Goal: Transaction & Acquisition: Subscribe to service/newsletter

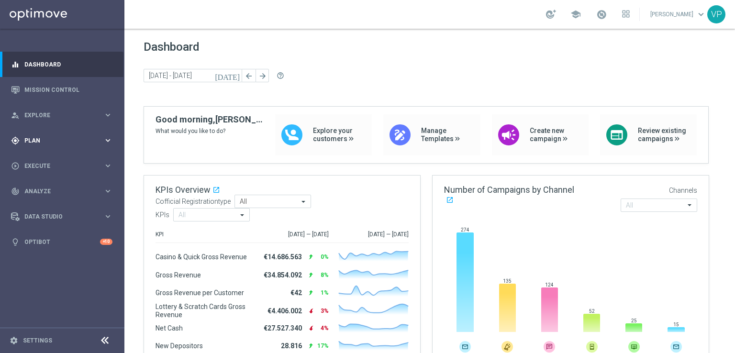
click at [88, 134] on div "gps_fixed Plan keyboard_arrow_right" at bounding box center [61, 140] width 123 height 25
click at [44, 160] on link "Target Groups" at bounding box center [62, 160] width 75 height 8
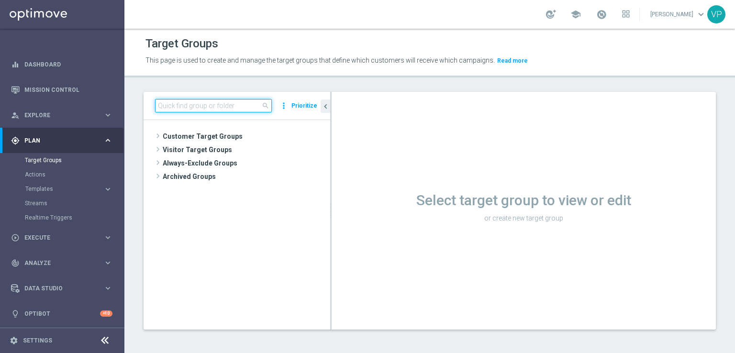
click at [217, 104] on input at bounding box center [213, 105] width 117 height 13
type input "collegati e studio"
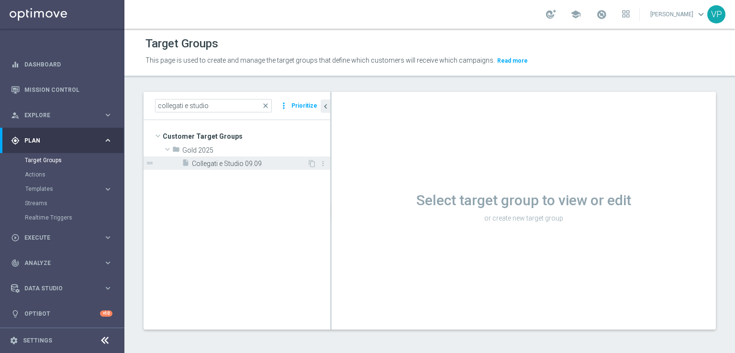
click at [228, 167] on span "Collegati e Studio 09.09" at bounding box center [249, 164] width 115 height 8
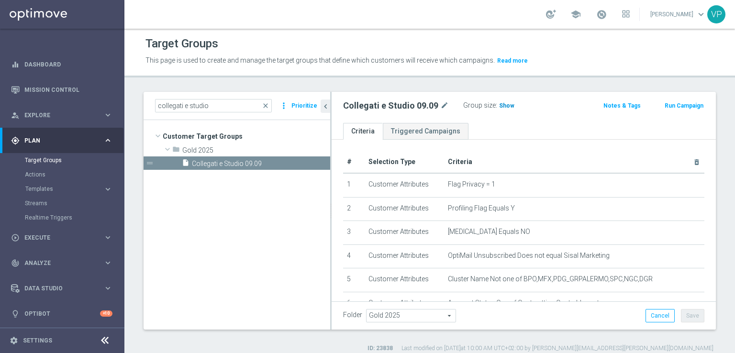
click at [499, 105] on span "Show" at bounding box center [506, 105] width 15 height 7
click at [510, 106] on span "13,554" at bounding box center [509, 106] width 20 height 9
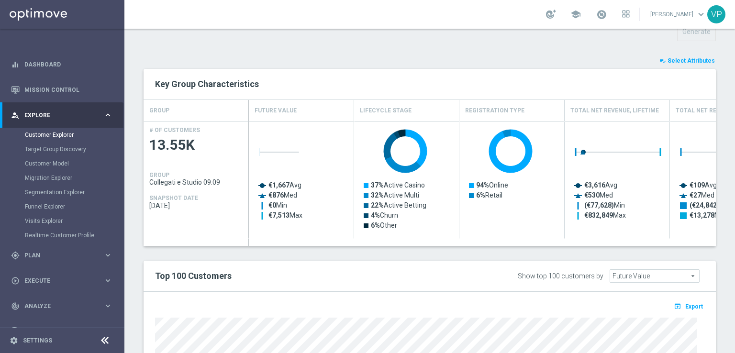
scroll to position [348, 0]
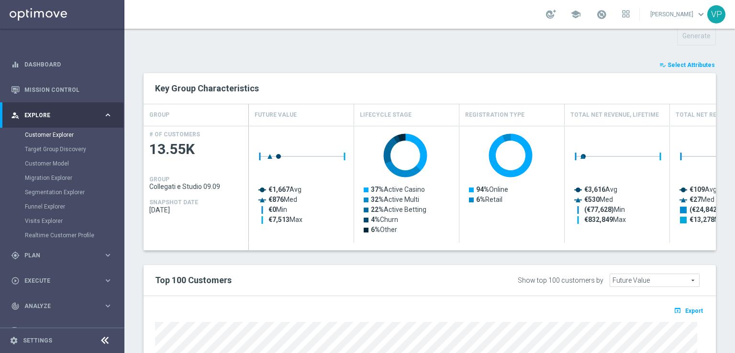
click at [667, 65] on span "Select Attributes" at bounding box center [690, 65] width 47 height 7
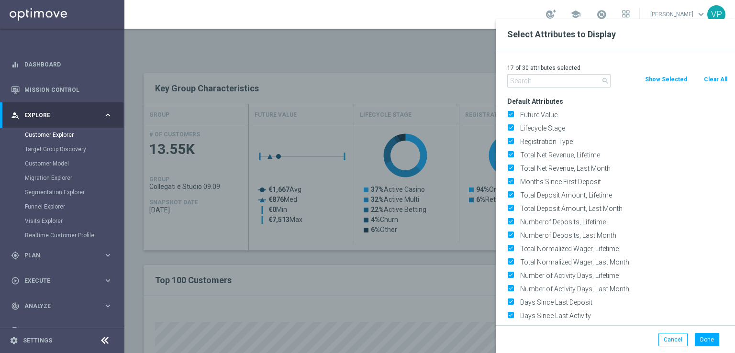
click at [729, 81] on div "Clear All" at bounding box center [715, 79] width 39 height 11
click at [722, 80] on button "Clear All" at bounding box center [715, 79] width 25 height 11
checkbox input "false"
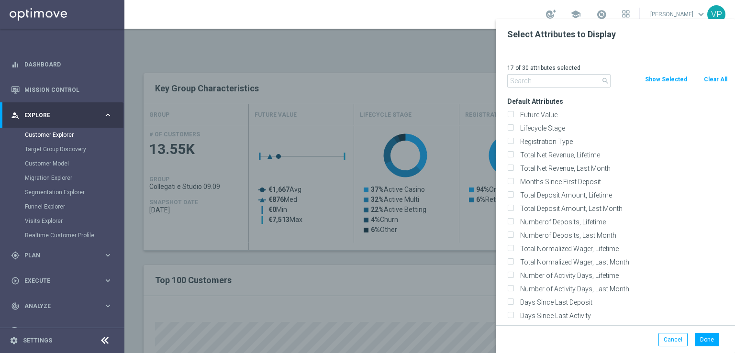
checkbox input "false"
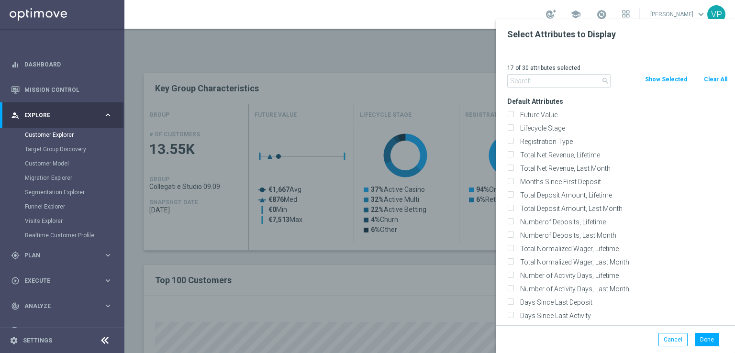
checkbox input "false"
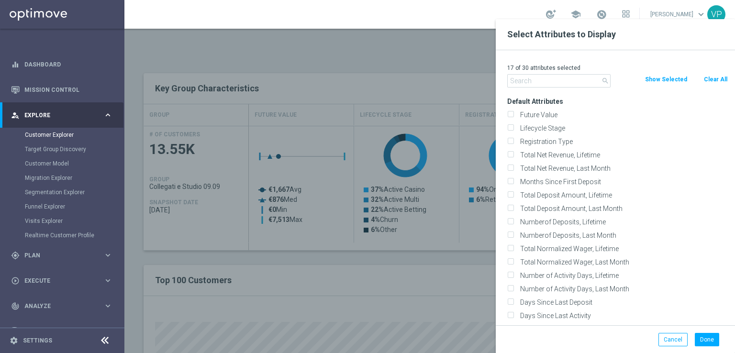
checkbox input "false"
click at [588, 79] on input "text" at bounding box center [558, 80] width 103 height 13
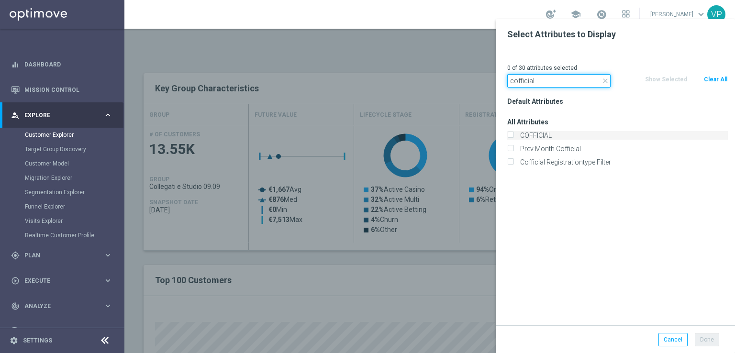
type input "cofficial"
click at [545, 134] on label "COFFICIAL" at bounding box center [622, 135] width 211 height 9
click at [513, 134] on input "COFFICIAL" at bounding box center [510, 136] width 6 height 6
checkbox input "true"
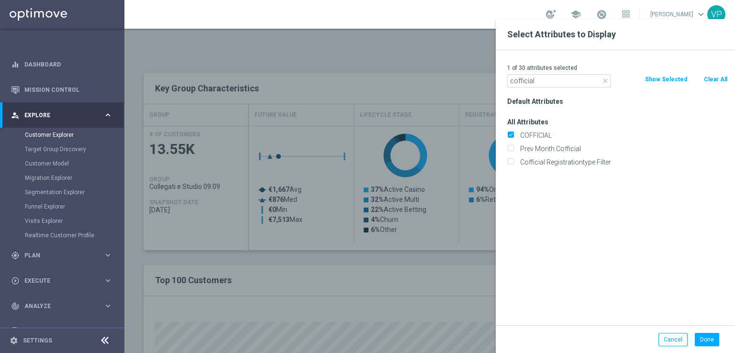
click at [633, 196] on div "Default Attributes All Attributes COFFICIAL Prev Month Cofficial" at bounding box center [617, 210] width 235 height 231
click at [599, 83] on input "cofficial" at bounding box center [558, 80] width 103 height 13
click at [604, 80] on icon "close" at bounding box center [605, 81] width 8 height 8
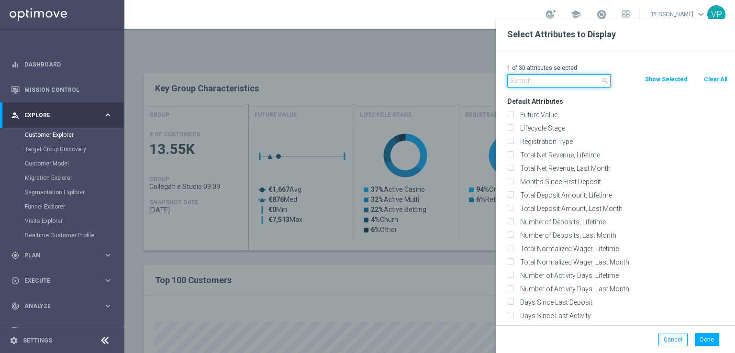
click at [576, 79] on input "text" at bounding box center [558, 80] width 103 height 13
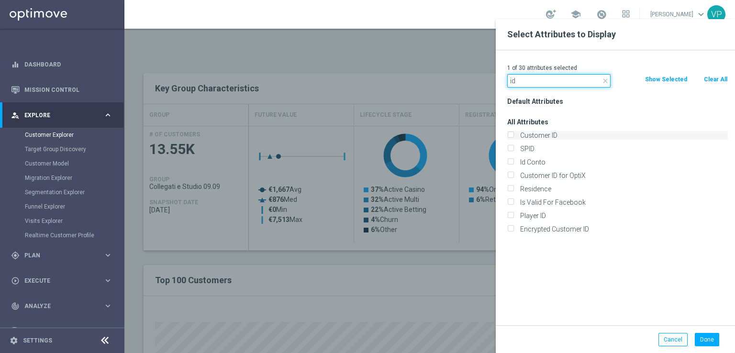
type input "id"
click at [555, 139] on label "Customer ID" at bounding box center [622, 135] width 211 height 9
click at [513, 139] on input "Customer ID" at bounding box center [510, 136] width 6 height 6
checkbox input "true"
click at [526, 165] on label "Id Conto" at bounding box center [622, 162] width 211 height 9
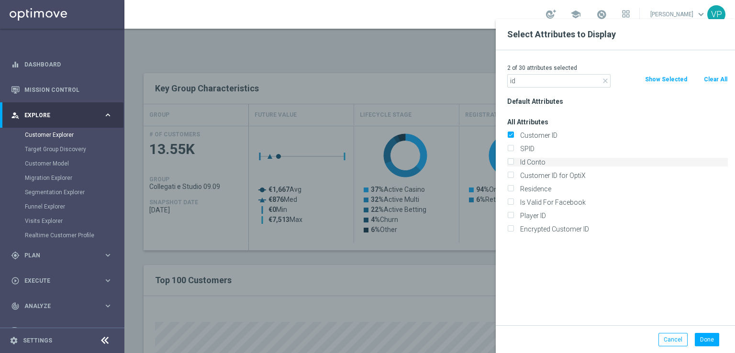
click at [513, 165] on input "Id Conto" at bounding box center [510, 163] width 6 height 6
checkbox input "true"
click at [712, 343] on button "Done" at bounding box center [707, 339] width 24 height 13
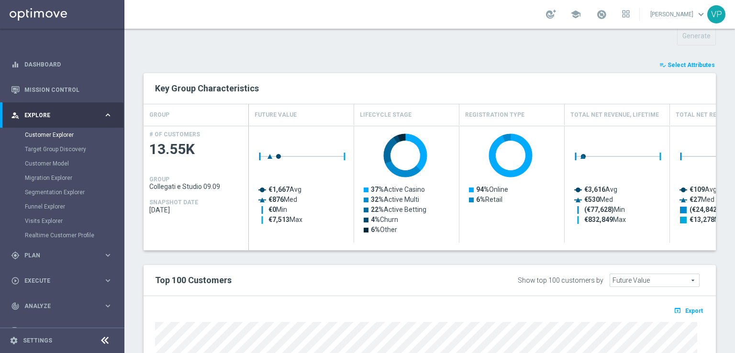
type input "Search"
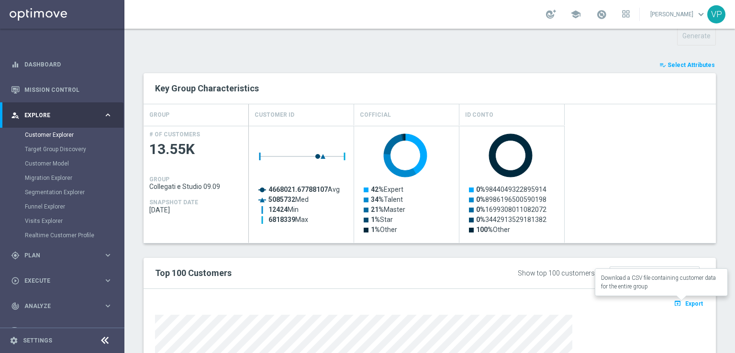
click at [687, 301] on span "Export" at bounding box center [694, 303] width 18 height 7
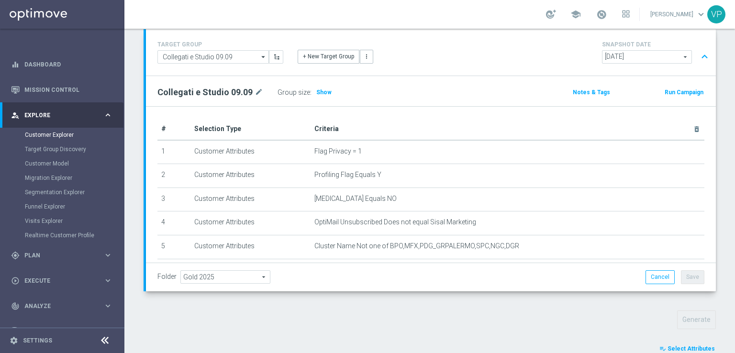
scroll to position [0, 0]
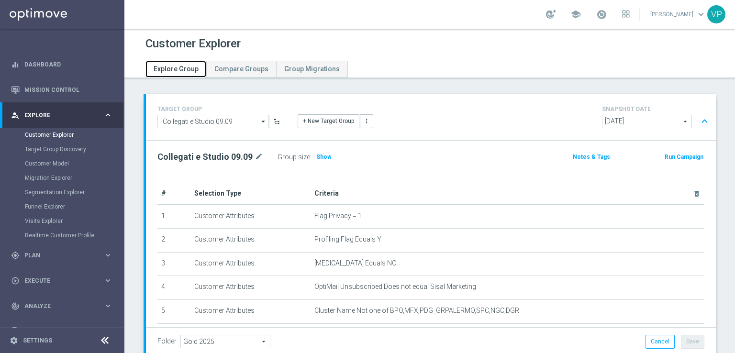
click at [193, 69] on span "Explore Group" at bounding box center [176, 69] width 45 height 8
click at [45, 257] on span "Plan" at bounding box center [63, 256] width 79 height 6
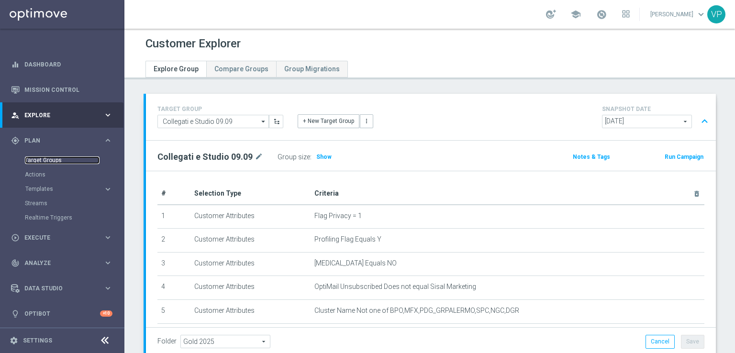
click at [32, 161] on link "Target Groups" at bounding box center [62, 160] width 75 height 8
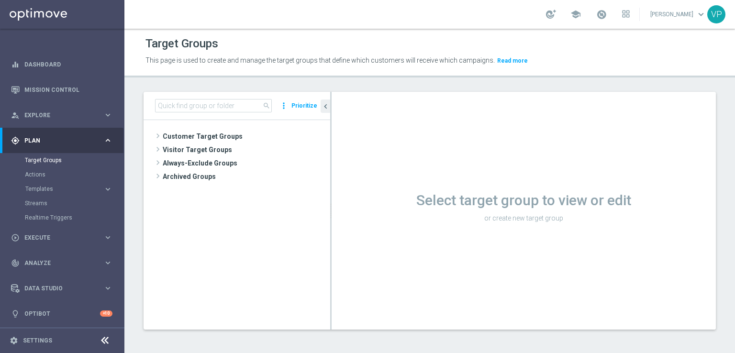
click at [629, 279] on div "Select target group to view or edit or create new target group" at bounding box center [524, 211] width 384 height 238
click at [179, 135] on span "Customer Target Groups" at bounding box center [235, 136] width 144 height 13
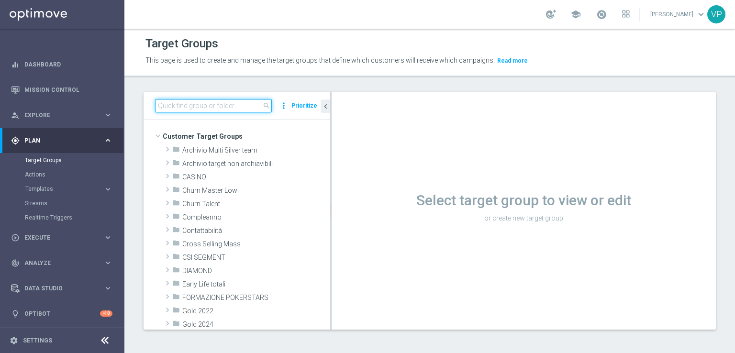
click at [197, 100] on input at bounding box center [213, 105] width 117 height 13
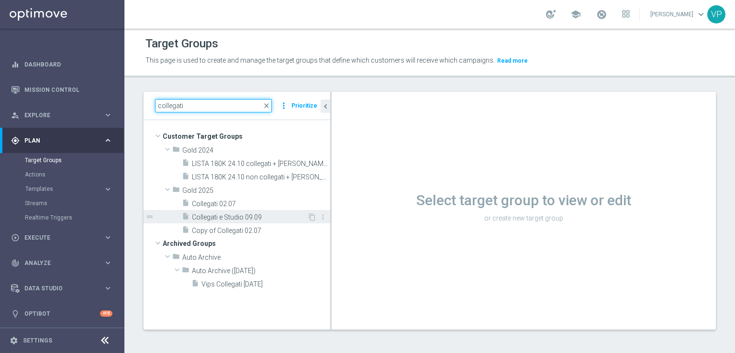
type input "collegati"
click at [285, 216] on span "Collegati e Studio 09.09" at bounding box center [249, 217] width 115 height 8
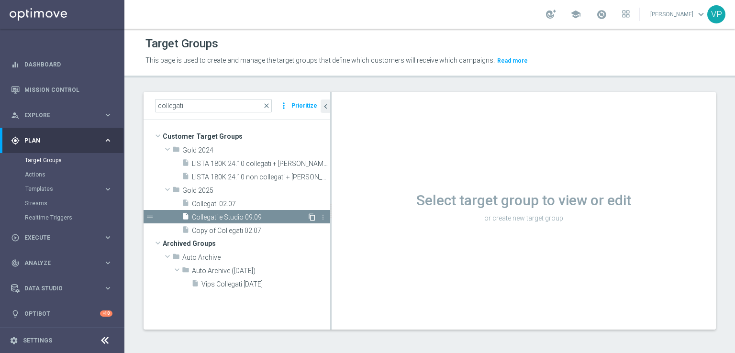
click at [313, 215] on icon "content_copy" at bounding box center [312, 217] width 8 height 8
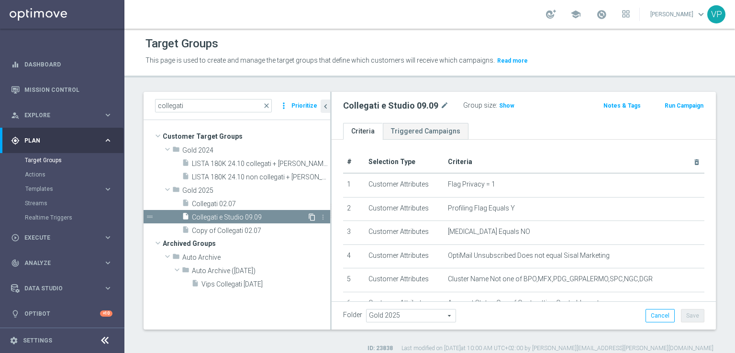
click at [311, 215] on icon "content_copy" at bounding box center [312, 217] width 8 height 8
click at [310, 213] on icon "content_copy" at bounding box center [312, 217] width 8 height 8
click at [310, 215] on icon "content_copy" at bounding box center [312, 217] width 8 height 8
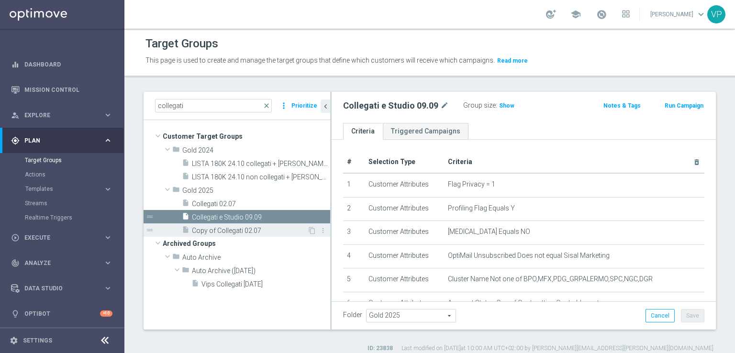
click at [245, 233] on span "Copy of Collegati 02.07" at bounding box center [249, 231] width 115 height 8
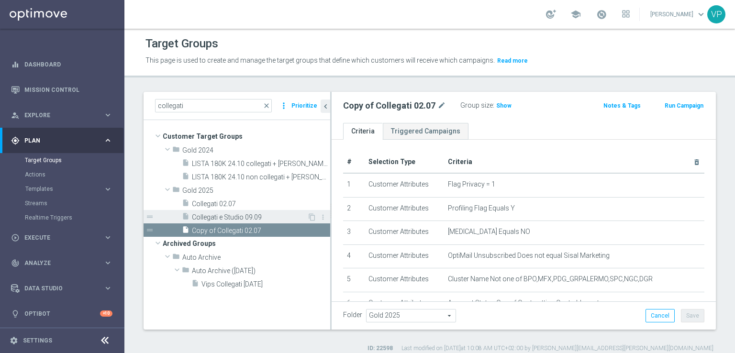
click at [263, 218] on span "Collegati e Studio 09.09" at bounding box center [249, 217] width 115 height 8
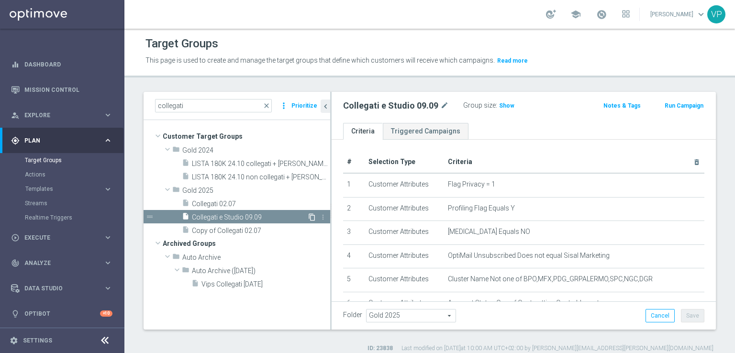
click at [310, 215] on icon "content_copy" at bounding box center [312, 217] width 8 height 8
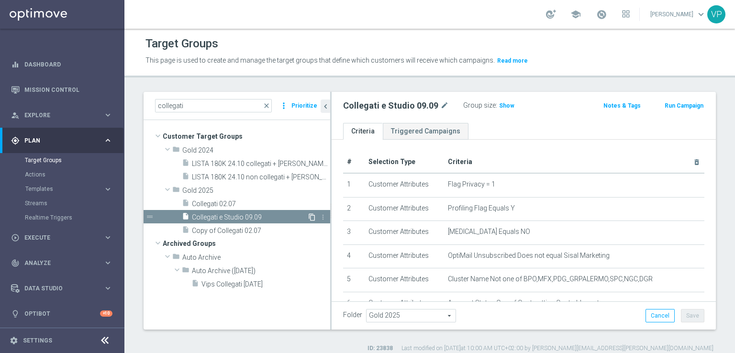
click at [310, 215] on icon "content_copy" at bounding box center [312, 217] width 8 height 8
click at [310, 219] on icon "content_copy" at bounding box center [312, 217] width 8 height 8
click at [310, 222] on div "content_copy more_vert" at bounding box center [317, 218] width 21 height 10
click at [310, 217] on icon "content_copy" at bounding box center [312, 217] width 8 height 8
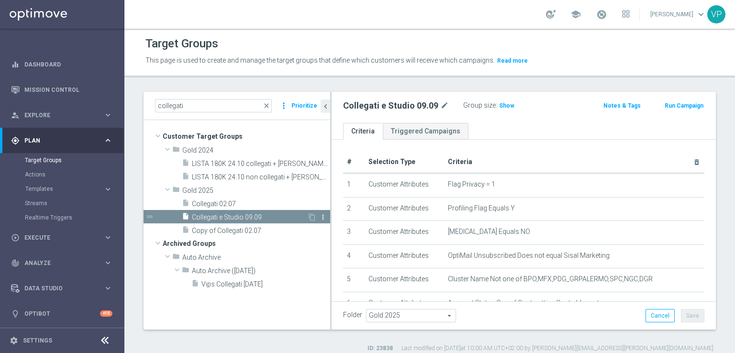
click at [323, 219] on icon "more_vert" at bounding box center [323, 217] width 8 height 8
click at [341, 228] on span "Archive" at bounding box center [348, 231] width 23 height 7
type input "Archived Groups"
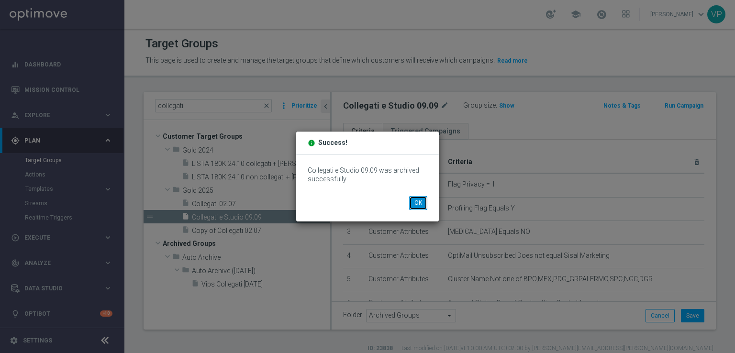
click at [417, 204] on button "OK" at bounding box center [418, 202] width 18 height 13
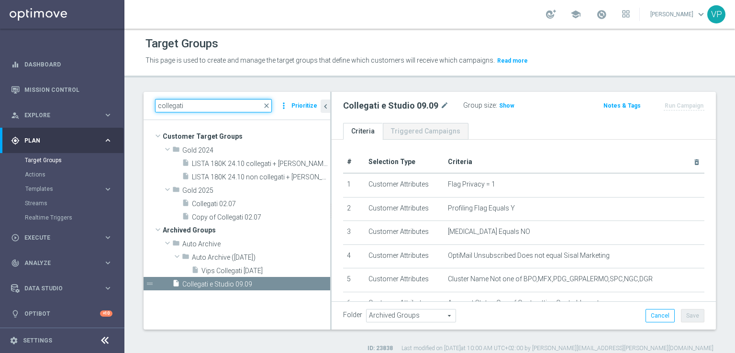
click at [249, 106] on input "collegati" at bounding box center [213, 105] width 117 height 13
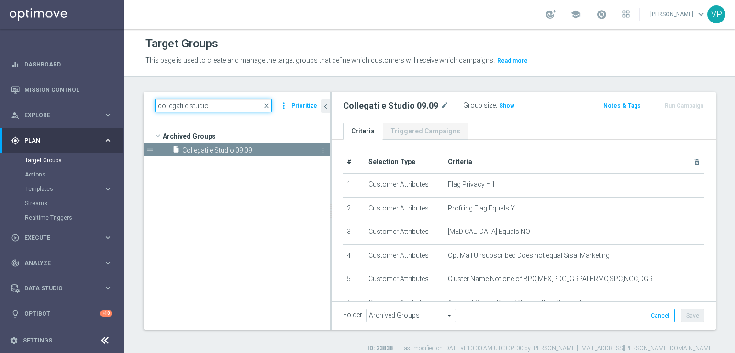
type input "collegati e studio"
click at [287, 151] on span "Collegati e Studio 09.09" at bounding box center [245, 150] width 126 height 8
click at [323, 149] on icon "more_vert" at bounding box center [323, 150] width 8 height 8
click at [339, 160] on span "Restore" at bounding box center [350, 161] width 24 height 7
type input "Customer Target Groups"
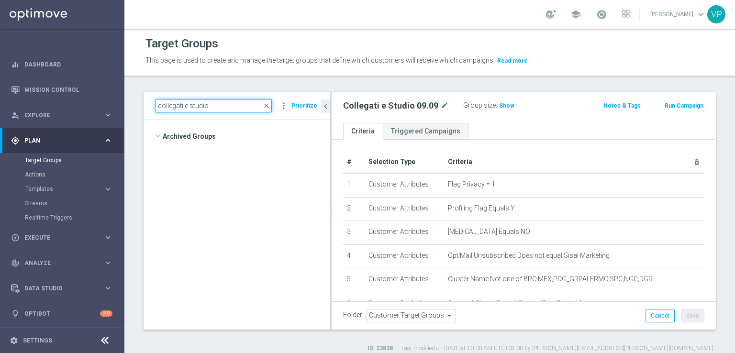
click at [230, 108] on input "collegati e studio" at bounding box center [213, 105] width 117 height 13
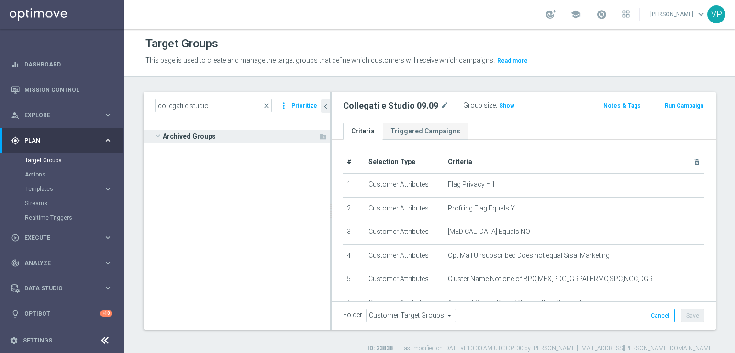
click at [162, 136] on span at bounding box center [157, 136] width 11 height 10
click at [64, 162] on link "Target Groups" at bounding box center [62, 160] width 75 height 8
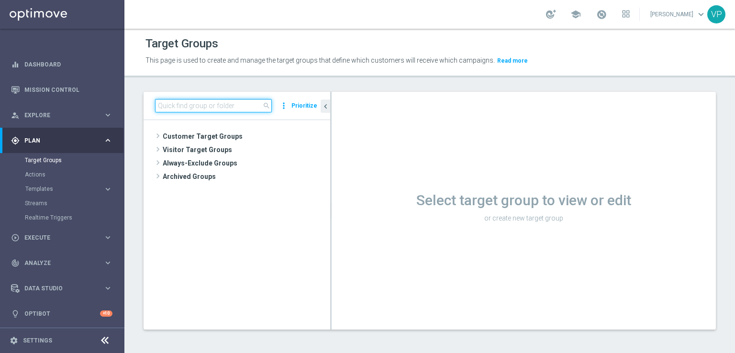
click at [205, 109] on input at bounding box center [213, 105] width 117 height 13
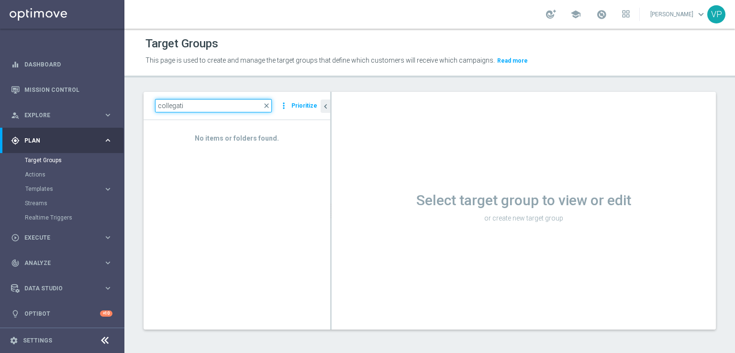
type input "collegati"
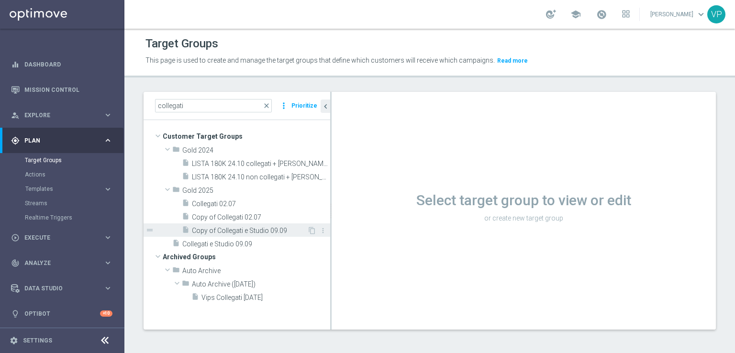
click at [231, 228] on span "Copy of Collegati e Studio 09.09" at bounding box center [249, 231] width 115 height 8
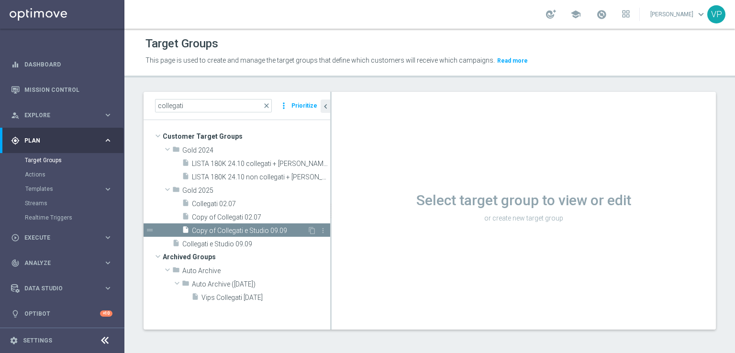
click at [277, 227] on span "Copy of Collegati e Studio 09.09" at bounding box center [249, 231] width 115 height 8
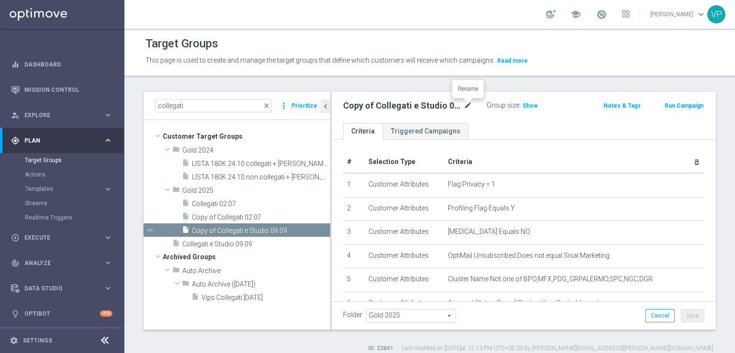
click at [468, 103] on icon "mode_edit" at bounding box center [468, 105] width 9 height 11
click at [360, 103] on input "Copy of Collegati e Studio 09.09" at bounding box center [407, 106] width 129 height 13
drag, startPoint x: 368, startPoint y: 107, endPoint x: 331, endPoint y: 100, distance: 37.5
click at [331, 100] on as-split "collegati close more_vert Prioritize Customer Target Groups library_add create_…" at bounding box center [430, 211] width 572 height 238
click at [455, 103] on input "Collegati e Studio 09.09" at bounding box center [407, 106] width 129 height 13
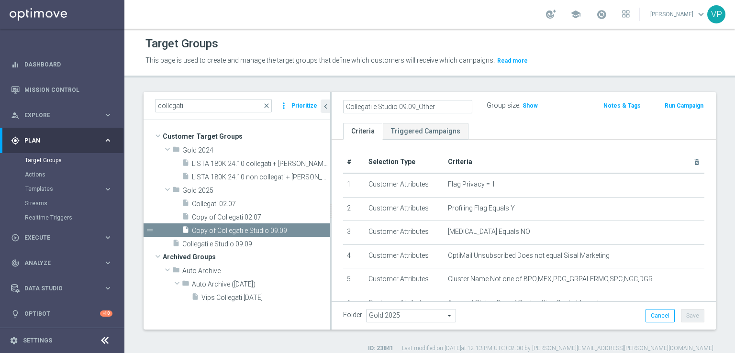
type input "Collegati e Studio 09.09_Other"
click at [532, 138] on ul "Criteria Triggered Campaigns" at bounding box center [524, 131] width 384 height 17
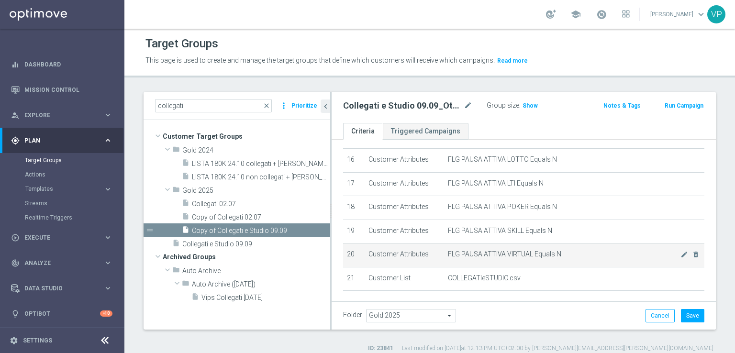
scroll to position [379, 0]
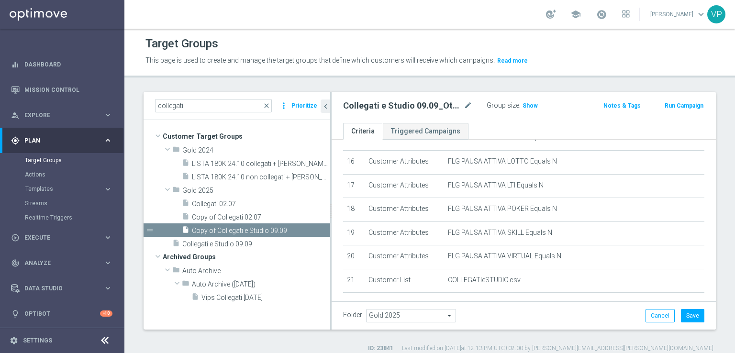
click at [319, 101] on div "collegati close more_vert Prioritize" at bounding box center [237, 106] width 187 height 28
click at [325, 104] on icon "chevron_left" at bounding box center [325, 106] width 9 height 9
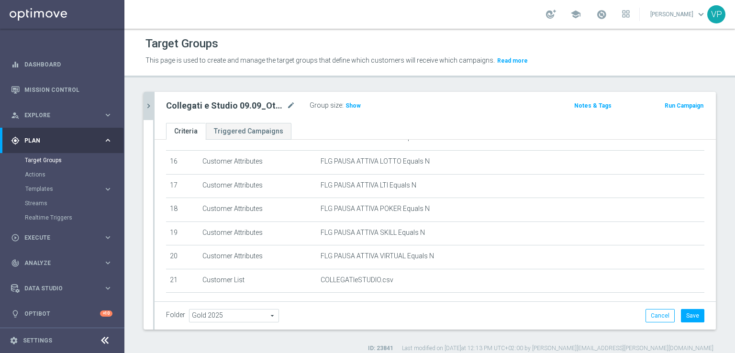
scroll to position [432, 0]
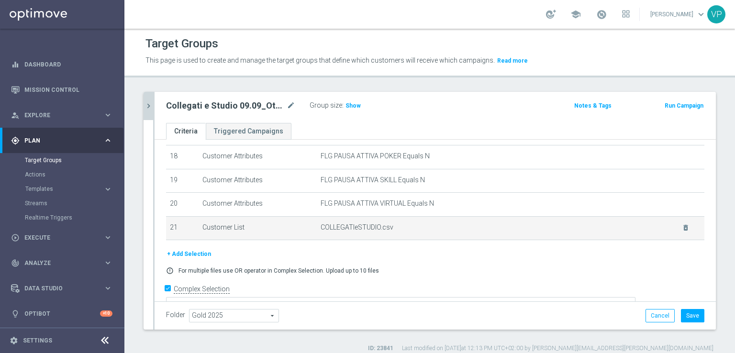
click at [599, 226] on td "COLLEGATIeSTUDIO.csv delete_forever" at bounding box center [511, 228] width 388 height 24
click at [682, 224] on icon "delete_forever" at bounding box center [686, 228] width 8 height 8
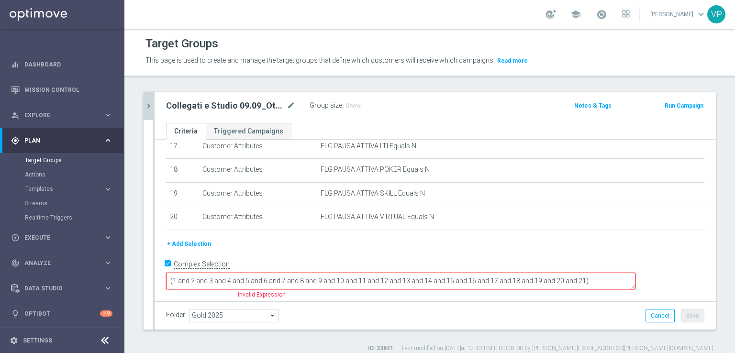
scroll to position [394, 0]
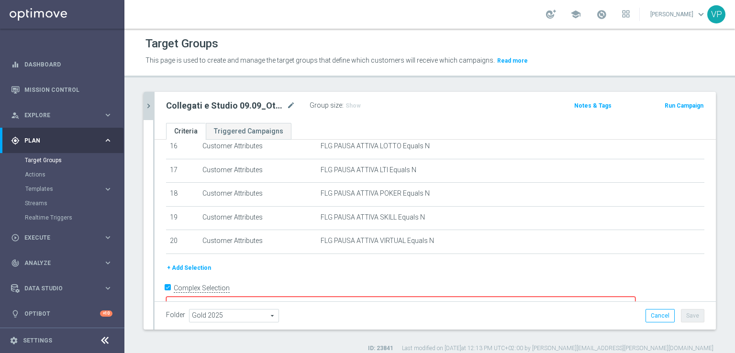
click at [203, 263] on button "+ Add Selection" at bounding box center [189, 268] width 46 height 11
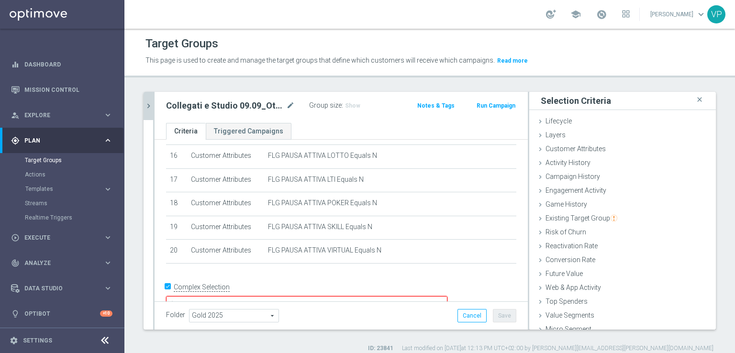
scroll to position [21, 0]
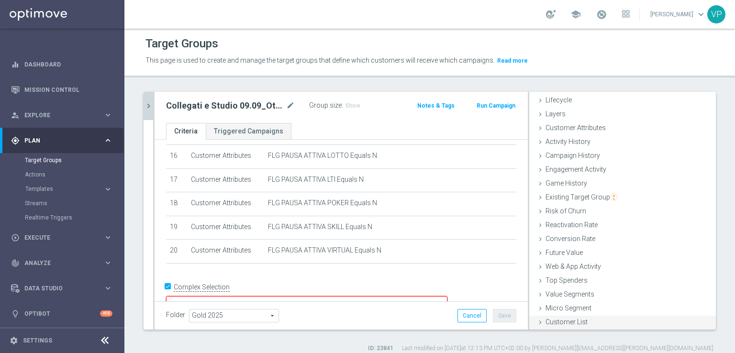
click at [570, 320] on span "Customer List" at bounding box center [566, 322] width 42 height 8
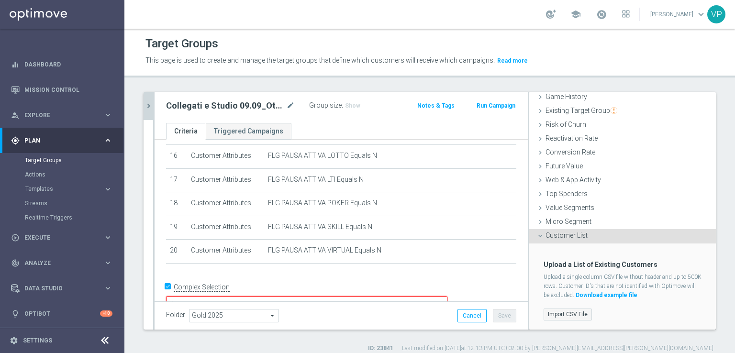
click at [555, 310] on label "Import CSV File" at bounding box center [567, 315] width 48 height 12
click at [0, 0] on input "Import CSV File" at bounding box center [0, 0] width 0 height 0
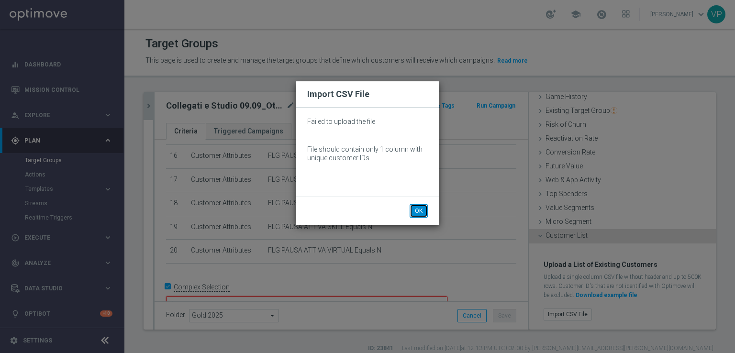
click at [418, 209] on button "OK" at bounding box center [419, 210] width 18 height 13
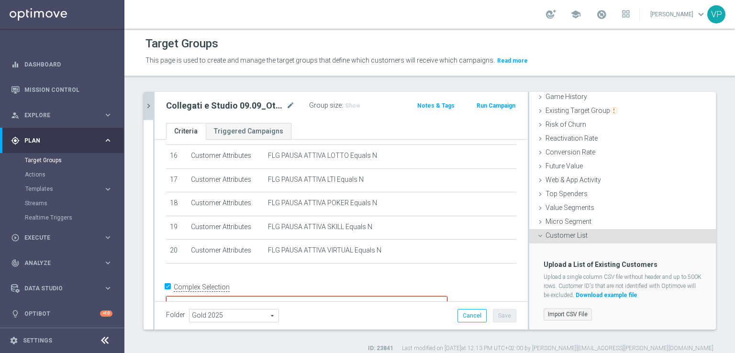
click at [567, 310] on label "Import CSV File" at bounding box center [567, 315] width 48 height 12
click at [0, 0] on input "Import CSV File" at bounding box center [0, 0] width 0 height 0
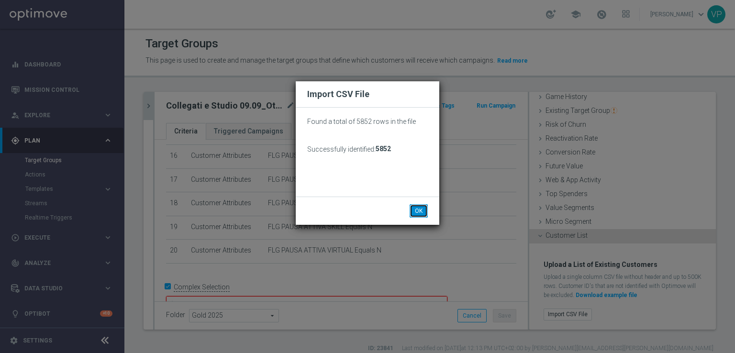
click at [424, 214] on button "OK" at bounding box center [419, 210] width 18 height 13
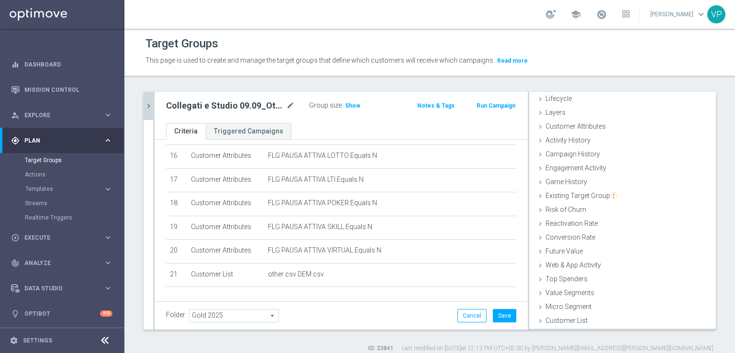
scroll to position [21, 0]
click at [348, 105] on span "Show" at bounding box center [352, 105] width 15 height 7
click at [497, 316] on button "Save" at bounding box center [504, 315] width 23 height 13
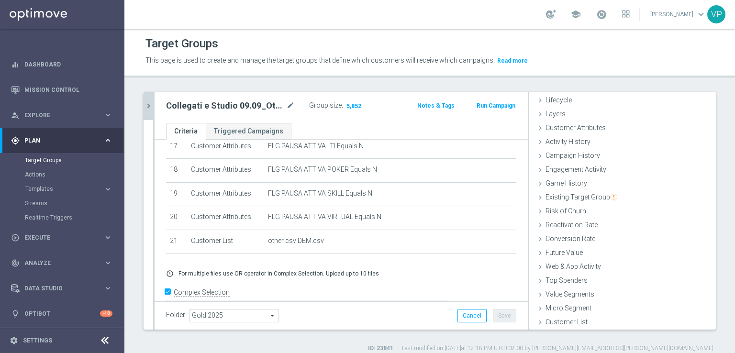
scroll to position [421, 0]
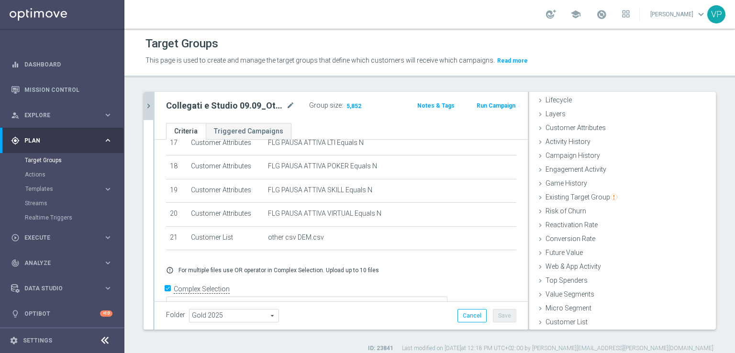
click at [245, 105] on h2 "Collegati e Studio 09.09_Other" at bounding box center [225, 105] width 118 height 11
copy div "Collegati e Studio 09.09_Other"
click at [45, 184] on accordion "Templates keyboard_arrow_right Optimail OptiMobile In-App OptiMobile Push Optip…" at bounding box center [74, 189] width 99 height 14
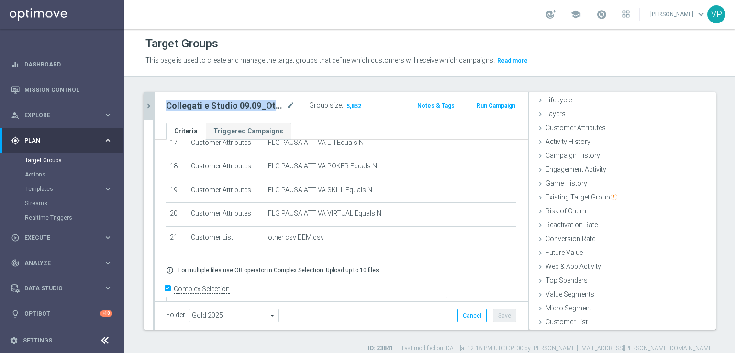
click at [46, 186] on button "Templates keyboard_arrow_right" at bounding box center [69, 189] width 88 height 8
click at [44, 204] on link "Optimail" at bounding box center [65, 204] width 70 height 8
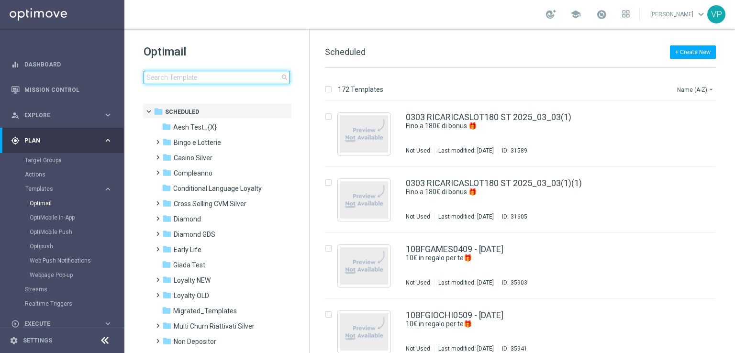
click at [209, 73] on input at bounding box center [217, 77] width 146 height 13
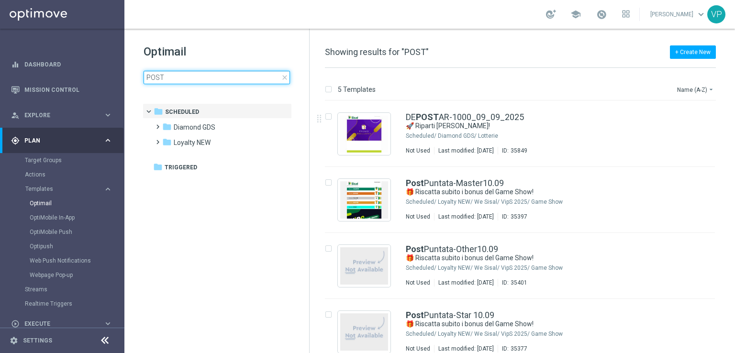
type input "POST"
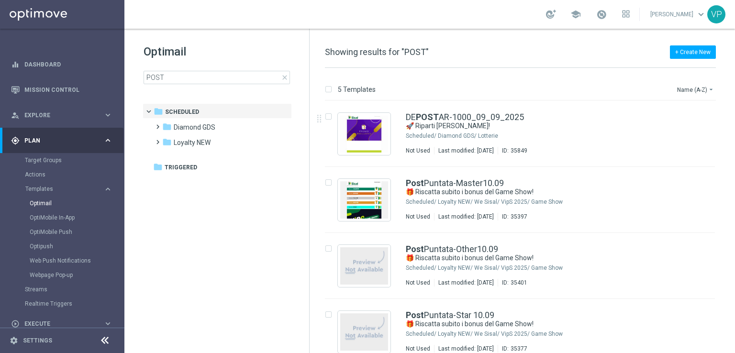
drag, startPoint x: 733, startPoint y: 122, endPoint x: 734, endPoint y: 251, distance: 128.7
click at [734, 251] on div "5 Templates Name (A-Z) arrow_drop_down Drag here to set row groups Drag here to…" at bounding box center [522, 210] width 425 height 285
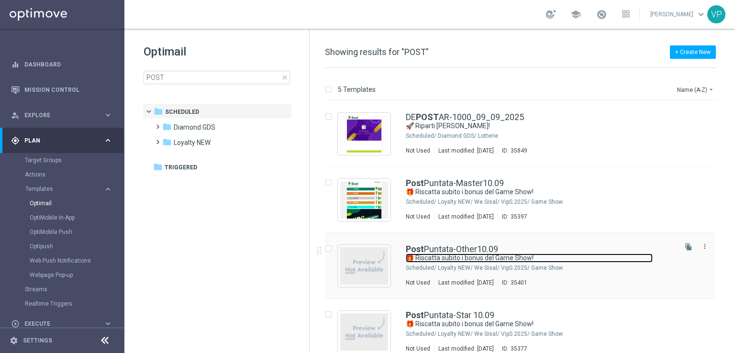
click at [584, 257] on link "🎁 Riscatta subito i bonus del Game Show!" at bounding box center [529, 258] width 247 height 9
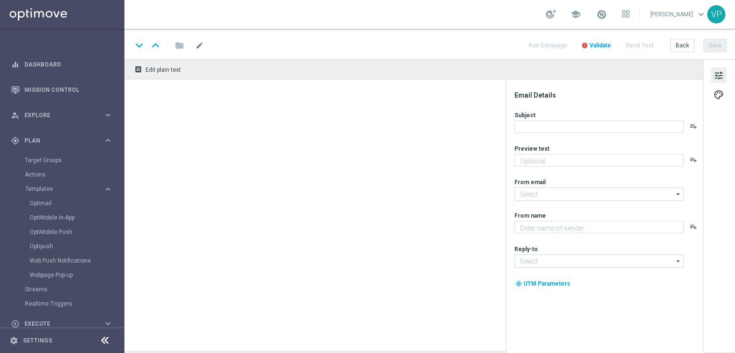
type textarea "Scopri le tue promozioni post puntata"
type input "[EMAIL_ADDRESS][DOMAIN_NAME]"
type textarea "Sisal"
type input "[EMAIL_ADDRESS][DOMAIN_NAME]"
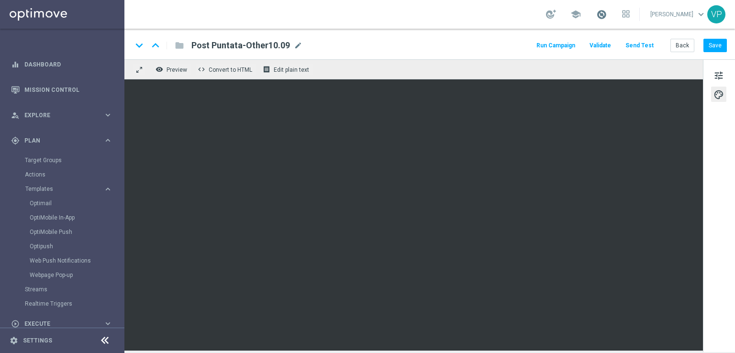
click at [602, 14] on span at bounding box center [601, 14] width 11 height 11
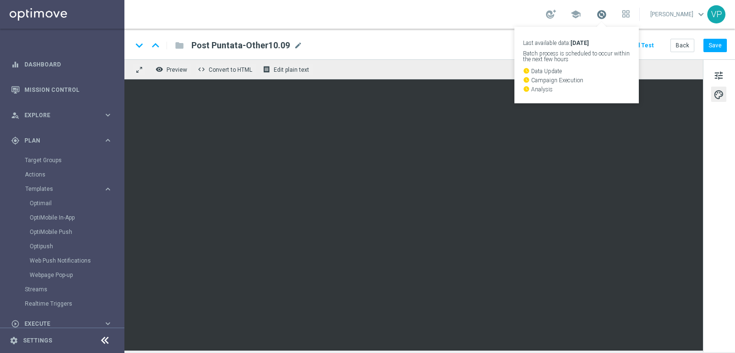
click at [599, 13] on span at bounding box center [601, 14] width 11 height 11
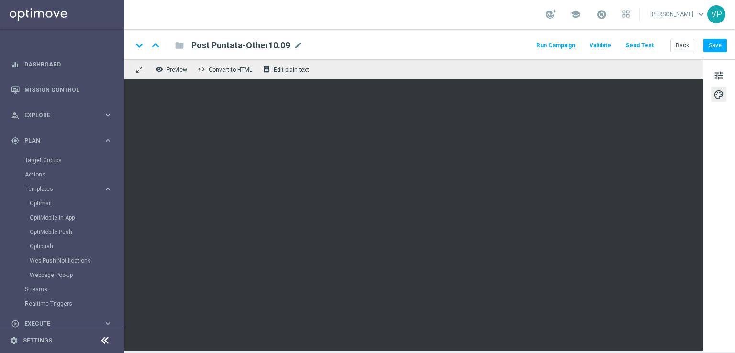
click at [560, 47] on button "Run Campaign" at bounding box center [556, 45] width 42 height 13
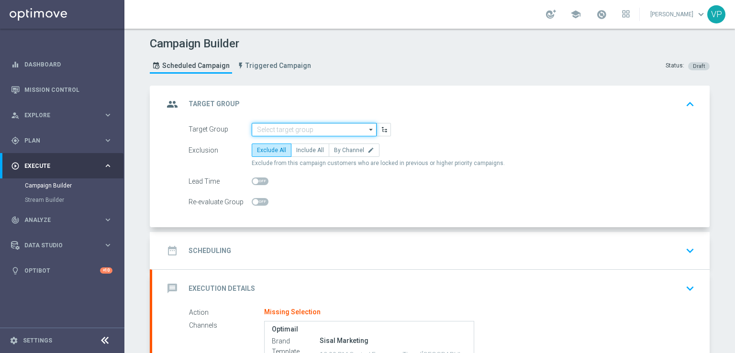
click at [302, 130] on input at bounding box center [314, 129] width 125 height 13
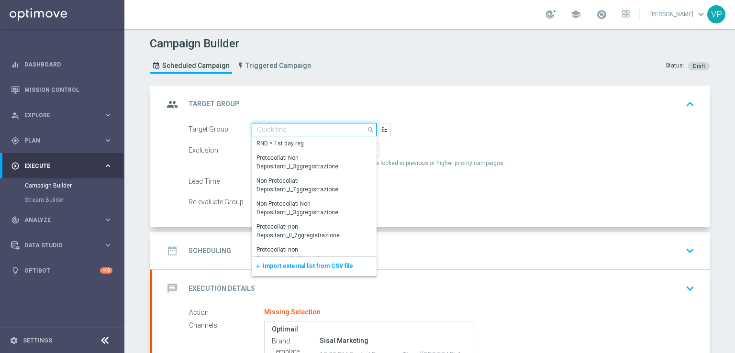
paste input "Collegati e Studio 09.09_Other"
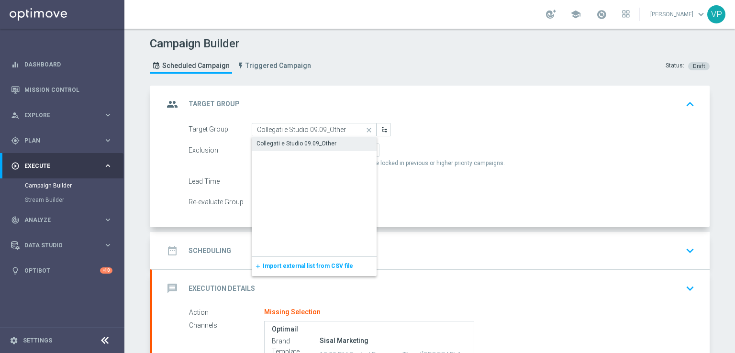
click at [339, 140] on div "Collegati e Studio 09.09_Other" at bounding box center [314, 143] width 125 height 13
type input "Collegati e Studio 09.09_Other"
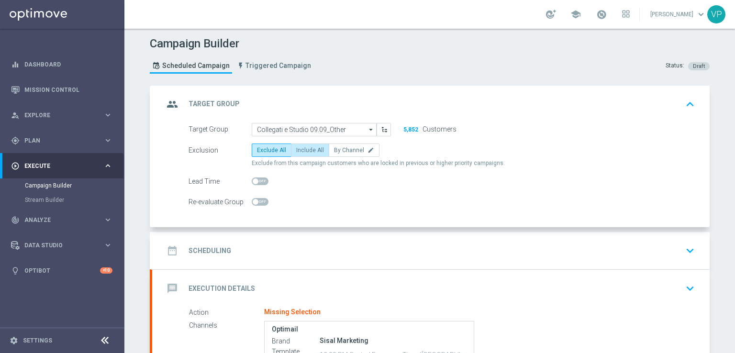
click at [303, 148] on span "Include All" at bounding box center [310, 150] width 28 height 7
click at [302, 149] on input "Include All" at bounding box center [299, 152] width 6 height 6
radio input "true"
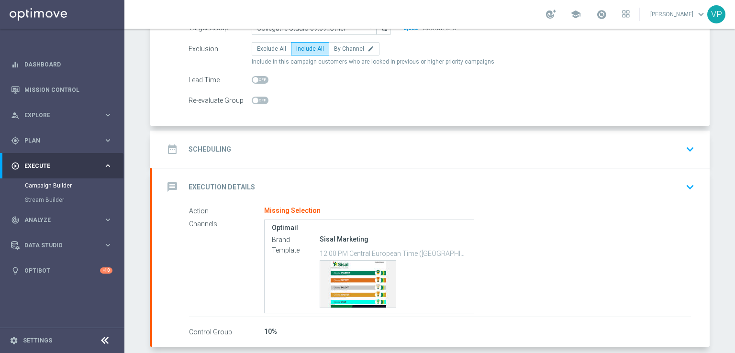
scroll to position [145, 0]
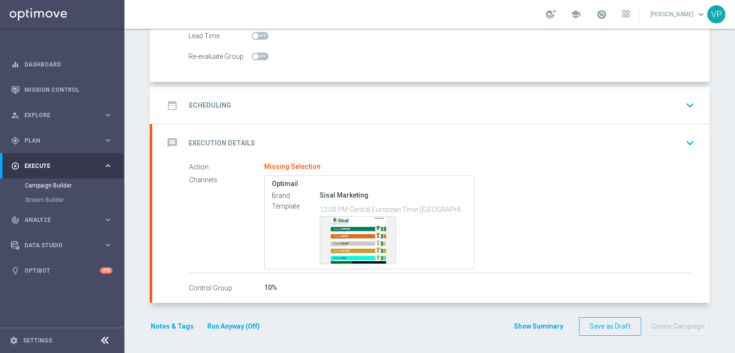
click at [382, 103] on div "date_range Scheduling keyboard_arrow_down" at bounding box center [431, 105] width 534 height 18
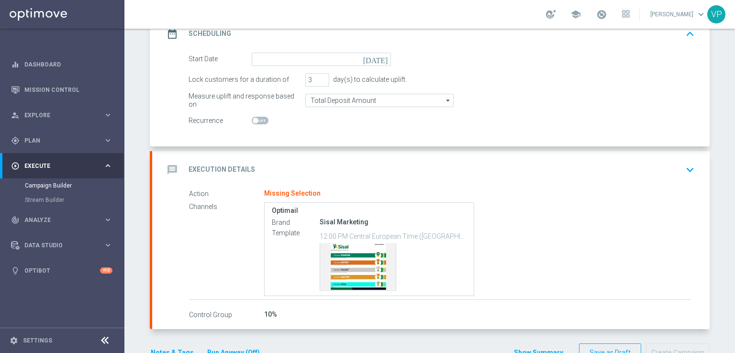
scroll to position [145, 0]
click at [380, 62] on icon "[DATE]" at bounding box center [377, 58] width 28 height 11
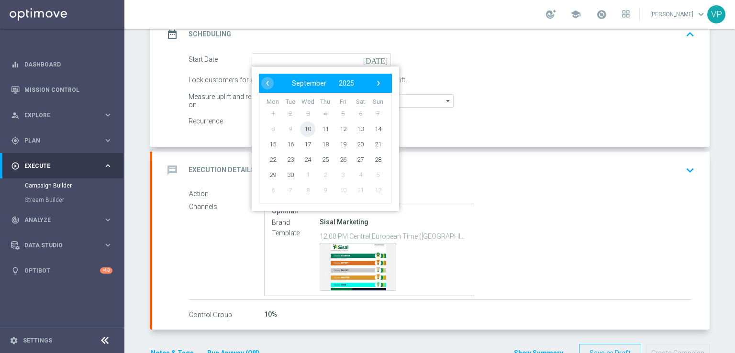
click at [304, 125] on span "10" at bounding box center [307, 128] width 15 height 15
type input "[DATE]"
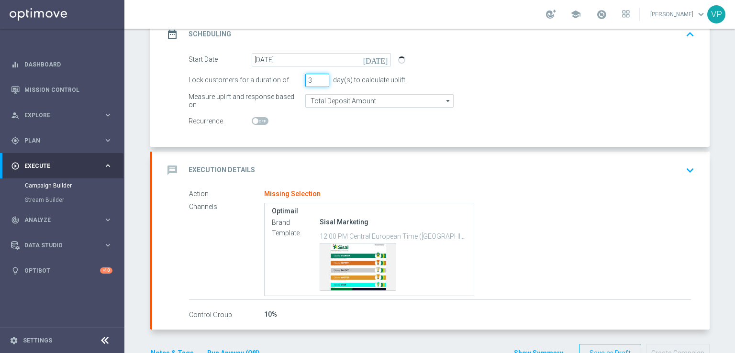
click at [322, 82] on input "3" at bounding box center [317, 80] width 24 height 13
click at [320, 81] on input "2" at bounding box center [317, 80] width 24 height 13
type input "1"
click at [320, 81] on input "1" at bounding box center [317, 80] width 24 height 13
click at [501, 171] on div "message Execution Details keyboard_arrow_down" at bounding box center [431, 170] width 534 height 18
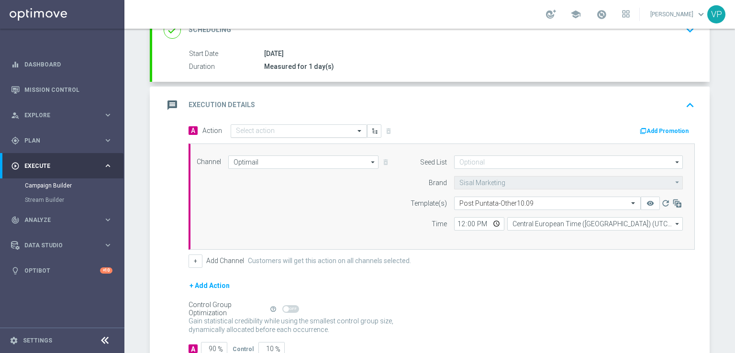
click at [304, 129] on input "text" at bounding box center [289, 131] width 107 height 8
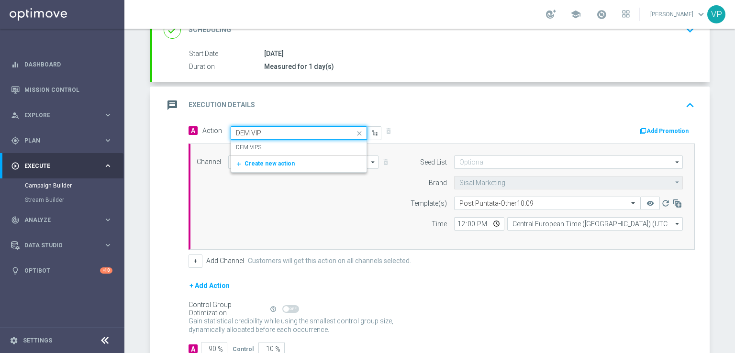
type input "DEM VIPS"
click at [305, 144] on div "DEM VIPS edit" at bounding box center [299, 148] width 126 height 16
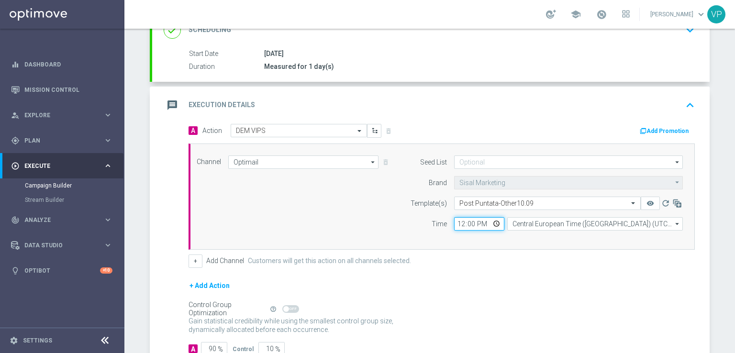
click at [492, 221] on input "12:00" at bounding box center [479, 223] width 50 height 13
click at [377, 211] on div "Channel Optimail Optimail arrow_drop_down Drag here to set row groups Drag here…" at bounding box center [439, 196] width 500 height 82
click at [492, 220] on input "14:00" at bounding box center [479, 223] width 50 height 13
click at [459, 222] on input "14:00" at bounding box center [479, 223] width 50 height 13
type input "13:00"
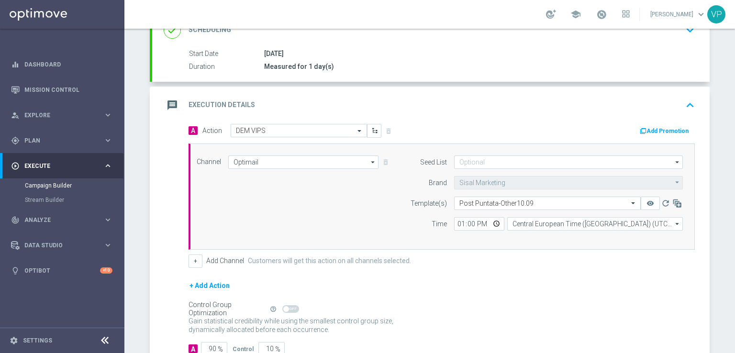
click at [407, 211] on form "Template(s) Select template Post Puntata-Other10.09 remove_red_eye refresh Time…" at bounding box center [543, 214] width 277 height 34
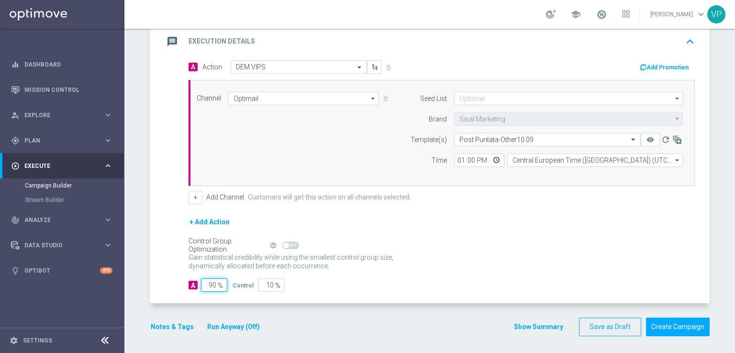
click at [212, 281] on input "90" at bounding box center [214, 284] width 26 height 13
type input "9"
type input "91"
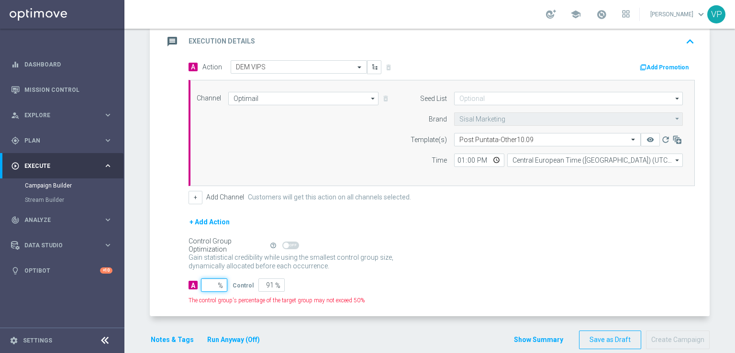
type input "1"
type input "99"
type input "10"
type input "90"
type input "100"
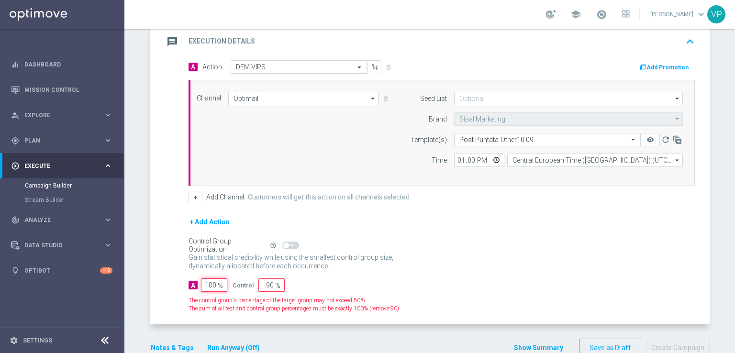
type input "0"
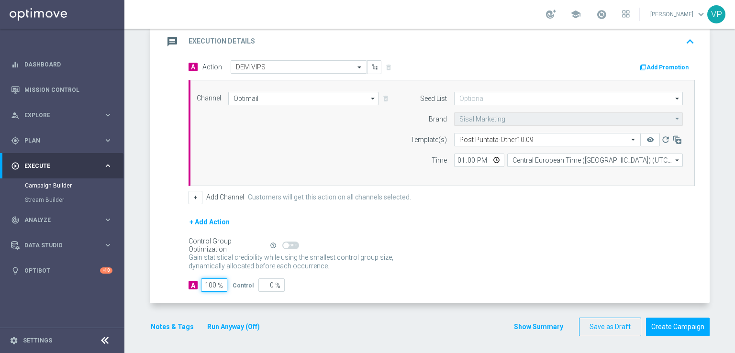
type input "100"
click at [402, 286] on div "A 100 % Control 0 %" at bounding box center [441, 284] width 506 height 13
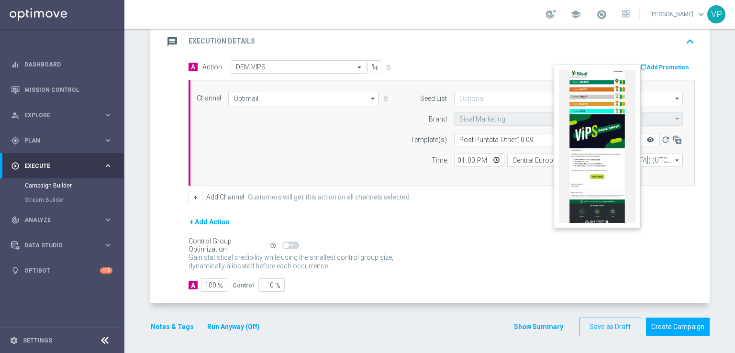
click at [647, 138] on icon "remove_red_eye" at bounding box center [650, 140] width 8 height 8
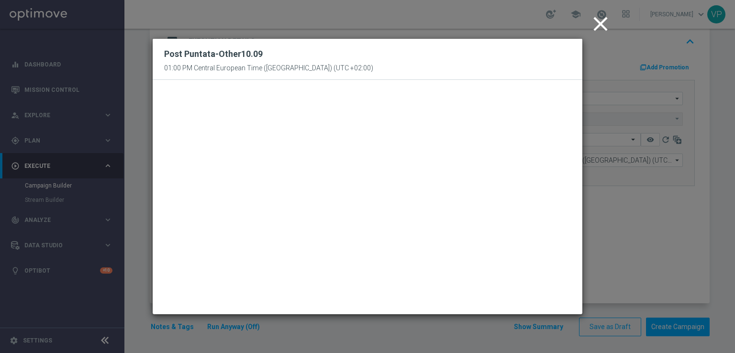
click at [596, 22] on icon "close" at bounding box center [600, 24] width 24 height 24
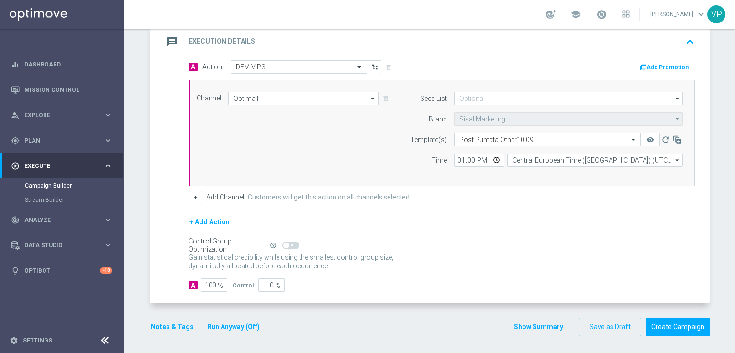
click at [178, 322] on button "Notes & Tags" at bounding box center [172, 327] width 45 height 12
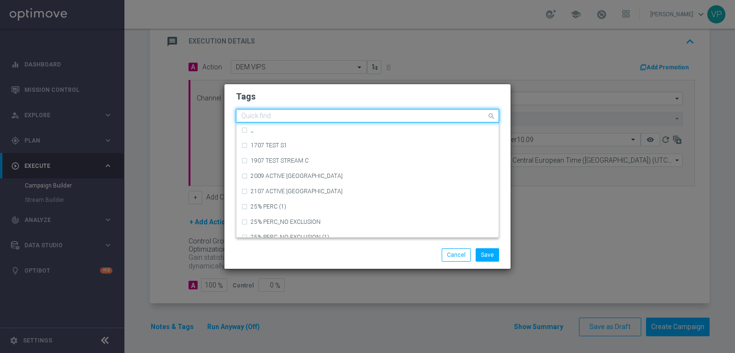
click at [341, 115] on input "text" at bounding box center [363, 116] width 245 height 8
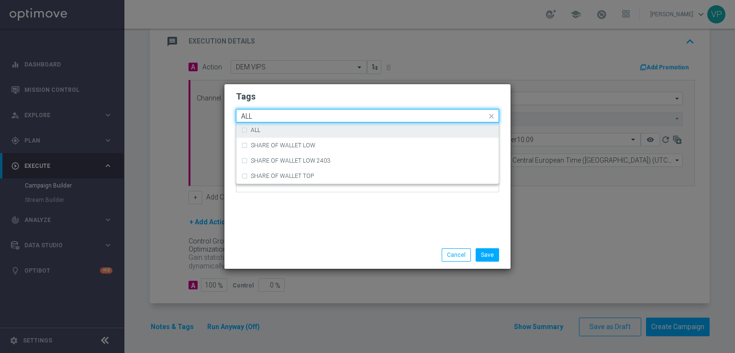
click at [299, 125] on div "ALL" at bounding box center [367, 129] width 253 height 15
type input "ALL"
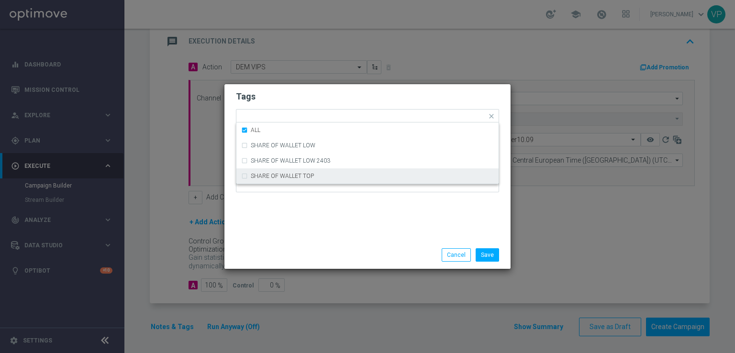
click at [309, 221] on div "Tags Quick find × ALL ALL SHARE OF WALLET LOW SHARE OF WALLET LOW 2403 SHARE OF…" at bounding box center [367, 162] width 286 height 157
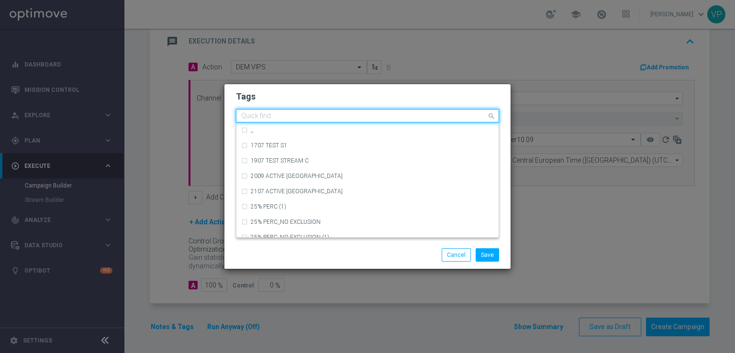
click at [368, 115] on input "text" at bounding box center [363, 116] width 245 height 8
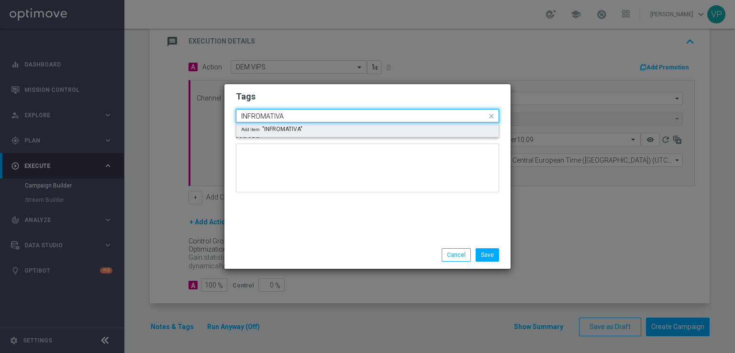
click at [369, 137] on ng-dropdown-panel "Add item "INFROMATIVA"" at bounding box center [367, 129] width 263 height 15
click at [369, 133] on div "Add item "INFROMATIVA"" at bounding box center [367, 129] width 262 height 14
type input "INFROMATIVA"
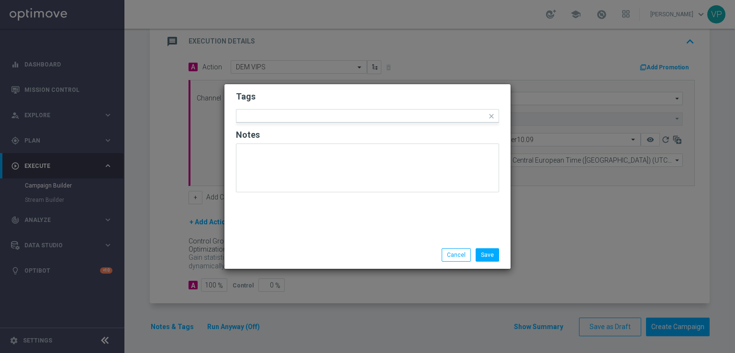
click at [351, 221] on div "Tags Quick find × ALL × INFROMATIVA Notes" at bounding box center [367, 162] width 286 height 157
click at [496, 253] on button "Save" at bounding box center [487, 254] width 23 height 13
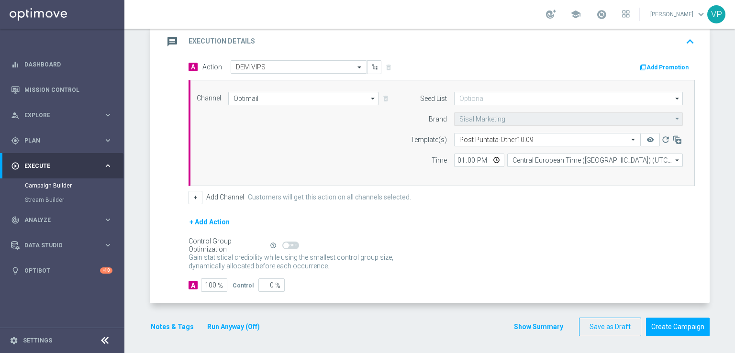
click at [233, 318] on div "Notes & Tags Run Anyway (Off)" at bounding box center [211, 327] width 122 height 19
click at [242, 333] on div "Notes & Tags Run Anyway (Off)" at bounding box center [211, 327] width 122 height 19
click at [209, 321] on button "Run Anyway (Off)" at bounding box center [233, 327] width 55 height 12
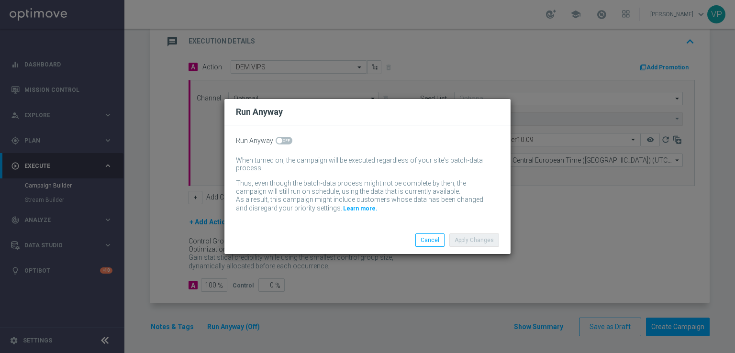
click at [284, 137] on span at bounding box center [284, 141] width 17 height 8
click at [284, 137] on input "checkbox" at bounding box center [284, 141] width 17 height 8
checkbox input "true"
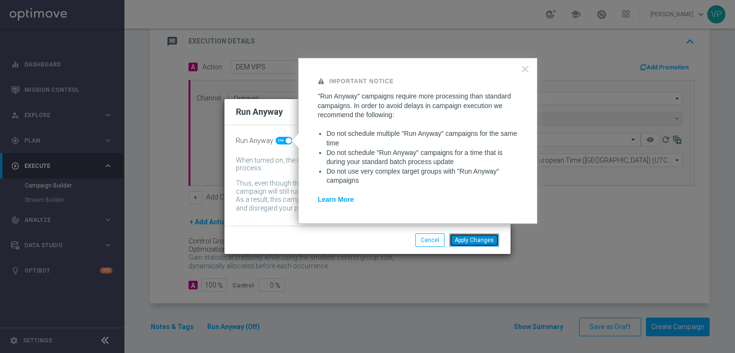
click at [483, 242] on button "Apply Changes" at bounding box center [474, 239] width 50 height 13
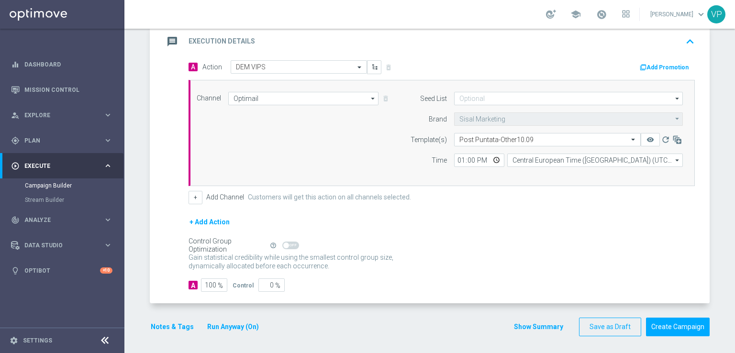
click at [482, 242] on div "Control Group Optimization Self Optimizing Campaign help_outline" at bounding box center [441, 245] width 506 height 11
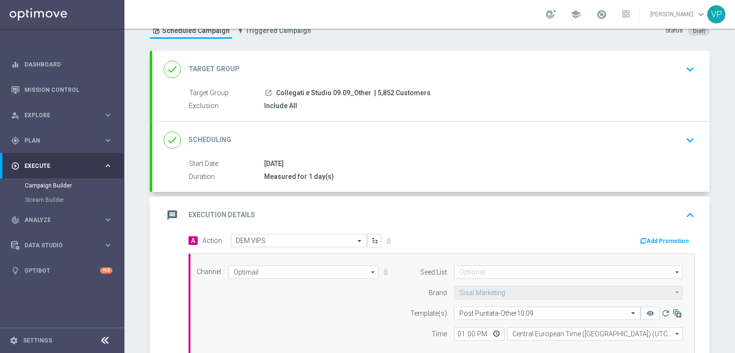
scroll to position [47, 0]
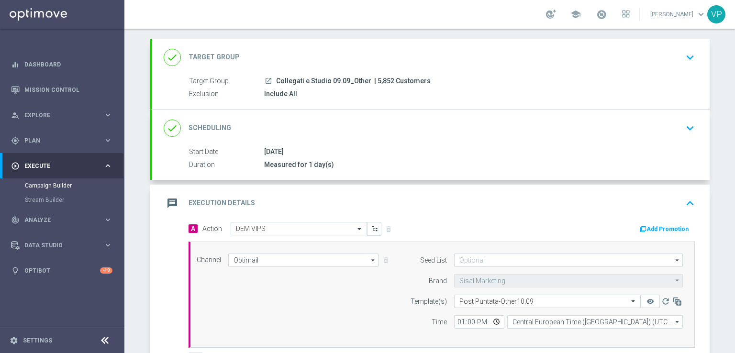
click at [683, 200] on icon "keyboard_arrow_up" at bounding box center [690, 203] width 14 height 14
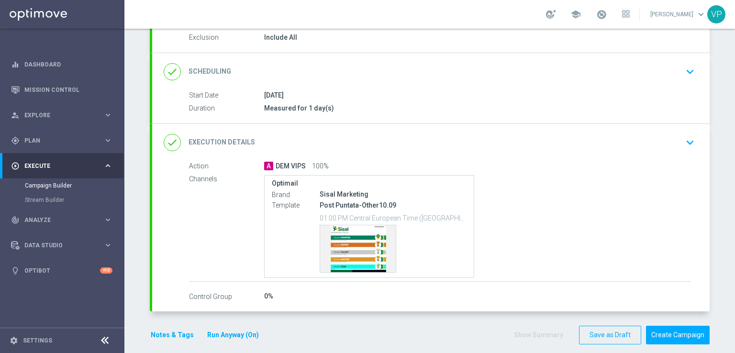
scroll to position [112, 0]
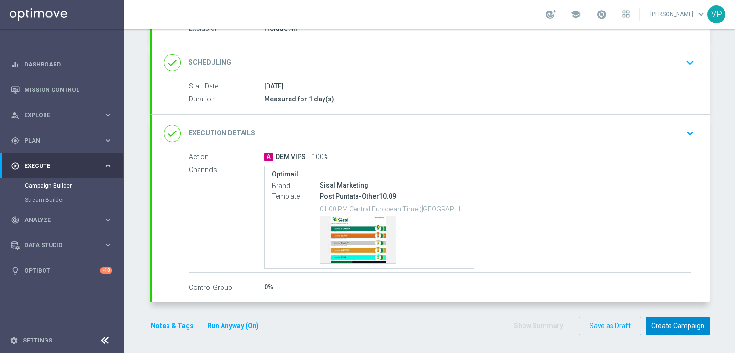
click at [676, 328] on button "Create Campaign" at bounding box center [678, 326] width 64 height 19
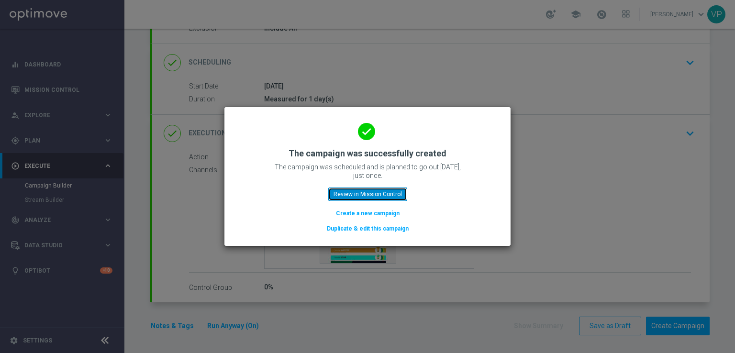
click at [378, 189] on button "Review in Mission Control" at bounding box center [367, 194] width 79 height 13
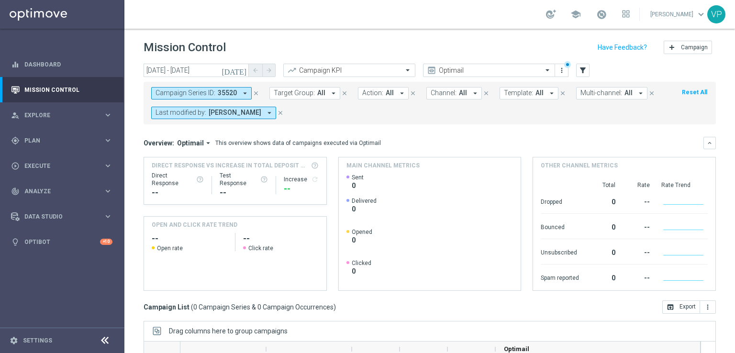
click at [265, 112] on icon "arrow_drop_down" at bounding box center [269, 113] width 9 height 9
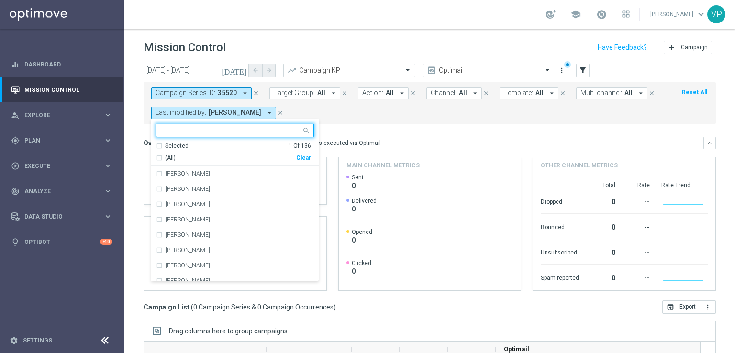
click at [224, 133] on input "text" at bounding box center [231, 131] width 140 height 8
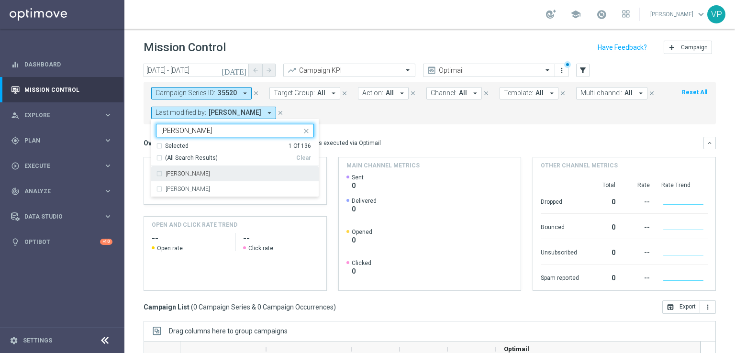
click at [228, 171] on div "[PERSON_NAME]" at bounding box center [240, 174] width 148 height 6
type input "valentina"
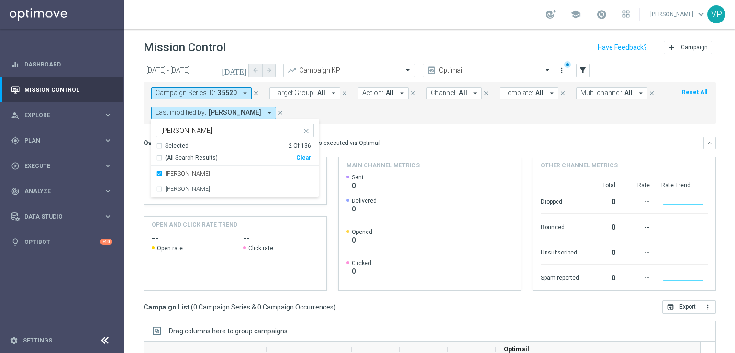
click at [300, 115] on form "Campaign Series ID: 35520 arrow_drop_down close Target Group: All arrow_drop_do…" at bounding box center [408, 103] width 514 height 32
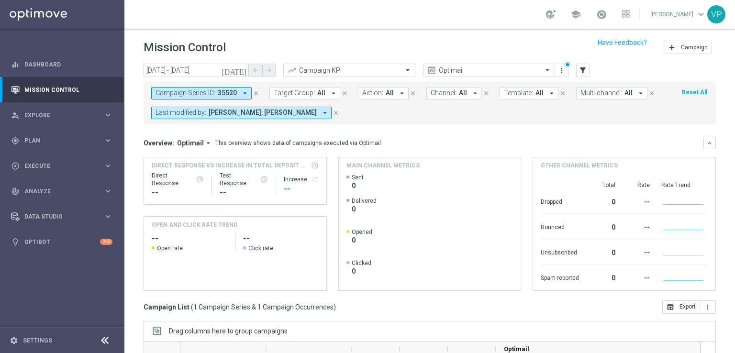
scroll to position [128, 0]
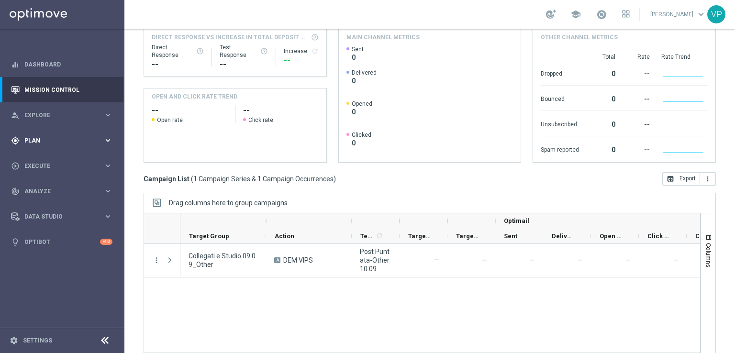
click at [44, 133] on div "gps_fixed Plan keyboard_arrow_right" at bounding box center [61, 140] width 123 height 25
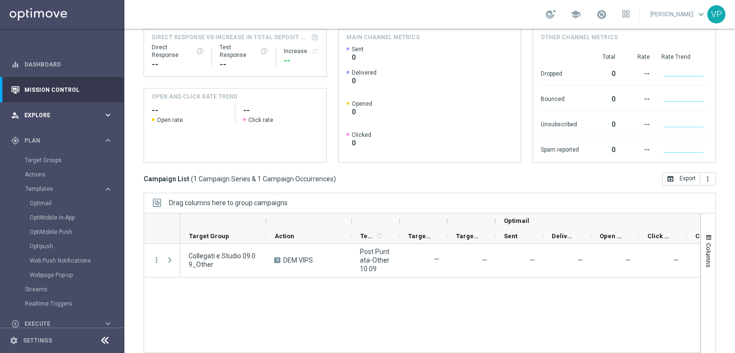
click at [40, 115] on span "Explore" at bounding box center [63, 115] width 79 height 6
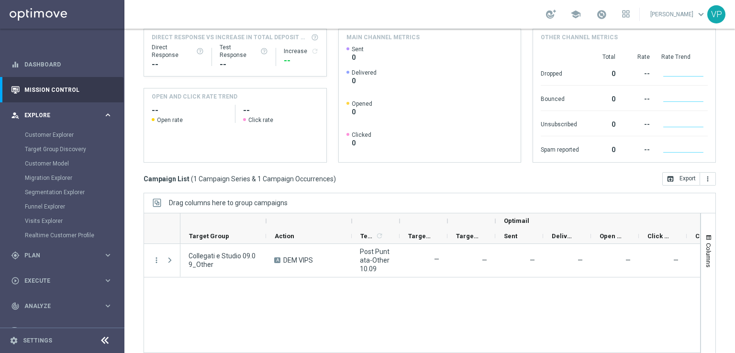
click at [40, 115] on span "Explore" at bounding box center [63, 115] width 79 height 6
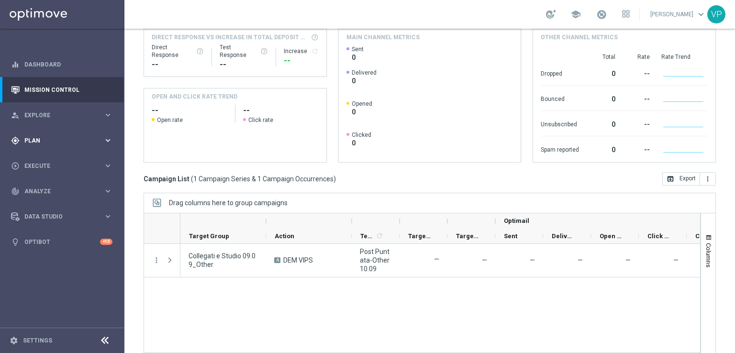
click at [42, 141] on span "Plan" at bounding box center [63, 141] width 79 height 6
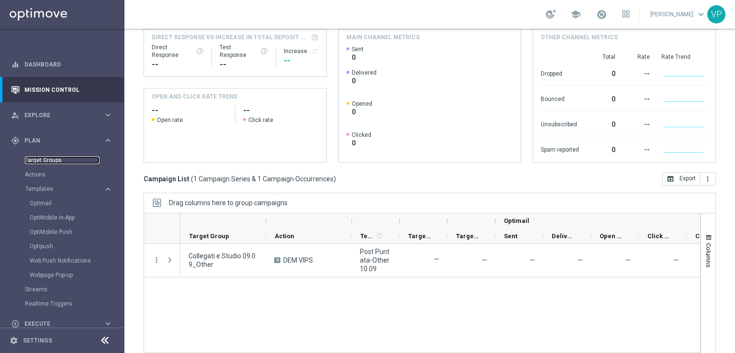
click at [35, 161] on link "Target Groups" at bounding box center [62, 160] width 75 height 8
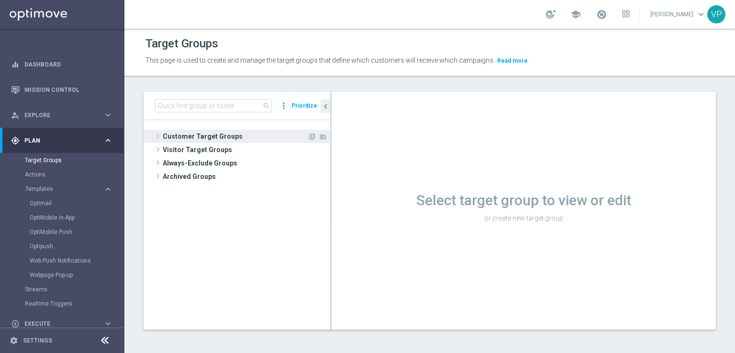
click at [191, 133] on span "Customer Target Groups" at bounding box center [235, 136] width 144 height 13
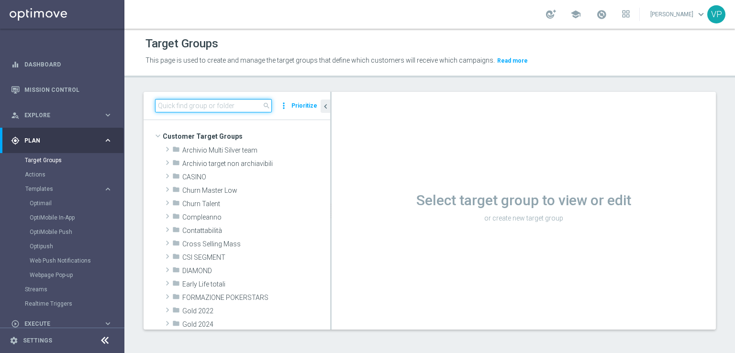
click at [233, 107] on input at bounding box center [213, 105] width 117 height 13
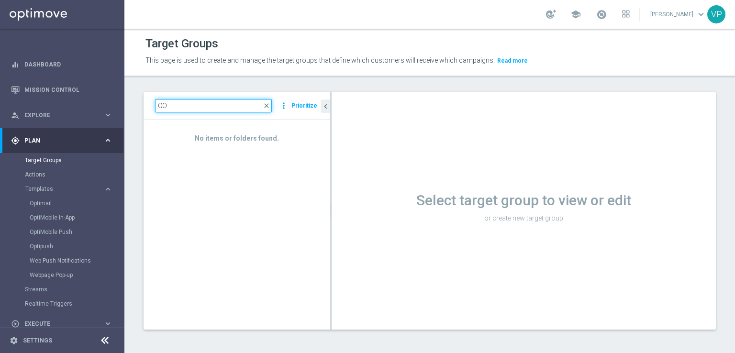
type input "C"
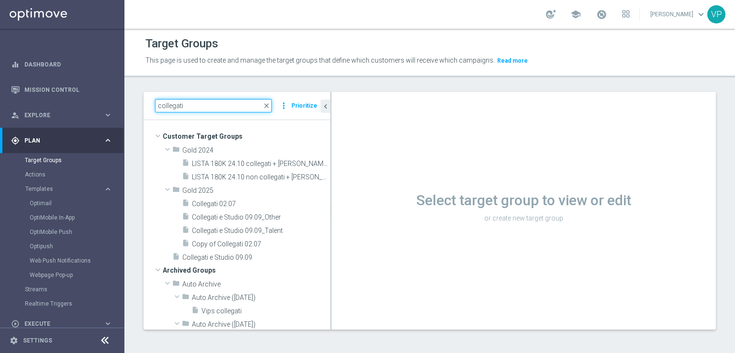
type input "collegati"
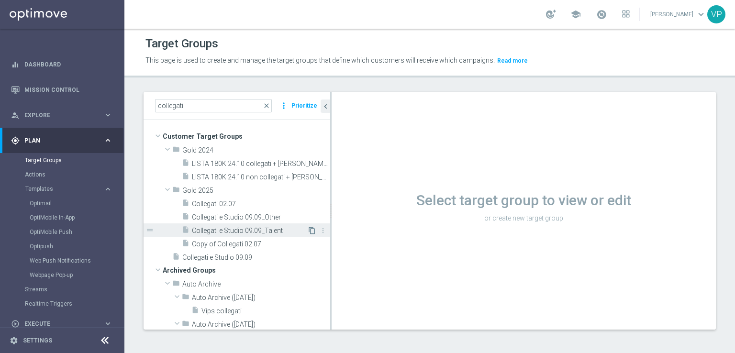
click at [308, 230] on icon "content_copy" at bounding box center [312, 231] width 8 height 8
click at [308, 232] on icon "content_copy" at bounding box center [312, 231] width 8 height 8
click at [308, 230] on icon "content_copy" at bounding box center [312, 231] width 8 height 8
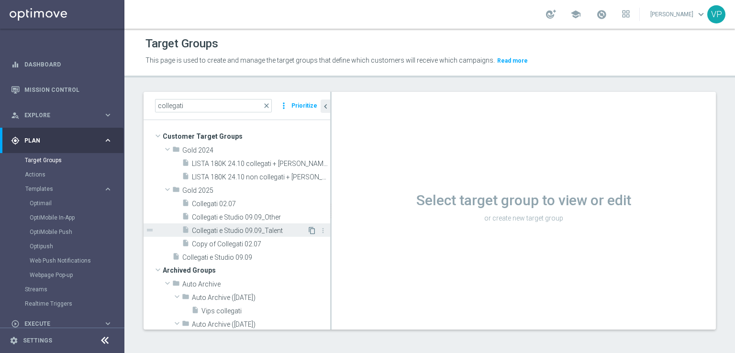
click at [308, 230] on icon "content_copy" at bounding box center [312, 231] width 8 height 8
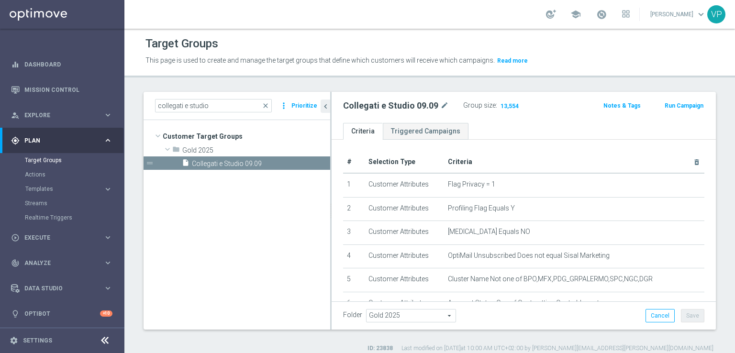
click at [229, 293] on tree-viewport "Customer Target Groups library_add create_new_folder folder" at bounding box center [237, 224] width 187 height 209
click at [202, 208] on tree-viewport "Customer Target Groups library_add create_new_folder folder" at bounding box center [237, 224] width 187 height 209
click at [236, 108] on input "collegati e studio" at bounding box center [213, 105] width 117 height 13
click at [269, 104] on span "close" at bounding box center [266, 106] width 8 height 8
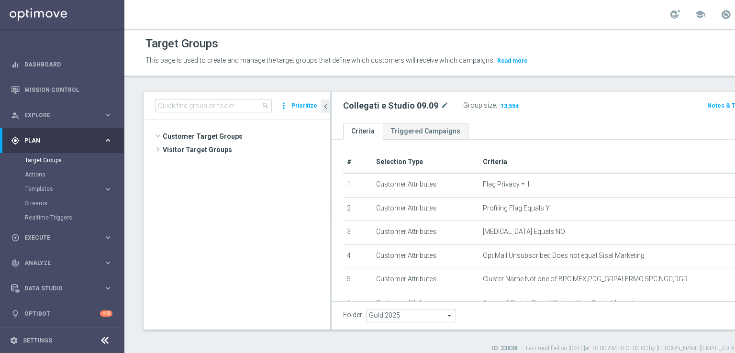
scroll to position [4734, 0]
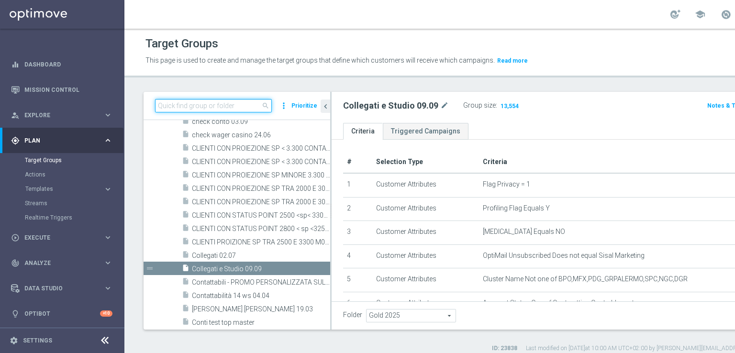
click at [243, 103] on input at bounding box center [213, 105] width 117 height 13
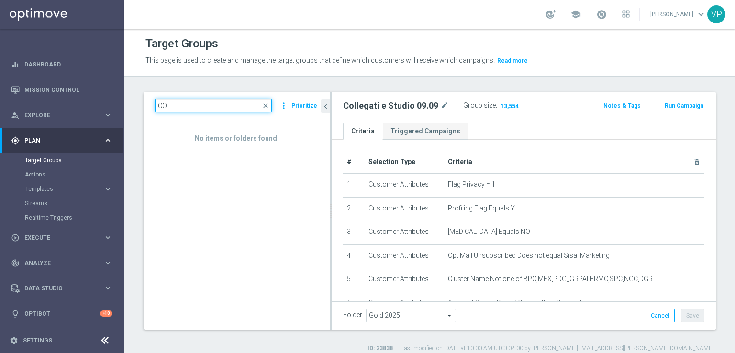
type input "C"
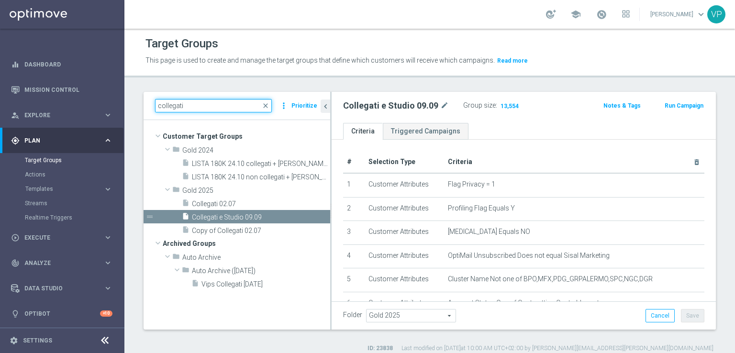
scroll to position [0, 0]
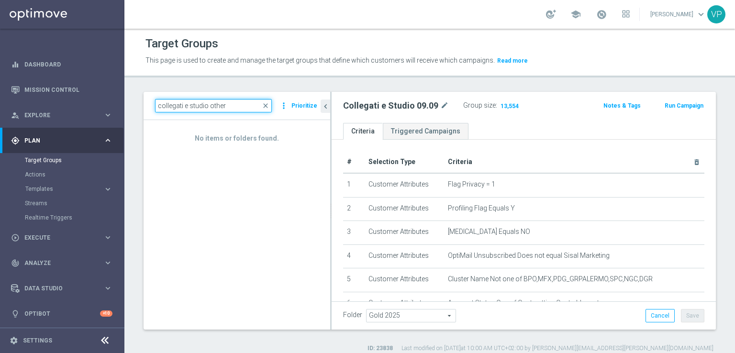
type input "collegati e studio other"
click at [266, 106] on span "close" at bounding box center [266, 106] width 8 height 8
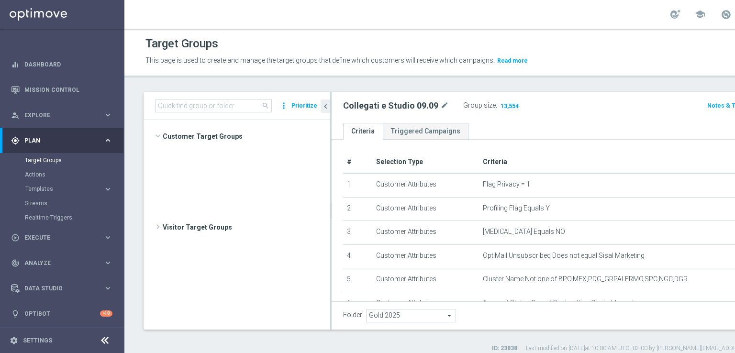
scroll to position [9573, 0]
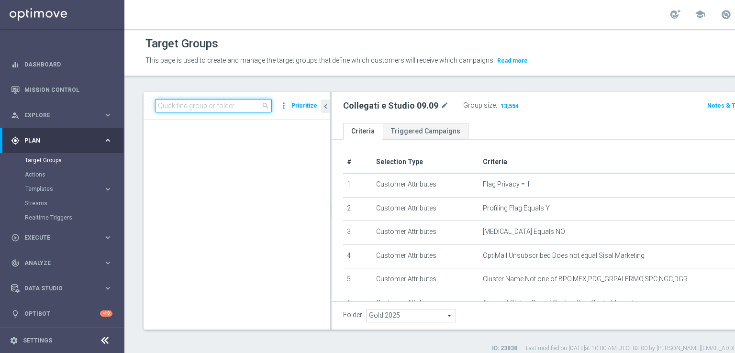
click at [237, 106] on input at bounding box center [213, 105] width 117 height 13
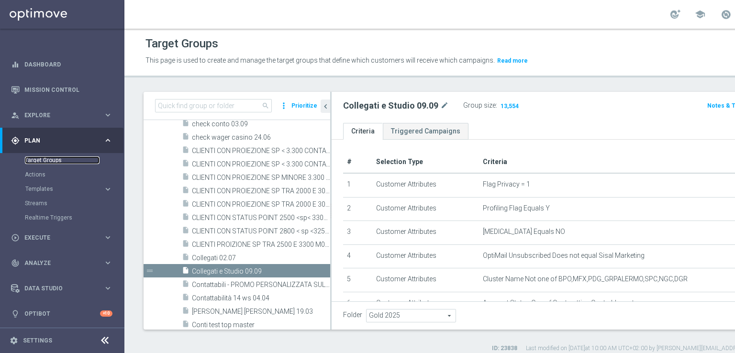
click at [70, 163] on link "Target Groups" at bounding box center [62, 160] width 75 height 8
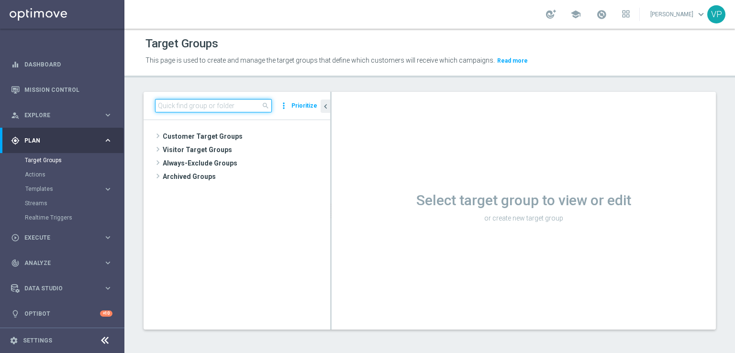
click at [226, 108] on input at bounding box center [213, 105] width 117 height 13
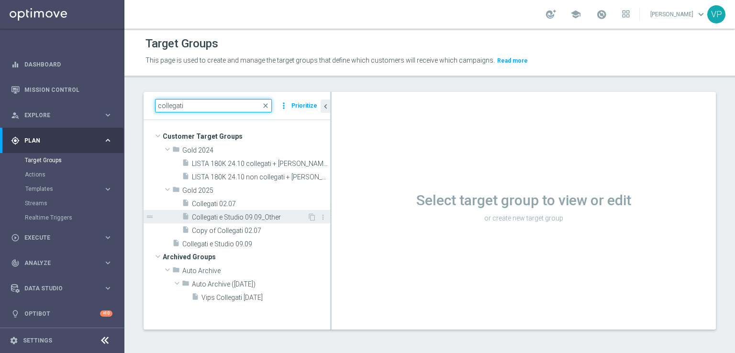
type input "collegati"
click at [277, 219] on span "Collegati e Studio 09.09_Other" at bounding box center [249, 217] width 115 height 8
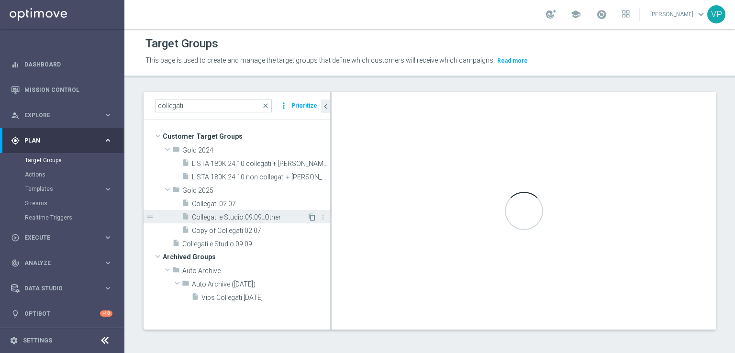
click at [312, 217] on icon "content_copy" at bounding box center [312, 217] width 8 height 8
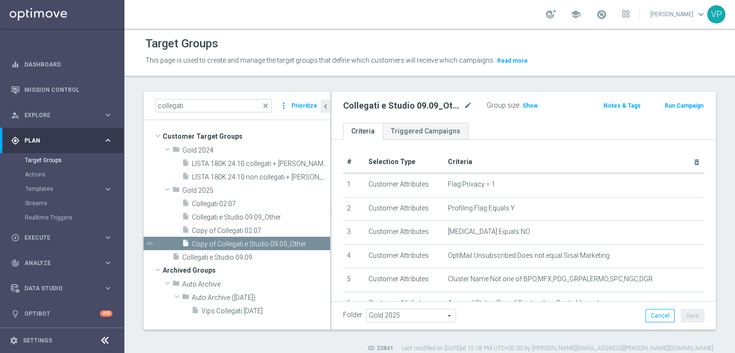
click at [472, 105] on div "Collegati e Studio 09.09_Other mode_edit" at bounding box center [415, 105] width 144 height 13
click at [468, 104] on icon "mode_edit" at bounding box center [468, 105] width 9 height 11
click at [429, 111] on input "Collegati e Studio 09.09_Other" at bounding box center [407, 106] width 129 height 13
drag, startPoint x: 436, startPoint y: 110, endPoint x: 419, endPoint y: 111, distance: 17.3
click at [419, 111] on input "Collegati e Studio 09.09_Other" at bounding box center [407, 106] width 129 height 13
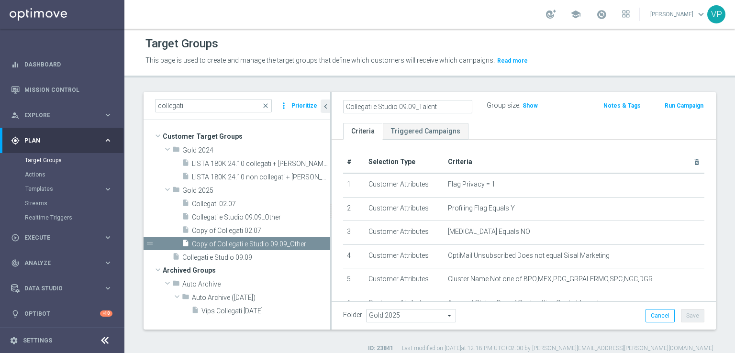
type input "Collegati e Studio 09.09_Talent"
click at [582, 129] on ul "Criteria Triggered Campaigns" at bounding box center [524, 131] width 384 height 17
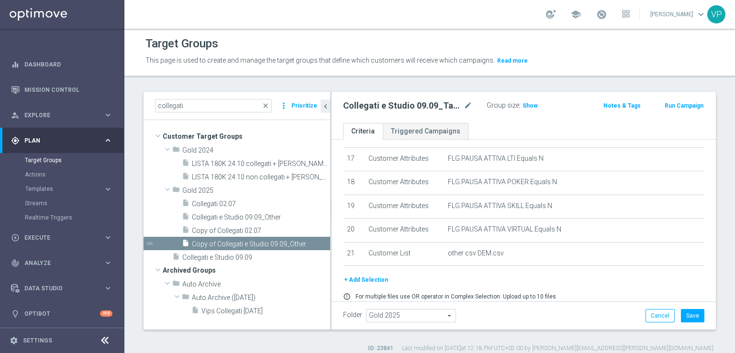
scroll to position [432, 0]
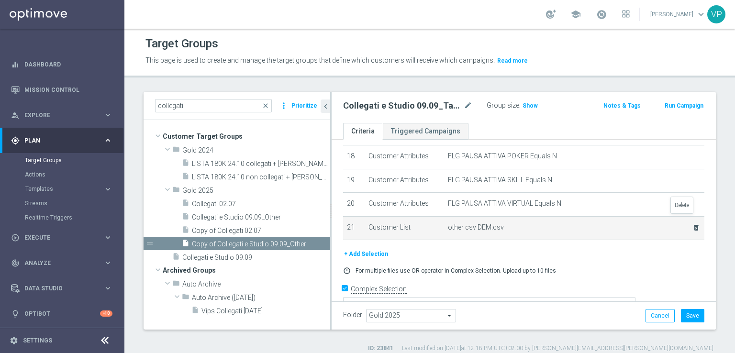
click at [692, 224] on icon "delete_forever" at bounding box center [696, 228] width 8 height 8
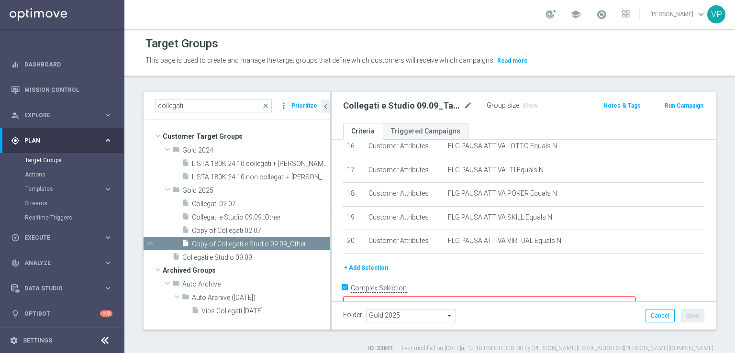
click at [375, 263] on button "+ Add Selection" at bounding box center [366, 268] width 46 height 11
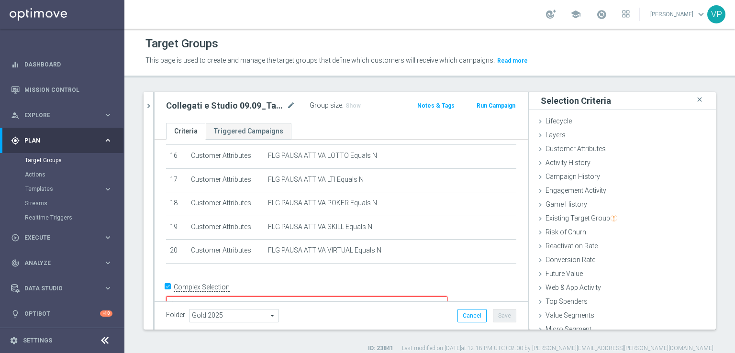
scroll to position [21, 0]
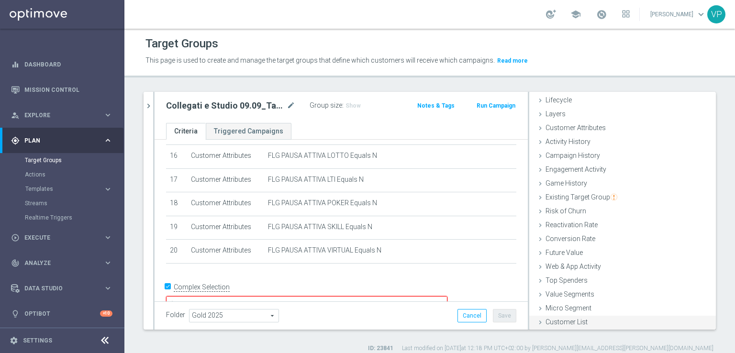
click at [547, 321] on span "Customer List" at bounding box center [566, 322] width 42 height 8
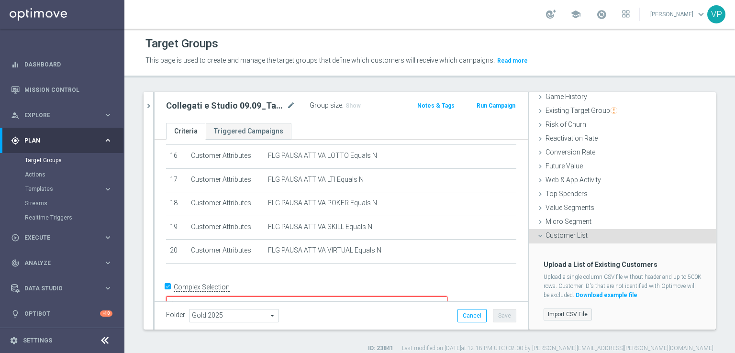
click at [572, 311] on label "Import CSV File" at bounding box center [567, 315] width 48 height 12
click at [0, 0] on input "Import CSV File" at bounding box center [0, 0] width 0 height 0
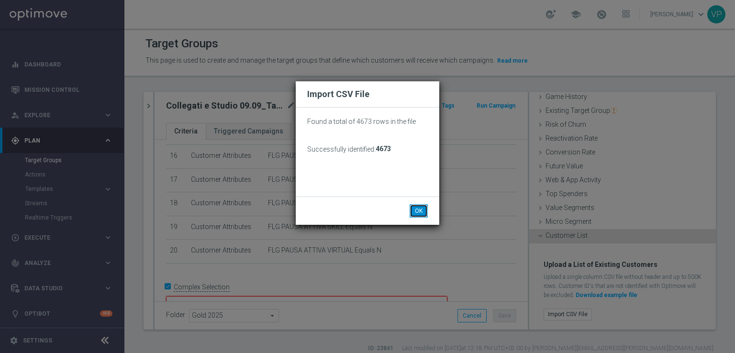
click at [418, 215] on button "OK" at bounding box center [419, 210] width 18 height 13
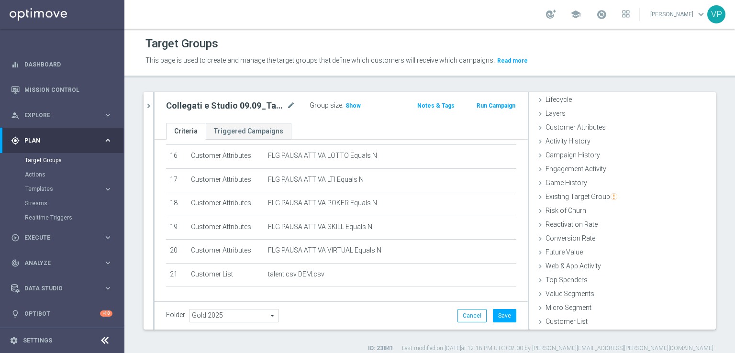
scroll to position [21, 0]
click at [347, 106] on span "Show" at bounding box center [352, 105] width 15 height 7
click at [506, 314] on button "Save" at bounding box center [504, 315] width 23 height 13
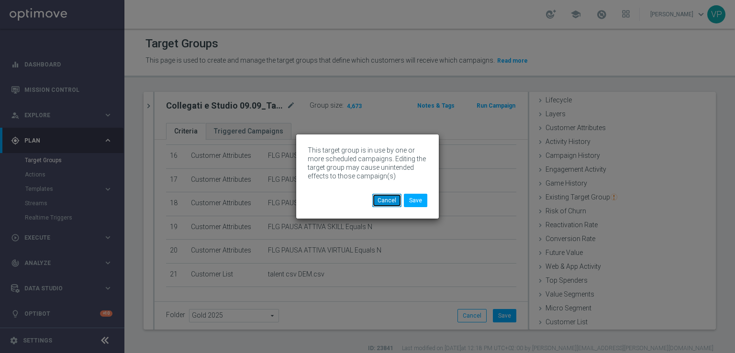
click at [386, 202] on button "Cancel" at bounding box center [386, 200] width 29 height 13
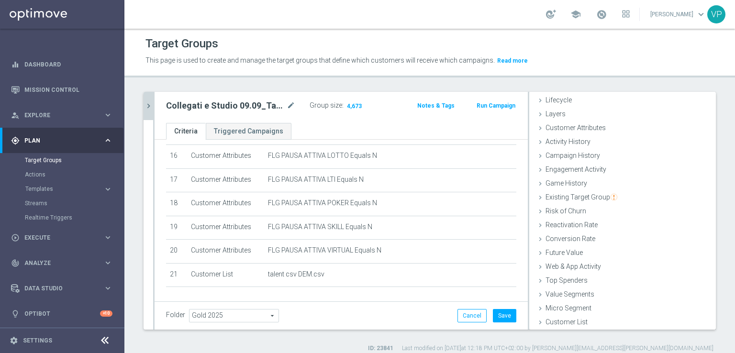
click at [148, 103] on icon "chevron_right" at bounding box center [148, 105] width 9 height 9
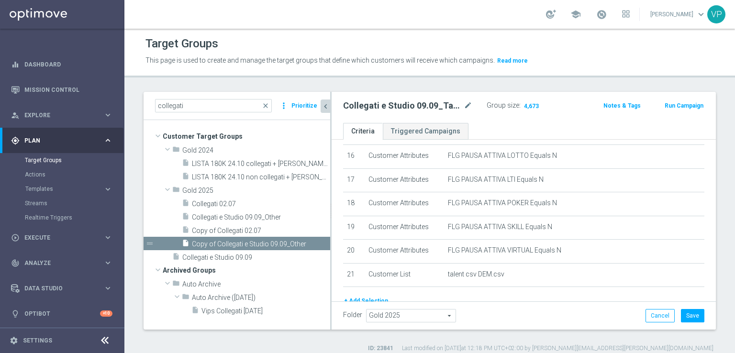
scroll to position [37, 0]
click at [445, 110] on h2 "Collegati e Studio 09.09_Talent" at bounding box center [402, 105] width 119 height 11
click at [235, 244] on span "Copy of Collegati e Studio 09.09_Other" at bounding box center [249, 244] width 115 height 8
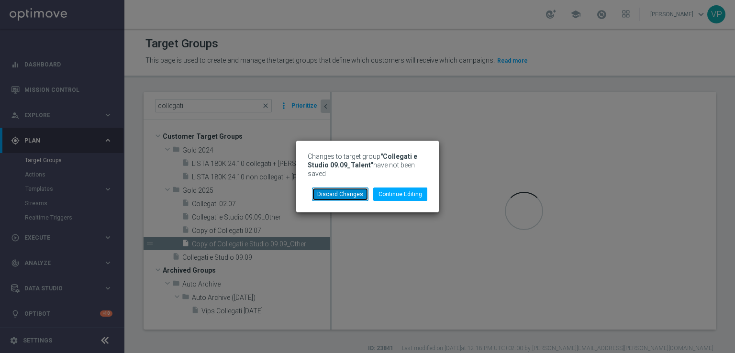
click at [345, 200] on button "Discard Changes" at bounding box center [340, 194] width 56 height 13
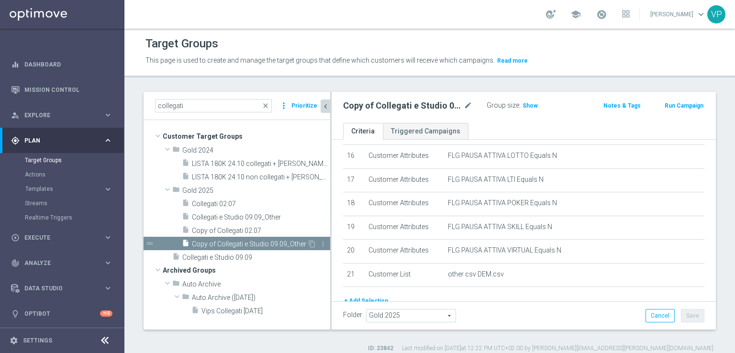
click at [233, 243] on span "Copy of Collegati e Studio 09.09_Other" at bounding box center [249, 244] width 115 height 8
click at [462, 104] on div "Copy of Collegati e Studio 09.09_Other mode_edit" at bounding box center [407, 105] width 129 height 11
click at [468, 108] on icon "mode_edit" at bounding box center [468, 105] width 9 height 11
click at [457, 106] on input "Copy of Collegati e Studio 09.09_Other" at bounding box center [407, 106] width 129 height 13
drag, startPoint x: 369, startPoint y: 105, endPoint x: 327, endPoint y: 111, distance: 42.5
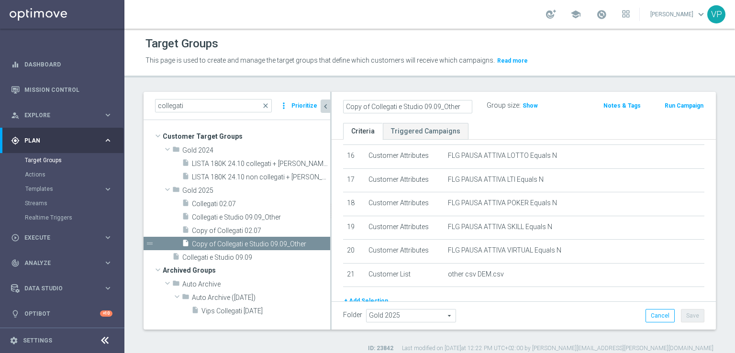
click at [327, 111] on as-split "collegati close more_vert Prioritize Customer Target Groups library_add create_…" at bounding box center [430, 211] width 572 height 238
click at [424, 104] on input "Collegati e Studio 09.09_Other" at bounding box center [407, 106] width 129 height 13
click at [434, 108] on input "Collegati e Studio 09.09_Other" at bounding box center [407, 106] width 129 height 13
type input "Collegati e Studio 09.09_Talent"
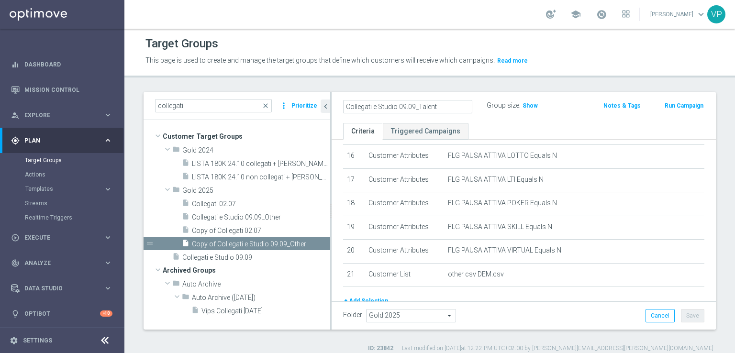
click at [674, 123] on ul "Criteria Triggered Campaigns" at bounding box center [524, 131] width 384 height 17
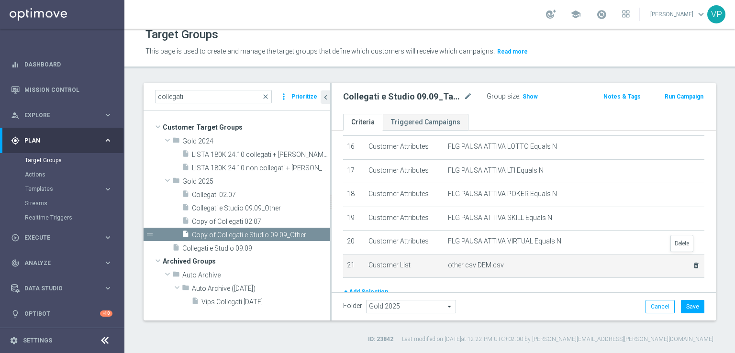
click at [692, 262] on icon "delete_forever" at bounding box center [696, 266] width 8 height 8
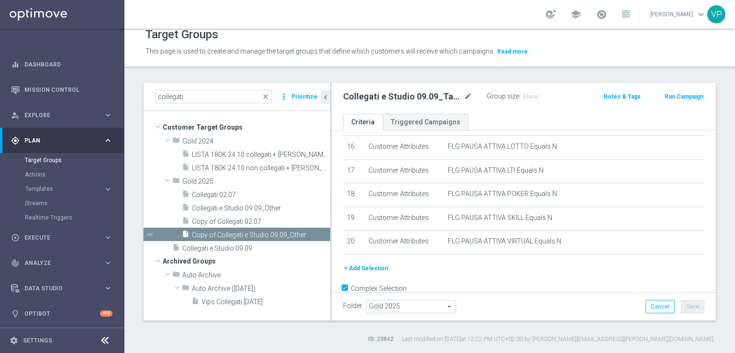
click at [386, 263] on div "+ Add Selection" at bounding box center [524, 268] width 376 height 11
click at [377, 263] on button "+ Add Selection" at bounding box center [366, 268] width 46 height 11
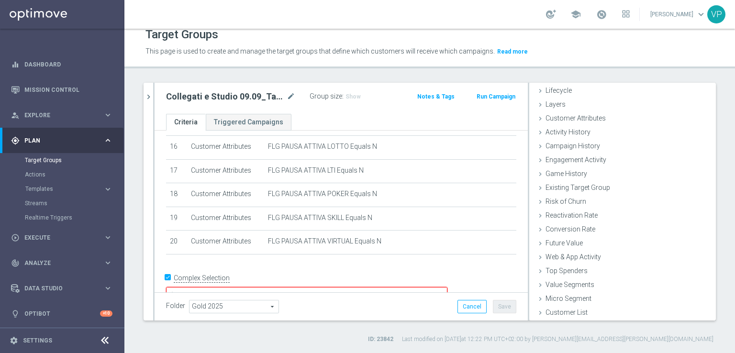
scroll to position [21, 0]
click at [576, 309] on span "Customer List" at bounding box center [566, 313] width 42 height 8
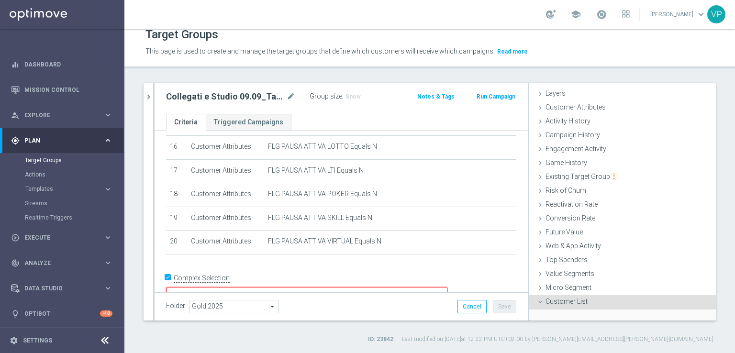
scroll to position [108, 0]
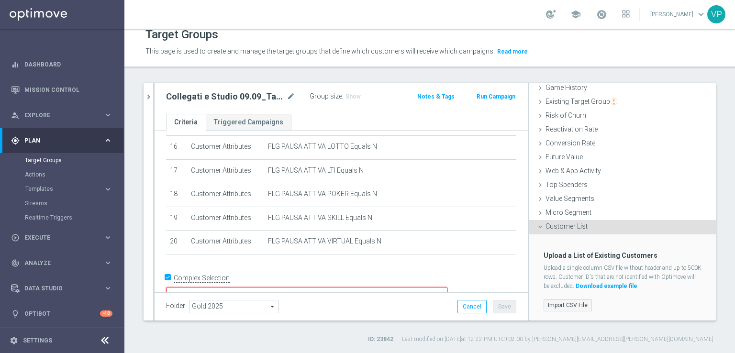
click at [572, 302] on label "Import CSV File" at bounding box center [567, 305] width 48 height 12
click at [0, 0] on input "Import CSV File" at bounding box center [0, 0] width 0 height 0
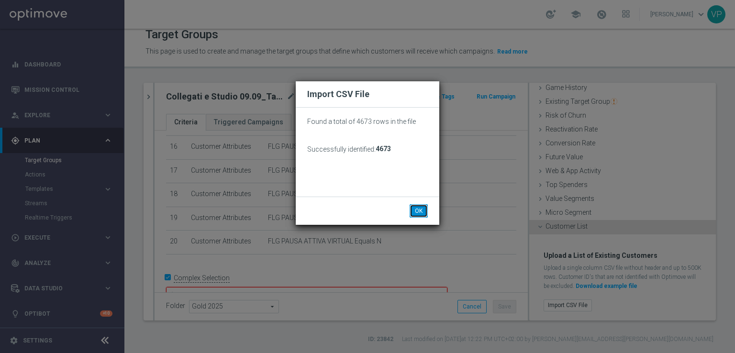
click at [425, 213] on button "OK" at bounding box center [419, 210] width 18 height 13
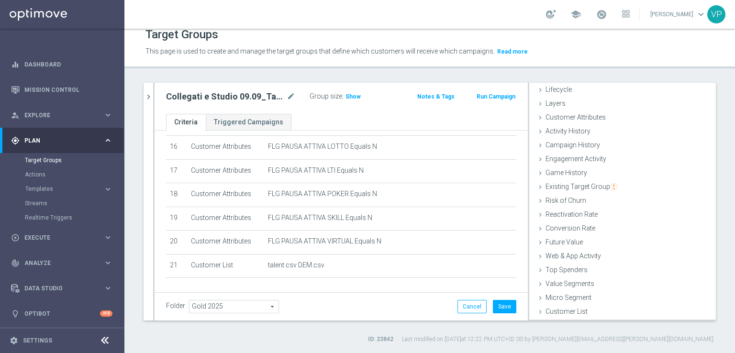
scroll to position [21, 0]
click at [498, 305] on button "Save" at bounding box center [504, 306] width 23 height 13
click at [154, 89] on div at bounding box center [153, 202] width 1 height 238
click at [152, 90] on button "chevron_right" at bounding box center [149, 97] width 10 height 28
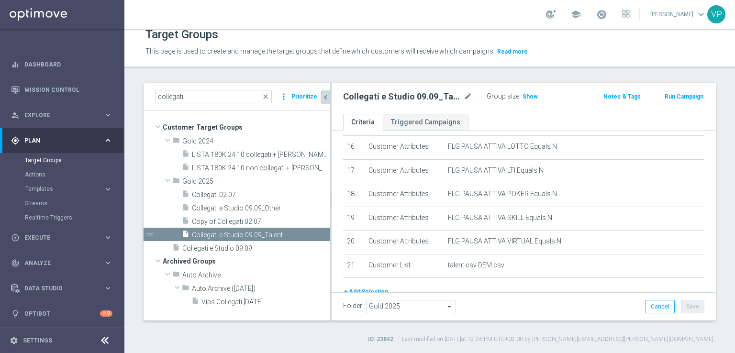
scroll to position [37, 0]
click at [53, 189] on span "Templates" at bounding box center [59, 189] width 68 height 6
click at [52, 205] on link "Optimail" at bounding box center [65, 204] width 70 height 8
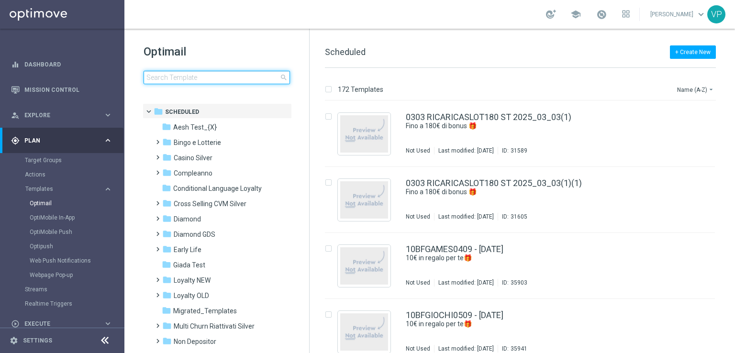
click at [235, 78] on input at bounding box center [217, 77] width 146 height 13
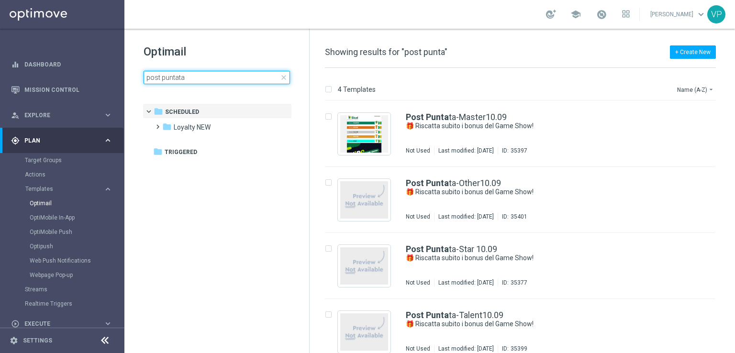
type input "post puntata"
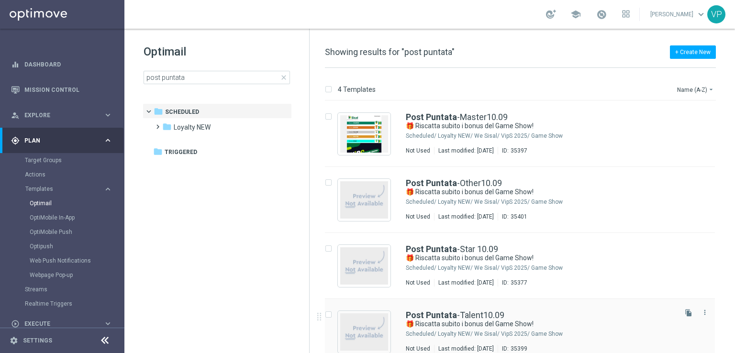
click at [584, 314] on div "Post Puntata -Talent10.09" at bounding box center [540, 315] width 269 height 9
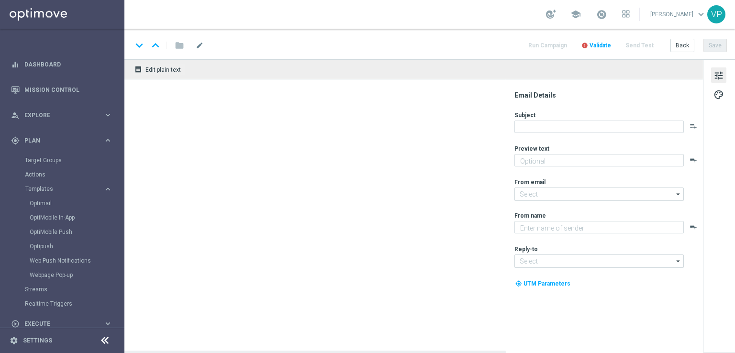
type textarea "Scopri le tue promozioni post puntata"
type input "[EMAIL_ADDRESS][DOMAIN_NAME]"
type textarea "Sisal"
type input "[EMAIL_ADDRESS][DOMAIN_NAME]"
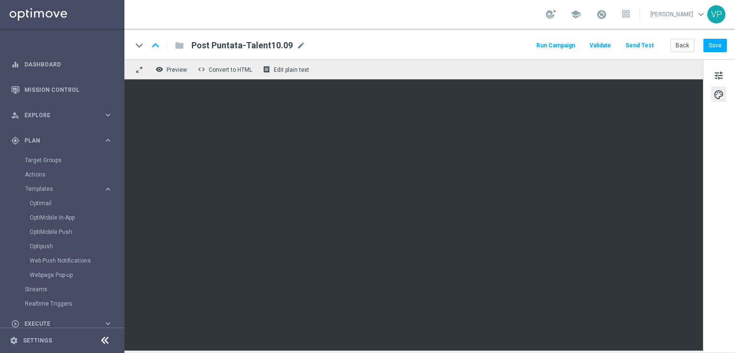
click at [611, 12] on div "school" at bounding box center [588, 14] width 84 height 16
click at [607, 14] on span at bounding box center [601, 14] width 11 height 11
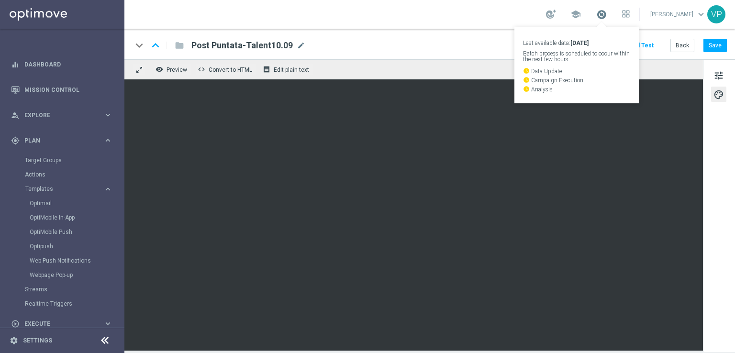
click at [607, 14] on span at bounding box center [601, 14] width 11 height 11
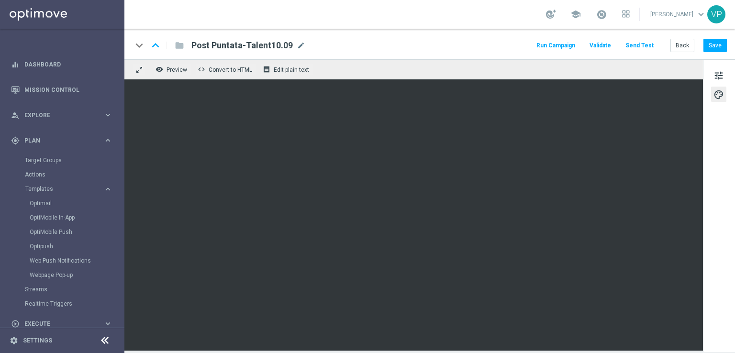
click at [565, 45] on button "Run Campaign" at bounding box center [556, 45] width 42 height 13
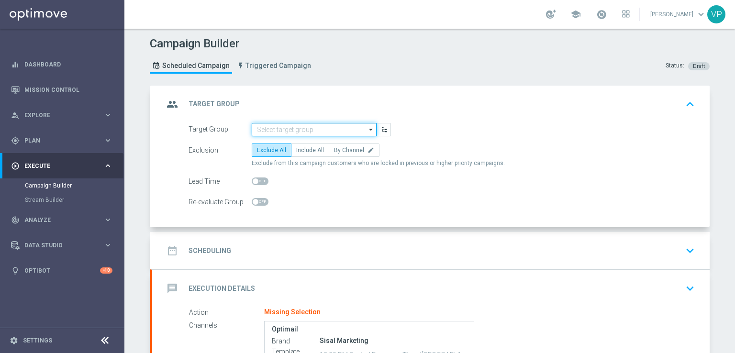
click at [345, 127] on input at bounding box center [314, 129] width 125 height 13
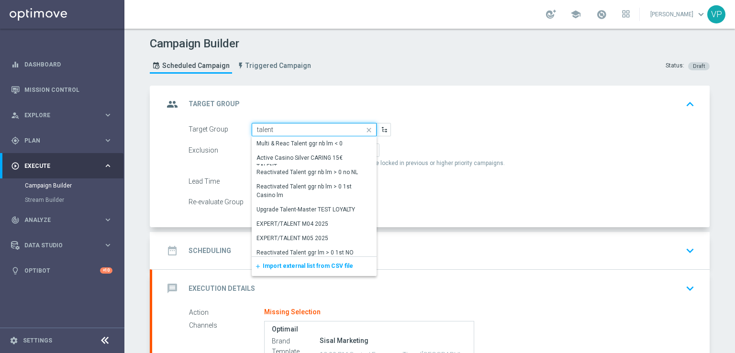
type input "talent"
drag, startPoint x: 327, startPoint y: 129, endPoint x: 243, endPoint y: 129, distance: 84.7
click at [243, 129] on div "Target Group talent close Drag here to set row groups Drag here to set column l…" at bounding box center [289, 129] width 217 height 13
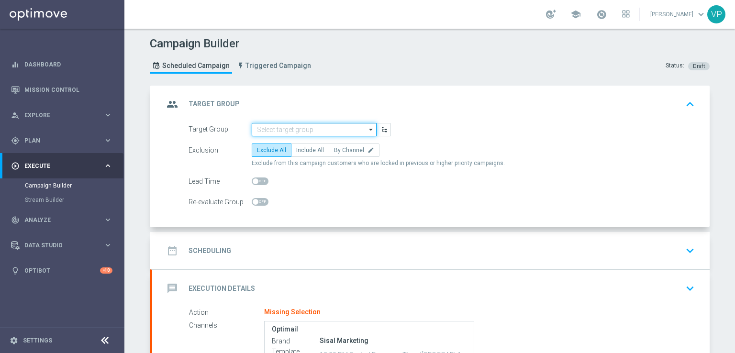
click at [275, 129] on input at bounding box center [314, 129] width 125 height 13
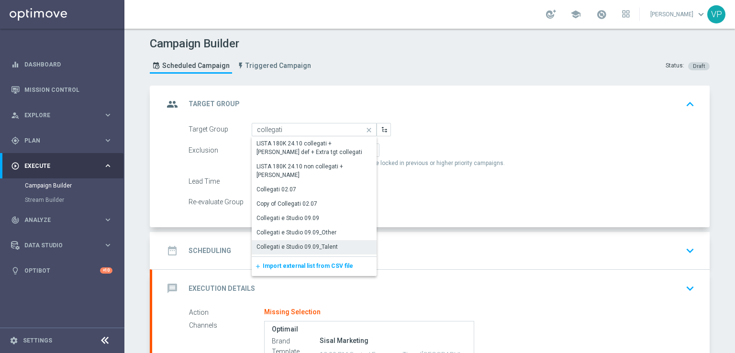
click at [344, 242] on div "Collegati e Studio 09.09_Talent" at bounding box center [314, 246] width 125 height 13
type input "Collegati e Studio 09.09_Talent"
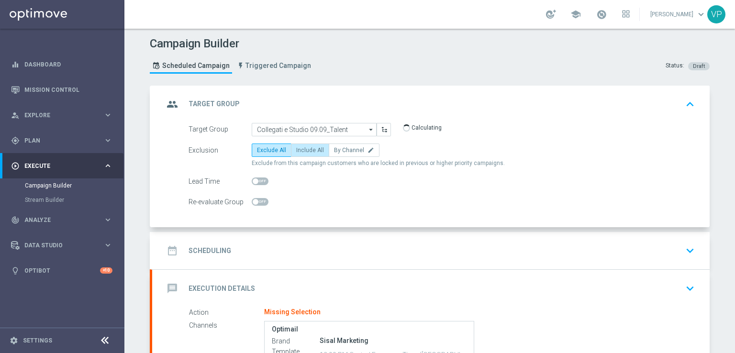
click at [310, 152] on span "Include All" at bounding box center [310, 150] width 28 height 7
click at [302, 152] on input "Include All" at bounding box center [299, 152] width 6 height 6
radio input "true"
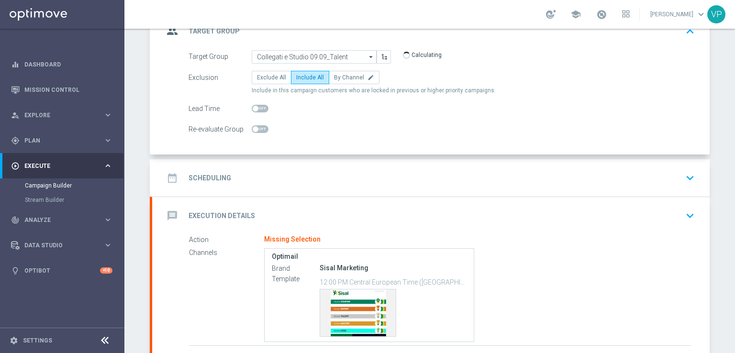
scroll to position [103, 0]
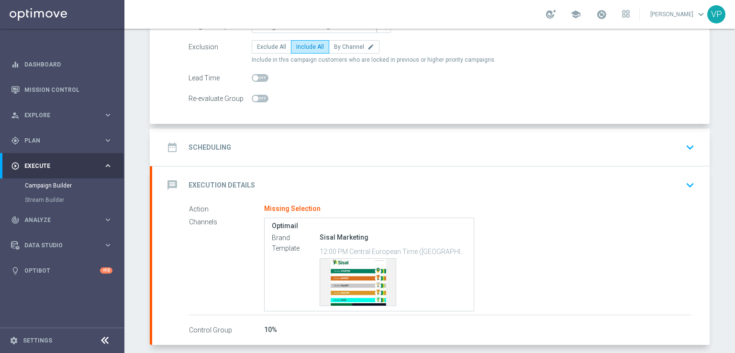
click at [695, 142] on div "date_range Scheduling keyboard_arrow_down" at bounding box center [430, 147] width 557 height 37
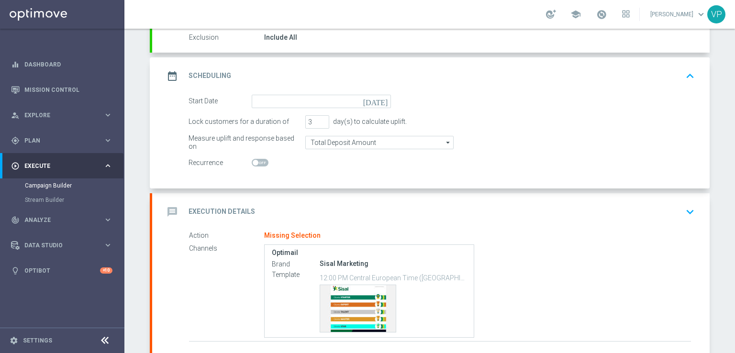
click at [380, 100] on icon "[DATE]" at bounding box center [377, 100] width 28 height 11
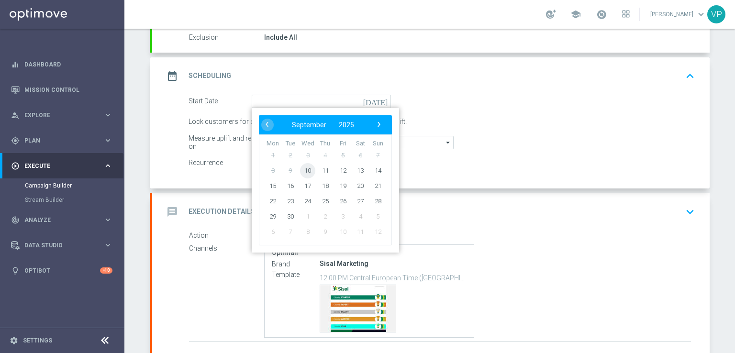
click at [300, 168] on span "10" at bounding box center [307, 170] width 15 height 15
type input "[DATE]"
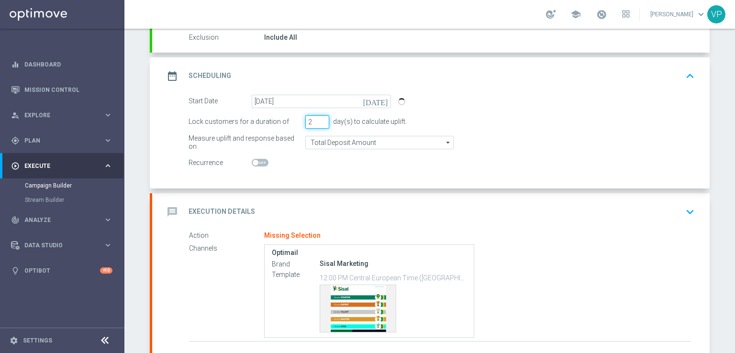
click at [320, 123] on input "2" at bounding box center [317, 121] width 24 height 13
type input "1"
click at [320, 123] on input "1" at bounding box center [317, 121] width 24 height 13
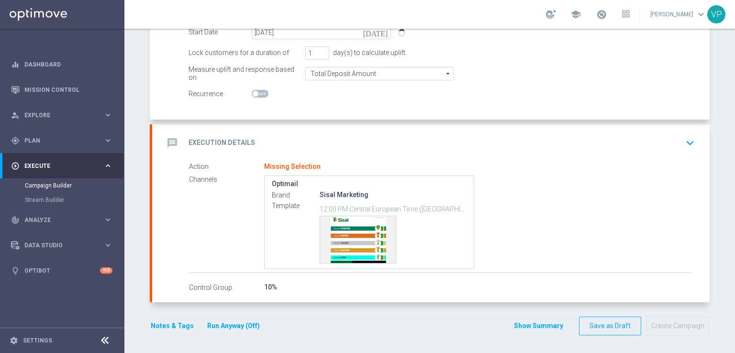
click at [683, 144] on icon "keyboard_arrow_down" at bounding box center [690, 143] width 14 height 14
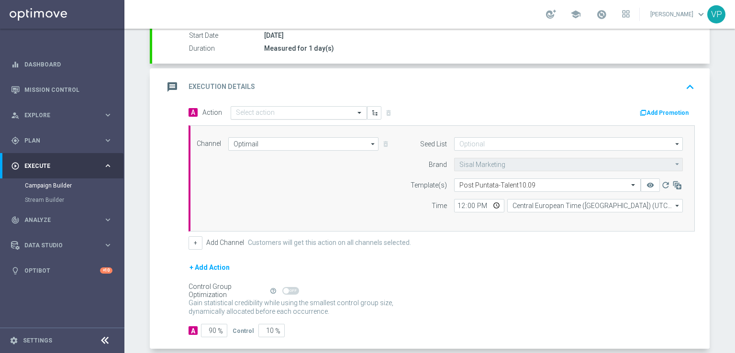
click at [336, 111] on input "text" at bounding box center [289, 113] width 107 height 8
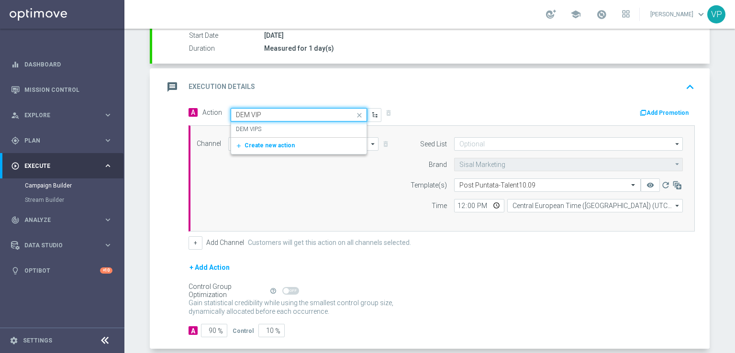
type input "DEM VIPS"
click at [335, 126] on div "DEM VIPS edit" at bounding box center [299, 130] width 126 height 16
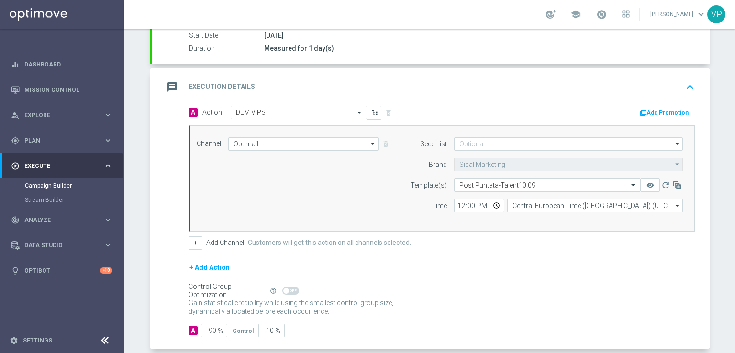
click at [328, 208] on div "Channel Optimail Optimail arrow_drop_down Drag here to set row groups Drag here…" at bounding box center [439, 178] width 500 height 82
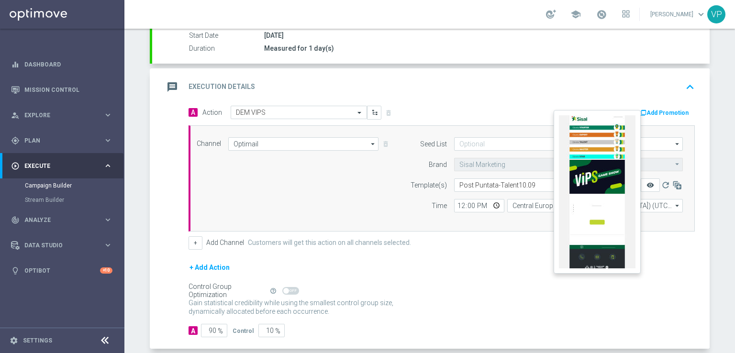
click at [649, 182] on icon "remove_red_eye" at bounding box center [650, 185] width 8 height 8
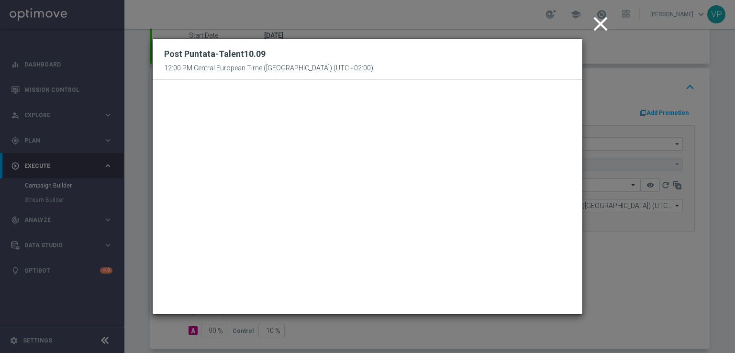
click at [599, 19] on icon "close" at bounding box center [600, 24] width 24 height 24
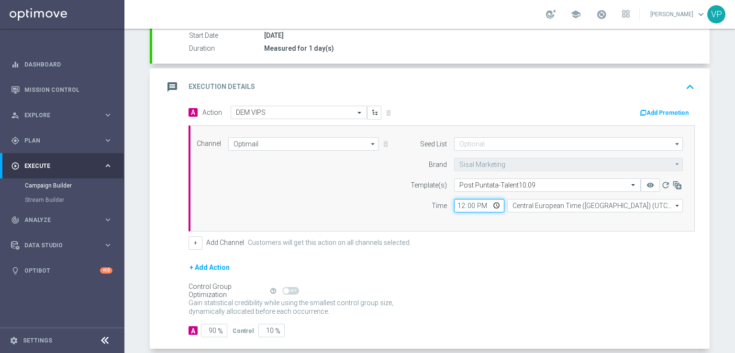
click at [493, 205] on input "12:00" at bounding box center [479, 205] width 50 height 13
type input "13:00"
click at [381, 200] on div "Channel Optimail Optimail arrow_drop_down Drag here to set row groups Drag here…" at bounding box center [439, 178] width 500 height 82
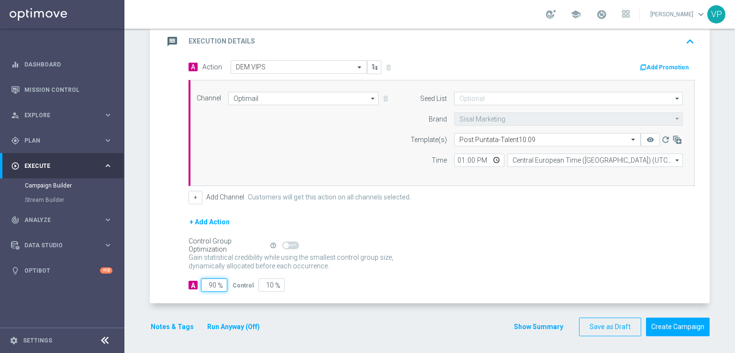
click at [210, 281] on input "90" at bounding box center [214, 284] width 26 height 13
type input "0"
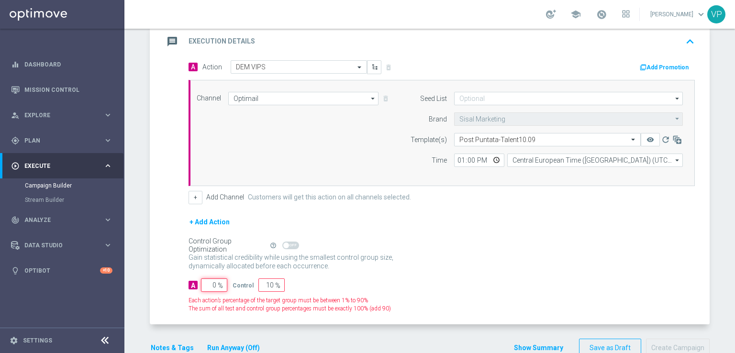
type input "100"
type input "10"
type input "90"
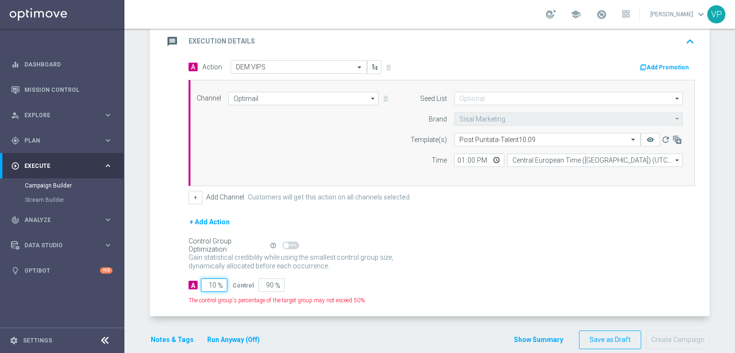
type input "100"
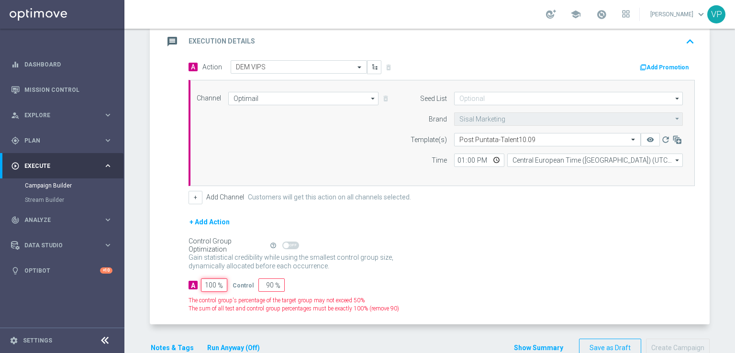
type input "0"
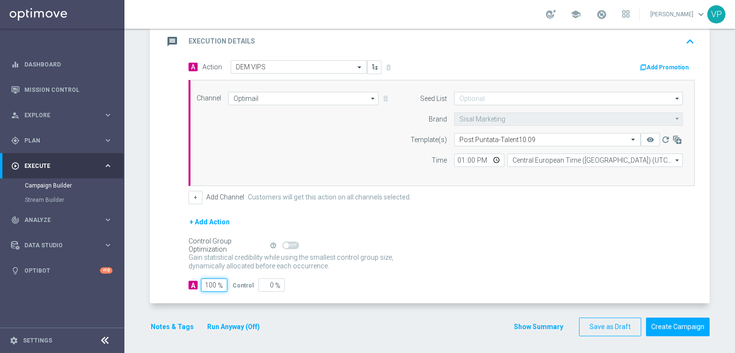
type input "100"
click at [411, 273] on form "A Action Select action DEM VIPS delete_forever Add Promotion Channel Optimail O…" at bounding box center [441, 176] width 506 height 232
click at [237, 326] on button "Run Anyway (Off)" at bounding box center [233, 327] width 55 height 12
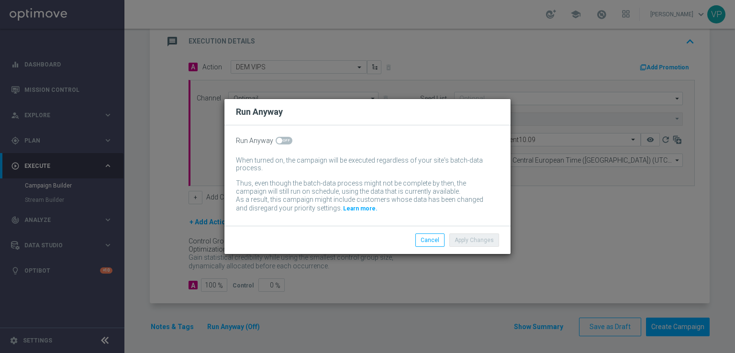
click at [283, 134] on div "Run Anyway When turned on, the campaign will be executed regardless of your sit…" at bounding box center [367, 175] width 286 height 100
click at [287, 142] on span at bounding box center [284, 141] width 17 height 8
click at [287, 142] on input "checkbox" at bounding box center [284, 141] width 17 height 8
checkbox input "true"
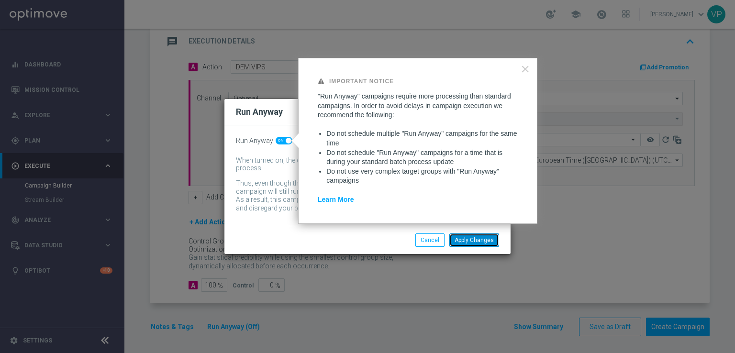
click at [486, 243] on button "Apply Changes" at bounding box center [474, 239] width 50 height 13
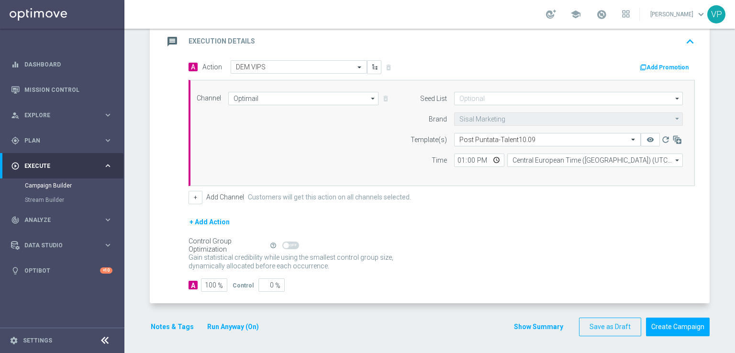
click at [172, 324] on button "Notes & Tags" at bounding box center [172, 327] width 45 height 12
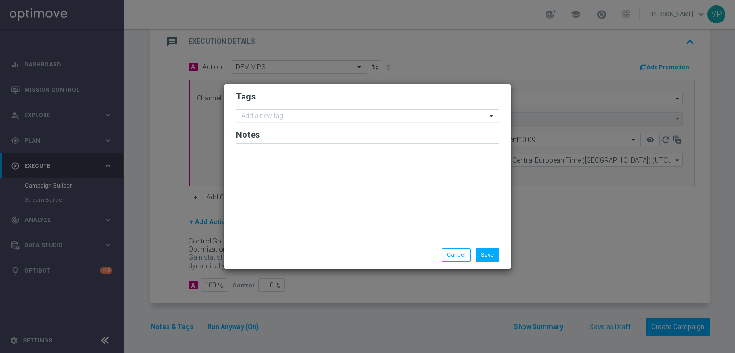
click at [302, 112] on input "text" at bounding box center [363, 116] width 245 height 8
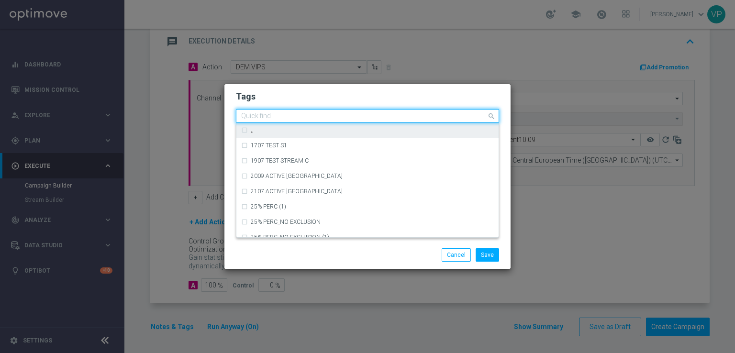
click at [344, 115] on input "text" at bounding box center [363, 116] width 245 height 8
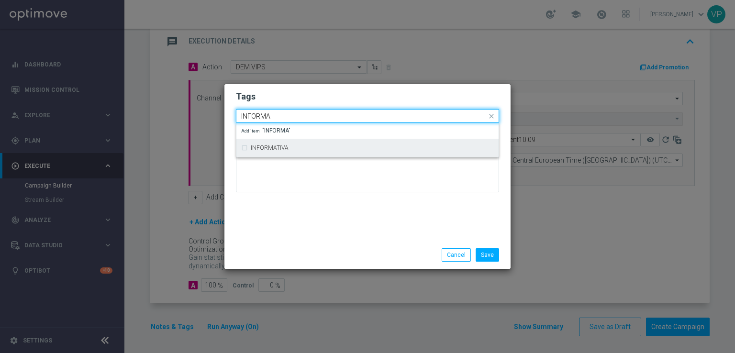
click at [337, 152] on div "INFORMATIVA" at bounding box center [367, 147] width 253 height 15
type input "INFORMA"
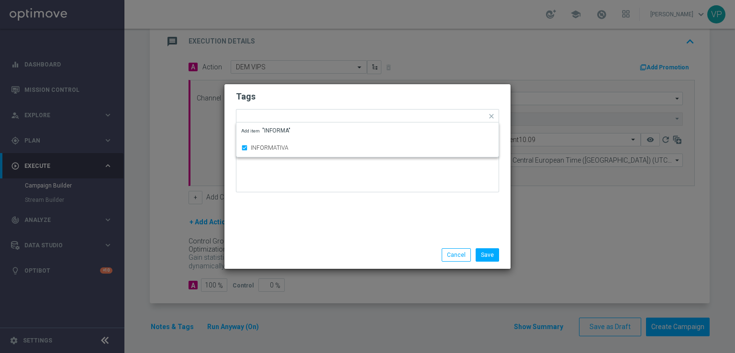
click at [331, 194] on div at bounding box center [367, 172] width 263 height 56
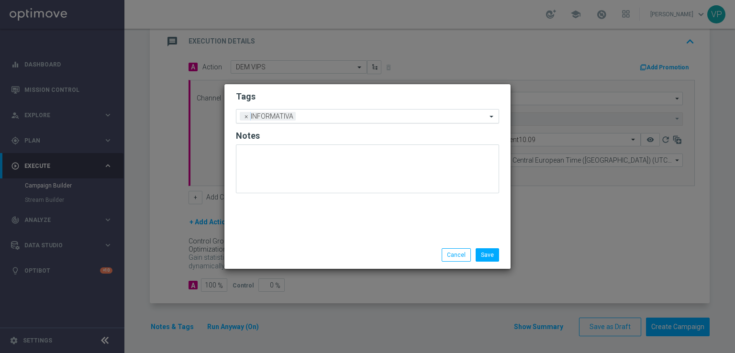
click at [343, 116] on input "text" at bounding box center [392, 117] width 187 height 8
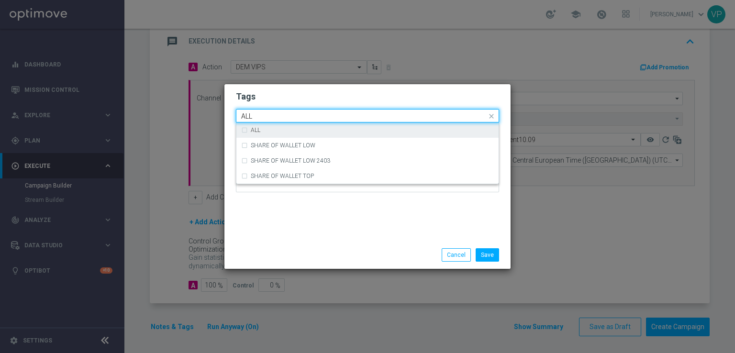
click at [348, 129] on div "ALL" at bounding box center [372, 130] width 243 height 6
type input "ALL"
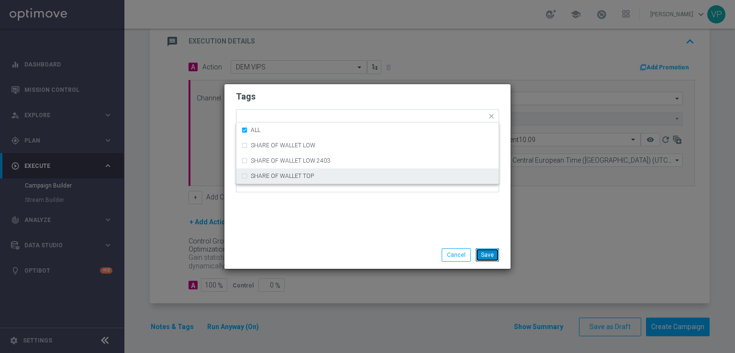
click at [488, 248] on button "Save" at bounding box center [487, 254] width 23 height 13
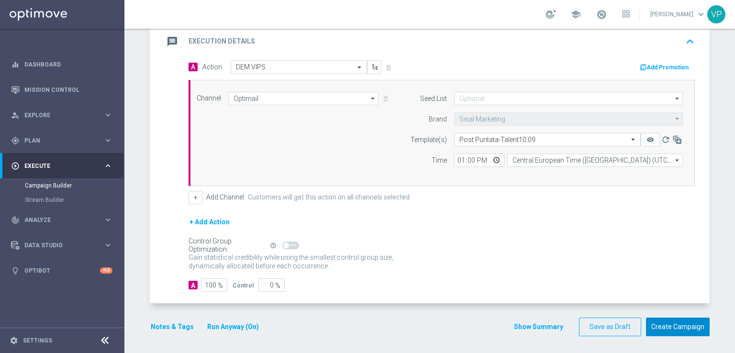
click at [674, 320] on button "Create Campaign" at bounding box center [678, 327] width 64 height 19
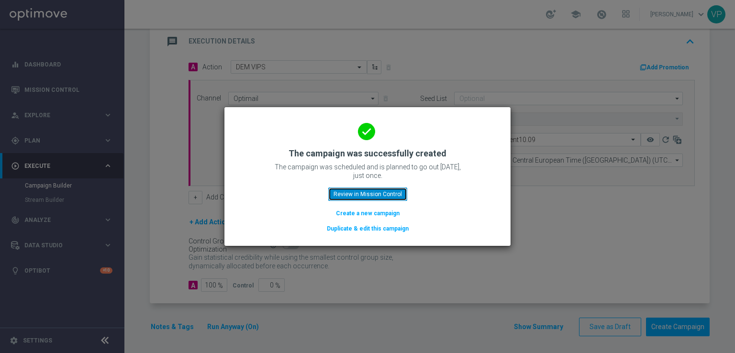
click at [382, 190] on button "Review in Mission Control" at bounding box center [367, 194] width 79 height 13
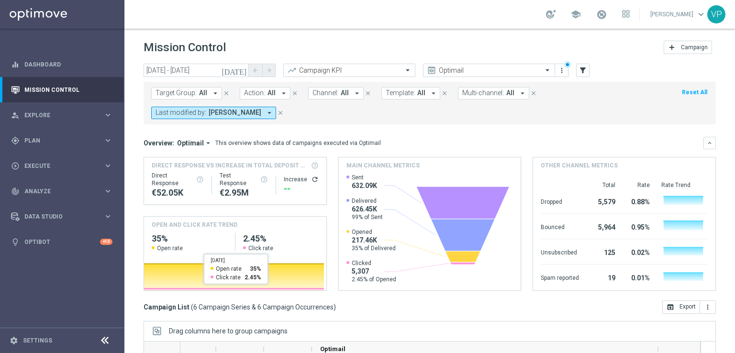
scroll to position [0, 184]
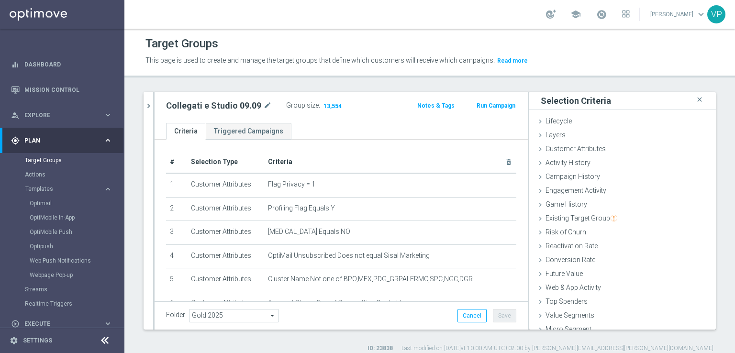
scroll to position [21, 0]
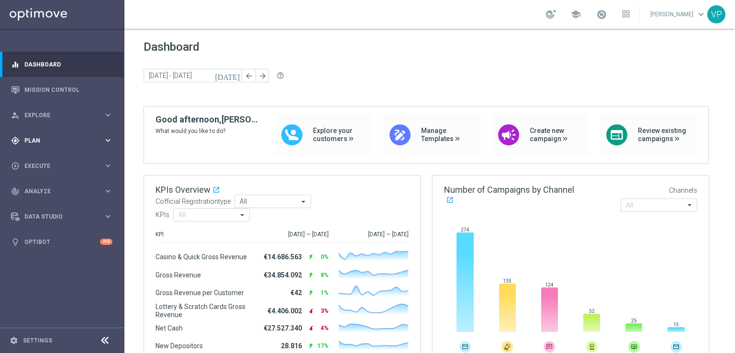
click at [88, 141] on span "Plan" at bounding box center [63, 141] width 79 height 6
click at [40, 157] on link "Target Groups" at bounding box center [62, 160] width 75 height 8
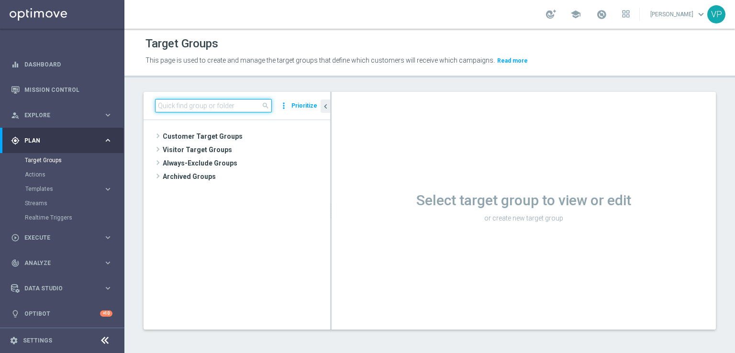
click at [228, 106] on input at bounding box center [213, 105] width 117 height 13
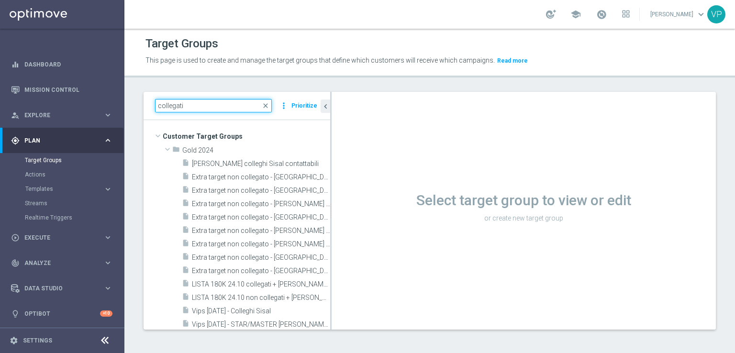
type input "collegati"
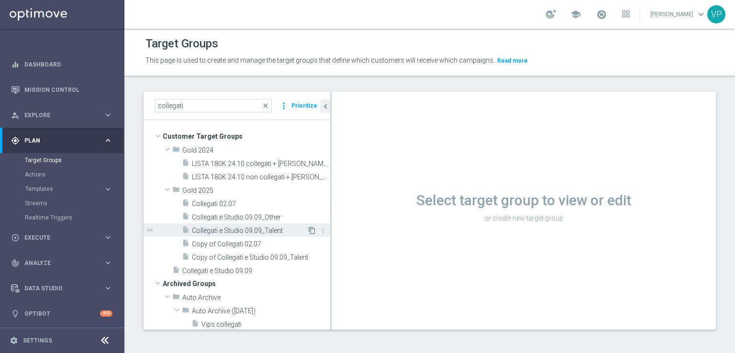
click at [308, 230] on icon "content_copy" at bounding box center [312, 231] width 8 height 8
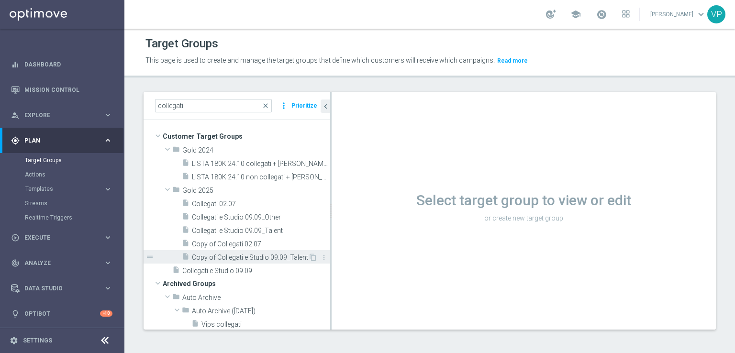
click at [285, 256] on span "Copy of Collegati e Studio 09.09_Talent" at bounding box center [250, 258] width 116 height 8
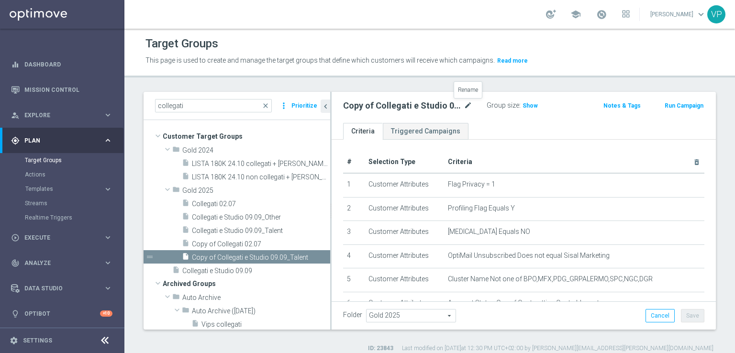
click at [469, 104] on icon "mode_edit" at bounding box center [468, 105] width 9 height 11
click at [370, 107] on input "Copy of Collegati e Studio 09.09_Talent" at bounding box center [407, 106] width 129 height 13
drag, startPoint x: 369, startPoint y: 107, endPoint x: 335, endPoint y: 106, distance: 34.5
click at [335, 106] on div "Copy of Collegati e Studio 09.09_Talent Group size : Show Notes & Tags Run Camp…" at bounding box center [524, 107] width 384 height 31
click at [427, 106] on input "Collegati e Studio 09.09_Talent" at bounding box center [407, 106] width 129 height 13
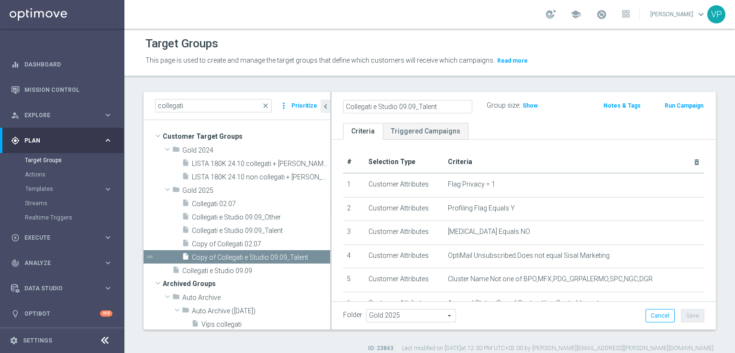
click at [433, 105] on input "Collegati e Studio 09.09_Talent" at bounding box center [407, 106] width 129 height 13
click at [442, 107] on input "Collegati e Studio 09.09_Talent" at bounding box center [407, 106] width 129 height 13
type input "Collegati e Studio 09.09_Master"
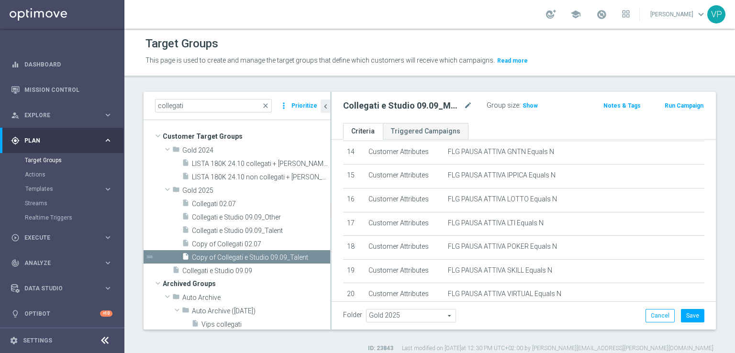
scroll to position [432, 0]
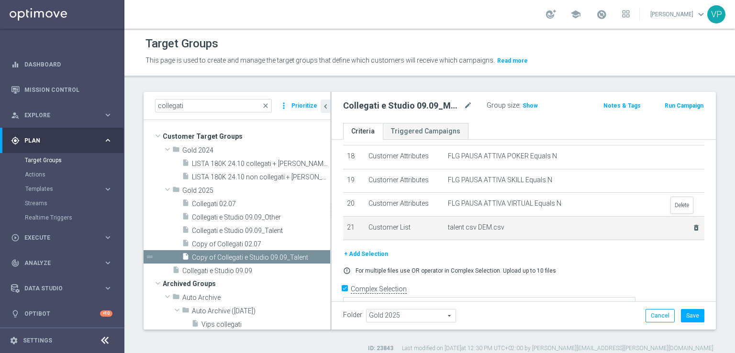
click at [692, 224] on icon "delete_forever" at bounding box center [696, 228] width 8 height 8
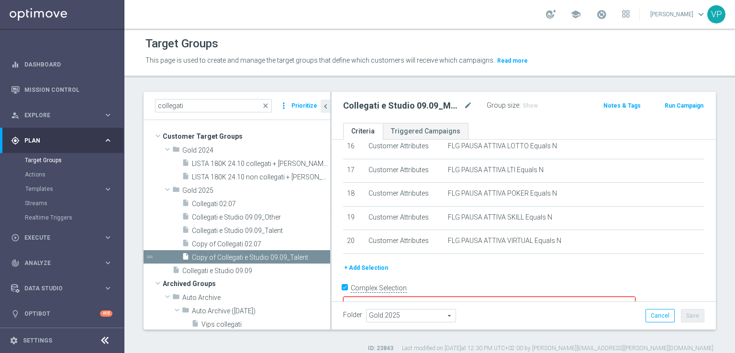
click at [360, 263] on button "+ Add Selection" at bounding box center [366, 268] width 46 height 11
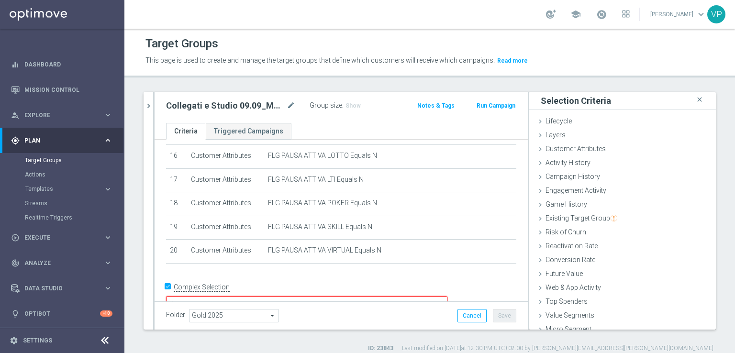
scroll to position [21, 0]
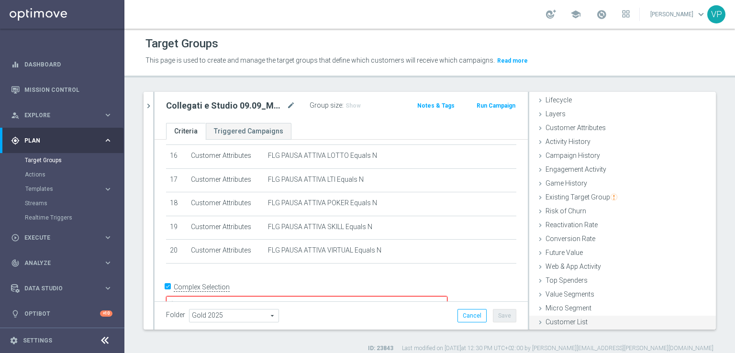
click at [571, 318] on span "Customer List" at bounding box center [566, 322] width 42 height 8
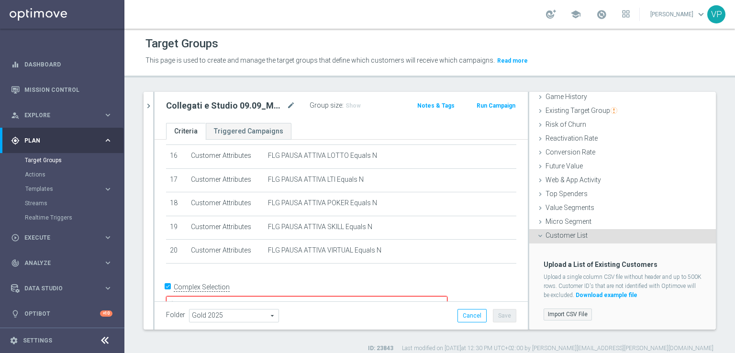
click at [572, 310] on label "Import CSV File" at bounding box center [567, 315] width 48 height 12
click at [0, 0] on input "Import CSV File" at bounding box center [0, 0] width 0 height 0
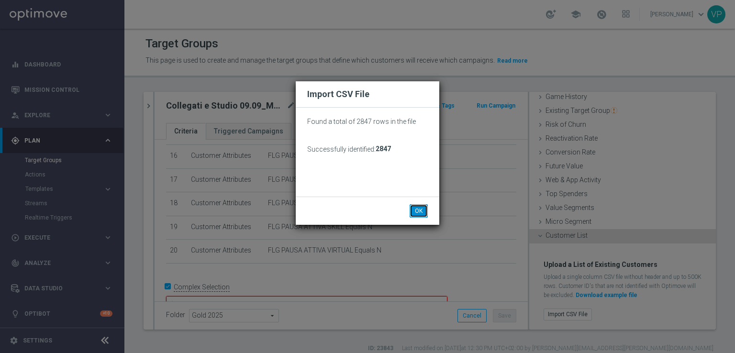
click at [417, 210] on button "OK" at bounding box center [419, 210] width 18 height 13
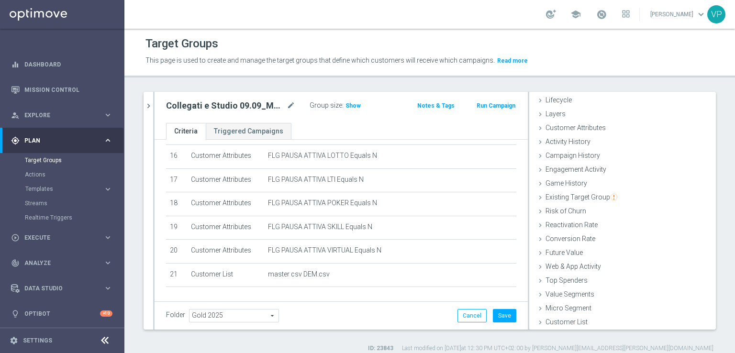
scroll to position [421, 0]
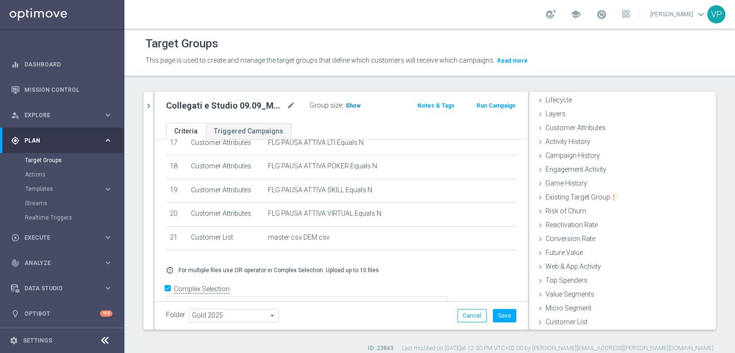
click at [348, 103] on span "Show" at bounding box center [352, 105] width 15 height 7
click at [506, 317] on button "Save" at bounding box center [504, 315] width 23 height 13
click at [223, 110] on h2 "Collegati e Studio 09.09_Master" at bounding box center [225, 105] width 119 height 11
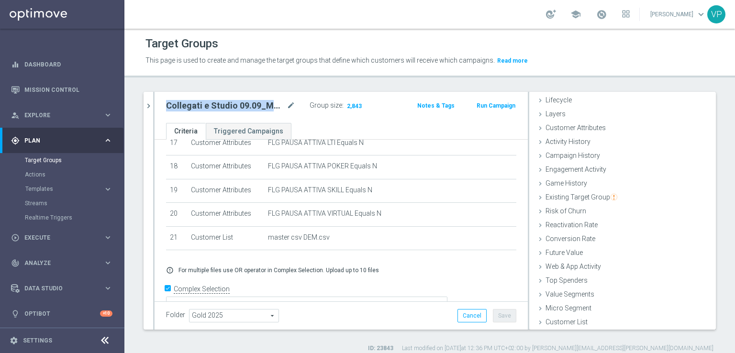
copy div "Collegati e Studio 09.09_Master"
click at [148, 105] on icon "chevron_right" at bounding box center [148, 105] width 9 height 9
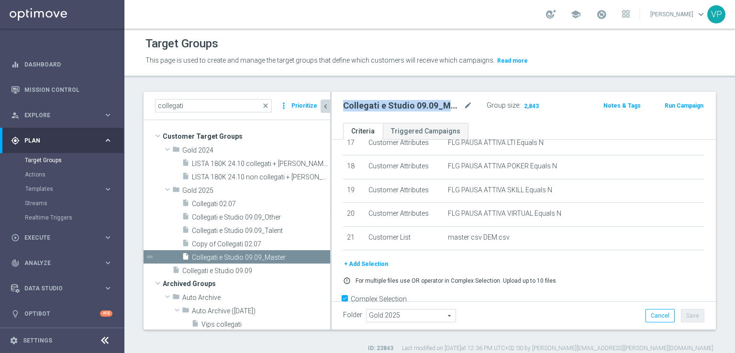
scroll to position [37, 0]
click at [43, 190] on span "Templates" at bounding box center [59, 189] width 68 height 6
click at [46, 205] on link "Optimail" at bounding box center [65, 204] width 70 height 8
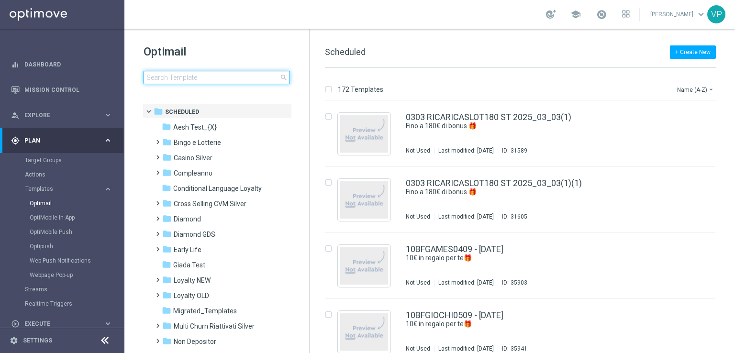
click at [237, 77] on input at bounding box center [217, 77] width 146 height 13
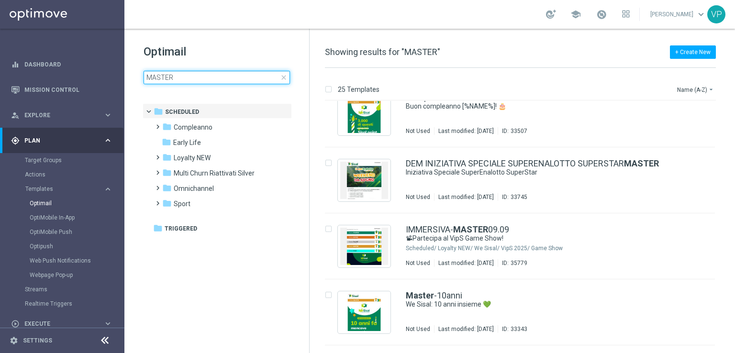
scroll to position [177, 0]
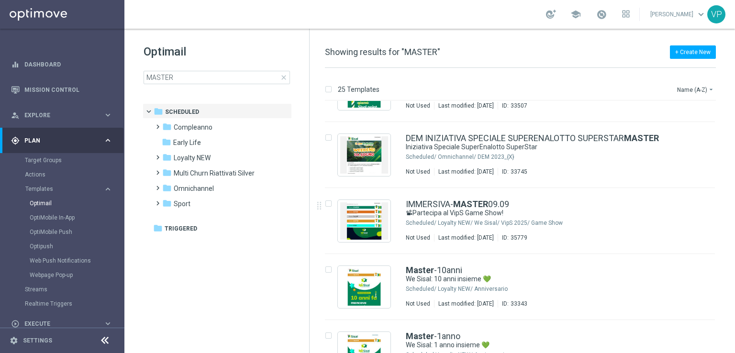
drag, startPoint x: 733, startPoint y: 166, endPoint x: 733, endPoint y: 142, distance: 24.4
click at [733, 142] on div "25 Templates Name (A-Z) arrow_drop_down Drag here to set row groups Drag here t…" at bounding box center [522, 210] width 425 height 285
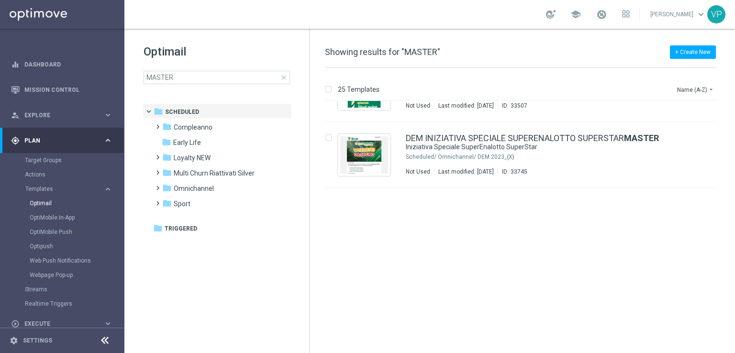
scroll to position [0, 0]
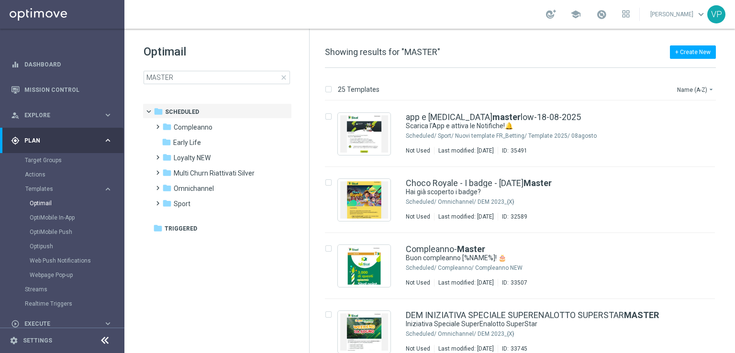
drag, startPoint x: 732, startPoint y: 138, endPoint x: 732, endPoint y: 68, distance: 69.8
click at [731, 66] on div "+ Create New Showing results for "MASTER" 25 Templates Name (A-Z) arrow_drop_do…" at bounding box center [522, 191] width 425 height 324
drag, startPoint x: 733, startPoint y: 121, endPoint x: 734, endPoint y: 89, distance: 31.6
click at [734, 89] on div "25 Templates Name (A-Z) arrow_drop_down Drag here to set row groups Drag here t…" at bounding box center [522, 210] width 425 height 285
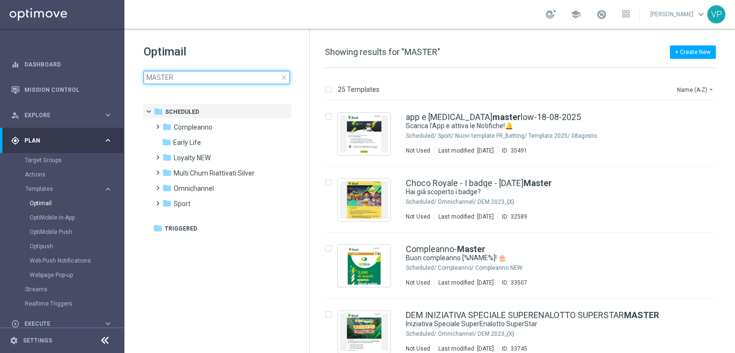
click at [233, 78] on input "MASTER" at bounding box center [217, 77] width 146 height 13
type input "POST"
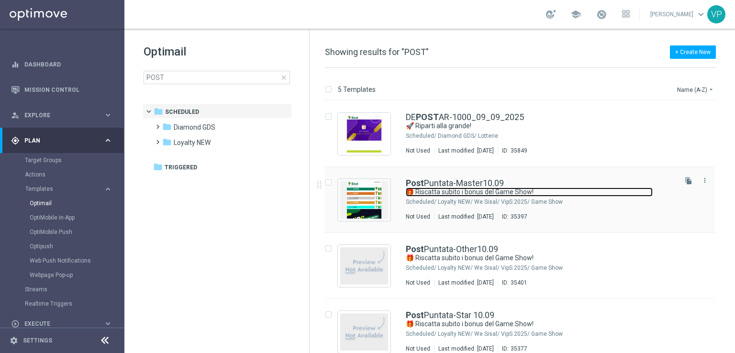
click at [554, 196] on link "🎁 Riscatta subito i bonus del Game Show!" at bounding box center [529, 192] width 247 height 9
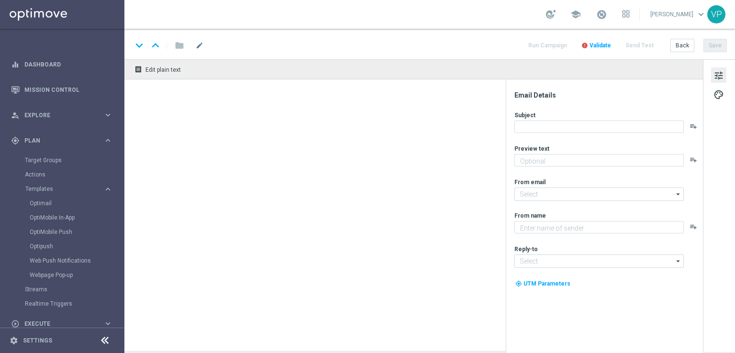
type textarea "Scopri le tue promozioni post puntata"
type input "[EMAIL_ADDRESS][DOMAIN_NAME]"
type textarea "Sisal"
type input "[EMAIL_ADDRESS][DOMAIN_NAME]"
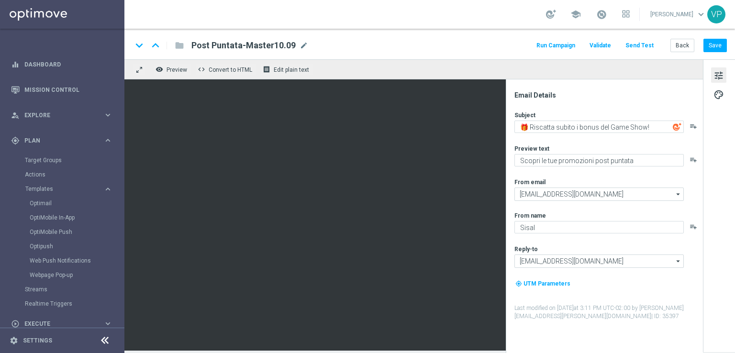
click at [565, 46] on button "Run Campaign" at bounding box center [556, 45] width 42 height 13
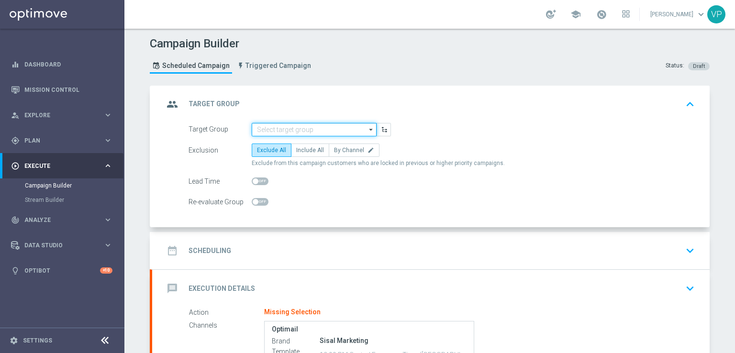
click at [304, 128] on input at bounding box center [314, 129] width 125 height 13
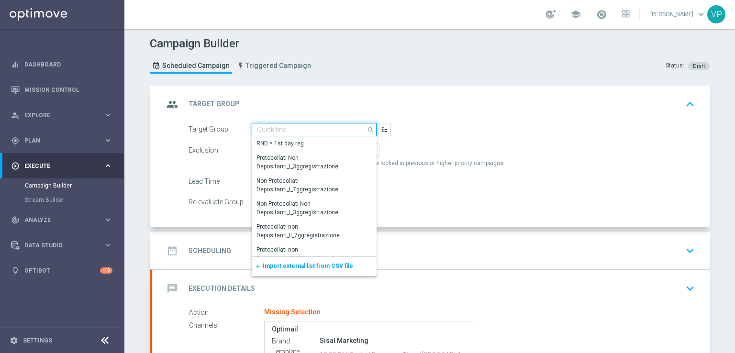
paste input "Collegati e Studio 09.09_Master"
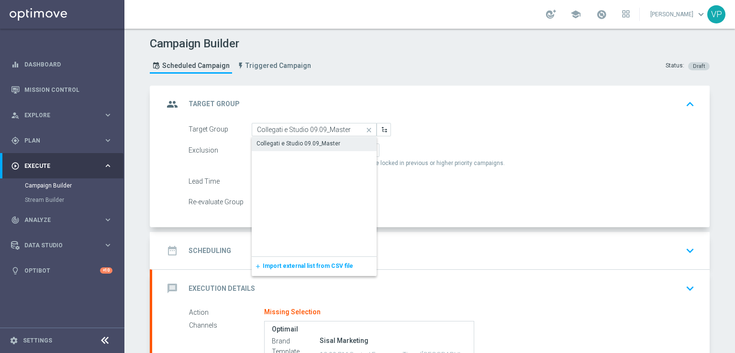
click at [311, 142] on div "Collegati e Studio 09.09_Master" at bounding box center [298, 143] width 84 height 9
type input "Collegati e Studio 09.09_Master"
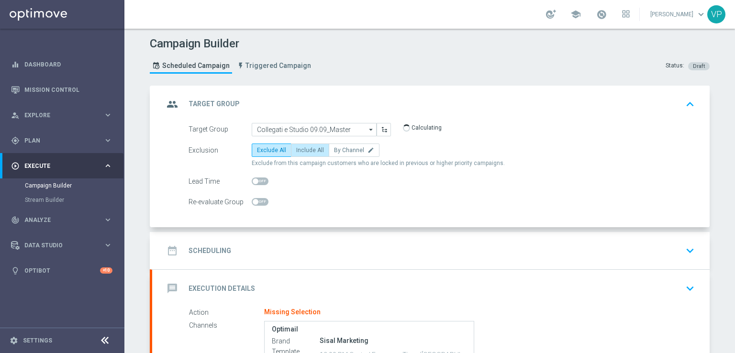
click at [313, 148] on span "Include All" at bounding box center [310, 150] width 28 height 7
click at [302, 149] on input "Include All" at bounding box center [299, 152] width 6 height 6
radio input "true"
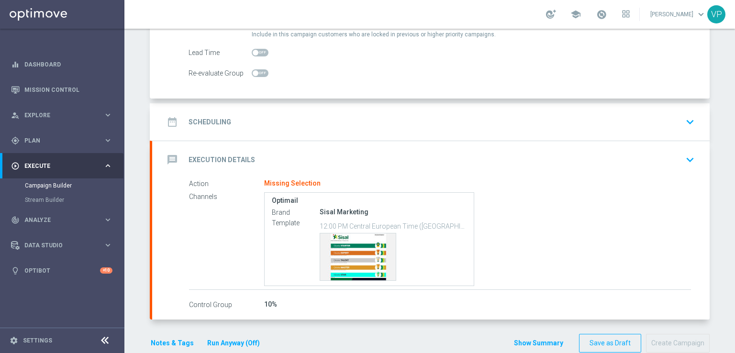
scroll to position [145, 0]
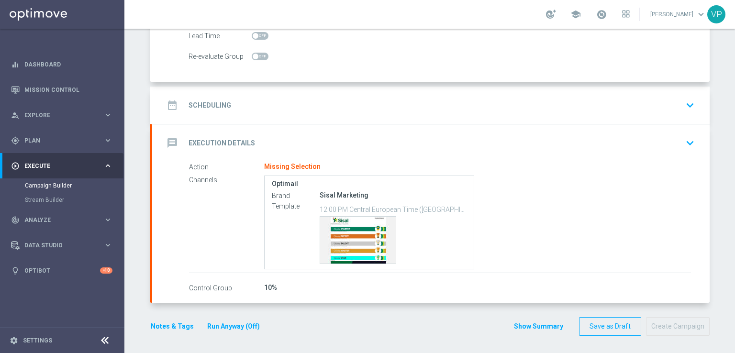
click at [685, 109] on icon "keyboard_arrow_down" at bounding box center [690, 105] width 14 height 14
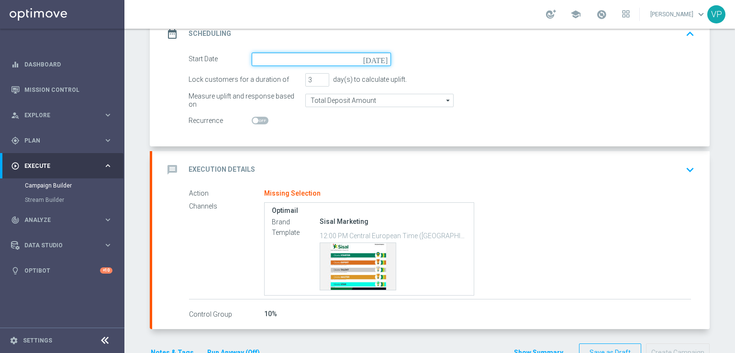
click at [260, 55] on input at bounding box center [321, 59] width 139 height 13
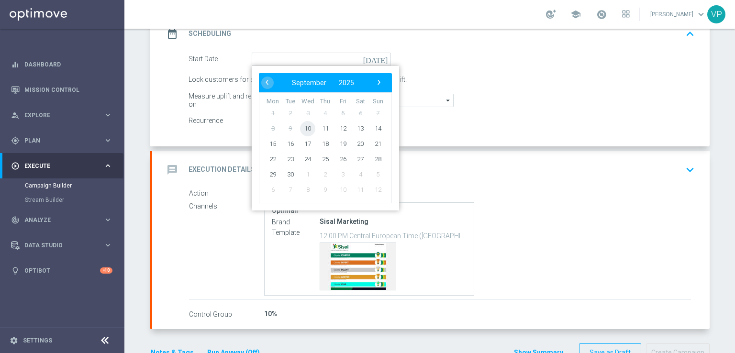
click at [304, 132] on span "10" at bounding box center [307, 128] width 15 height 15
type input "[DATE]"
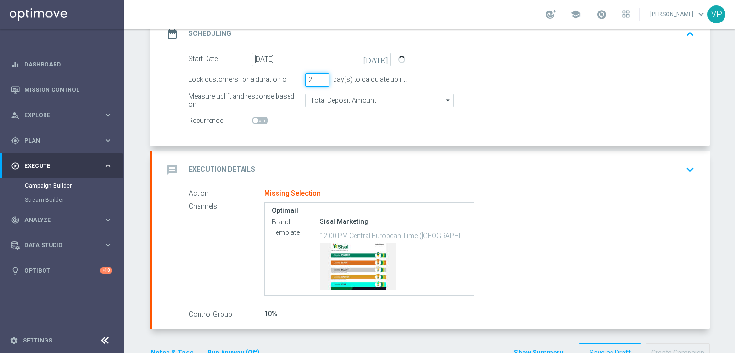
click at [320, 82] on input "2" at bounding box center [317, 79] width 24 height 13
type input "1"
click at [320, 82] on input "1" at bounding box center [317, 79] width 24 height 13
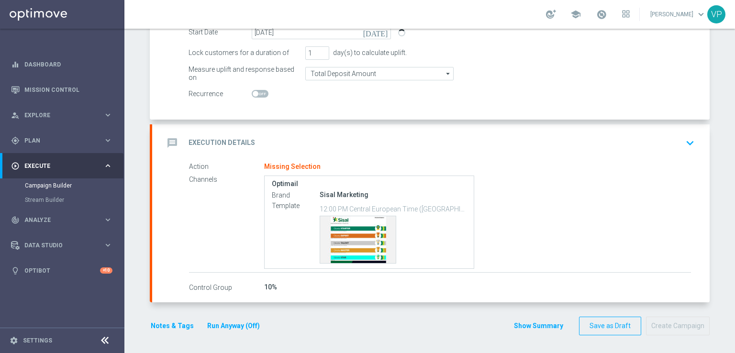
click at [685, 142] on icon "keyboard_arrow_down" at bounding box center [690, 143] width 14 height 14
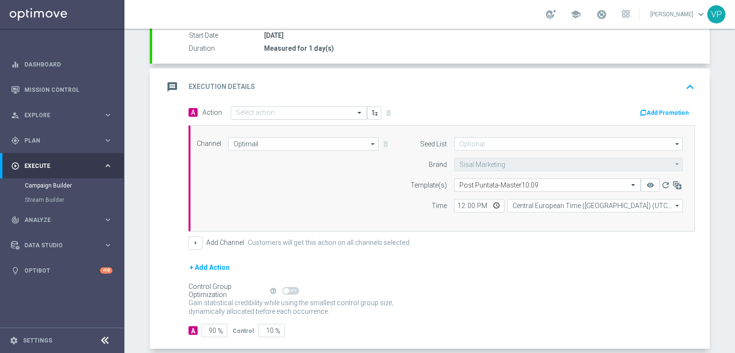
click at [329, 110] on input "text" at bounding box center [289, 113] width 107 height 8
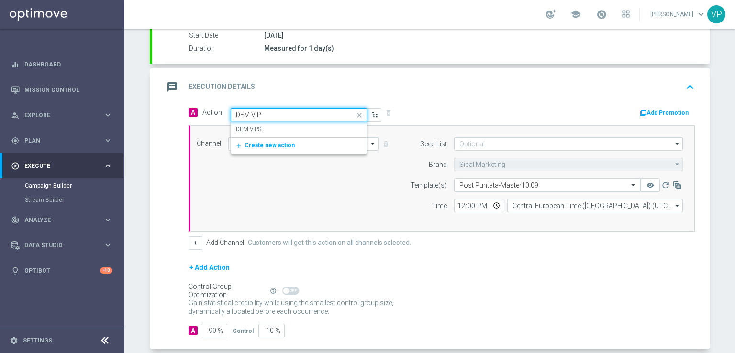
type input "DEM VIPS"
click at [327, 129] on div "DEM VIPS edit" at bounding box center [299, 130] width 126 height 16
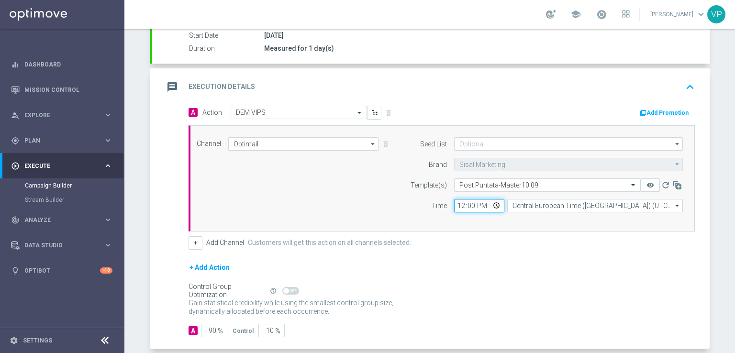
click at [496, 205] on input "12:00" at bounding box center [479, 205] width 50 height 13
type input "13:00"
click at [572, 273] on div "+ Add Action" at bounding box center [441, 274] width 506 height 24
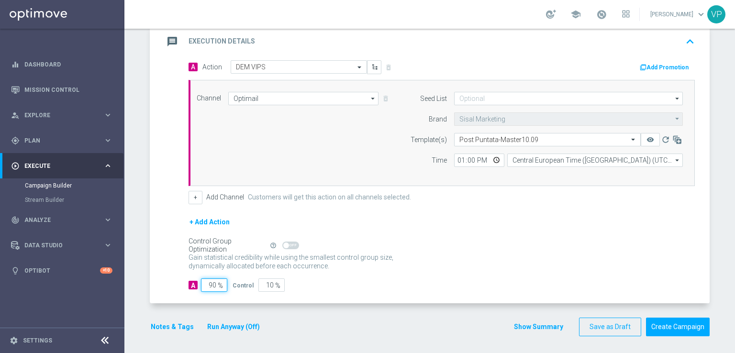
click at [212, 280] on input "90" at bounding box center [214, 284] width 26 height 13
click at [210, 282] on input "90" at bounding box center [214, 284] width 26 height 13
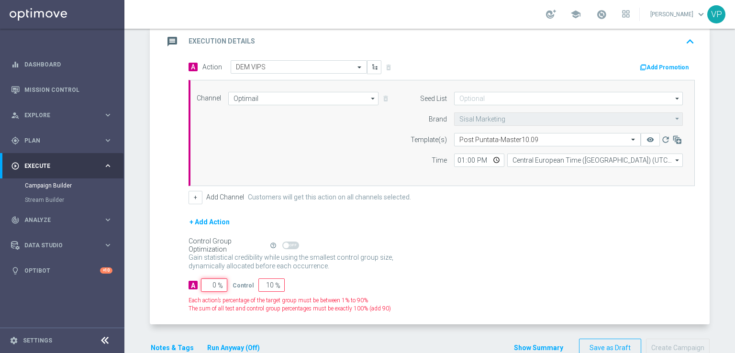
type input "10"
type input "90"
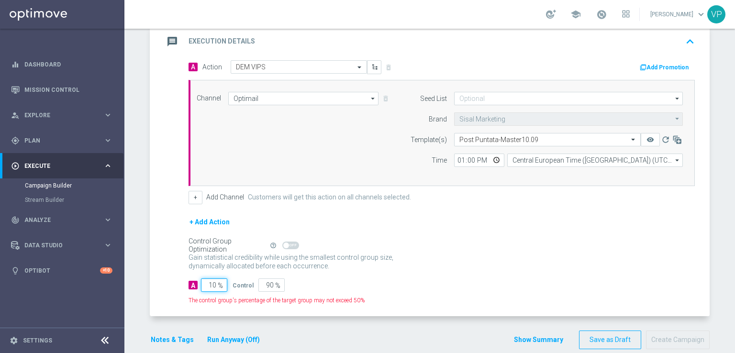
type input "100"
type input "0"
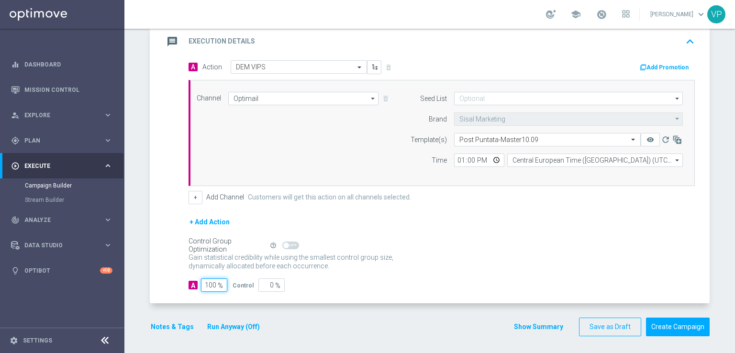
type input "100"
click at [154, 331] on div "Notes & Tags Run Anyway (Off)" at bounding box center [211, 327] width 122 height 19
click at [167, 324] on button "Notes & Tags" at bounding box center [172, 327] width 45 height 12
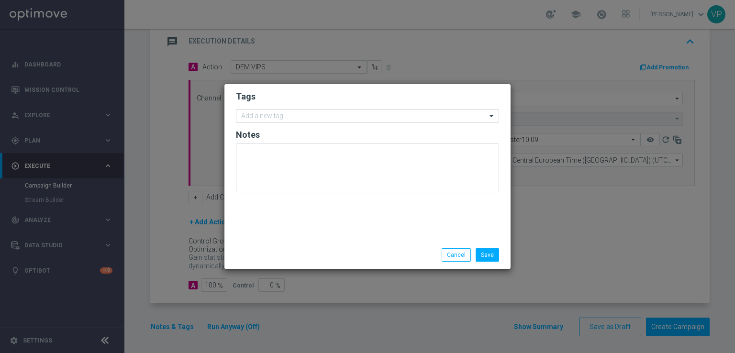
click at [299, 116] on input "text" at bounding box center [363, 116] width 245 height 8
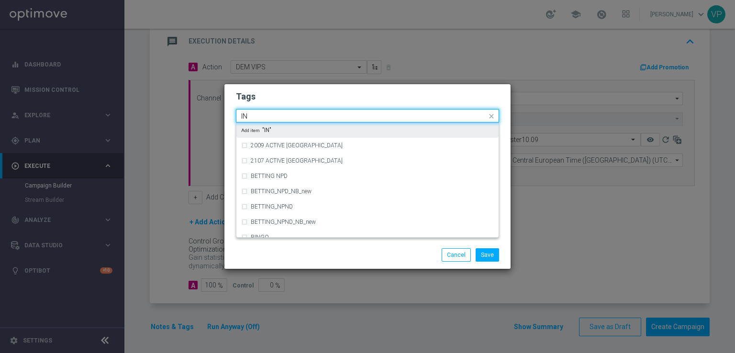
type input "I"
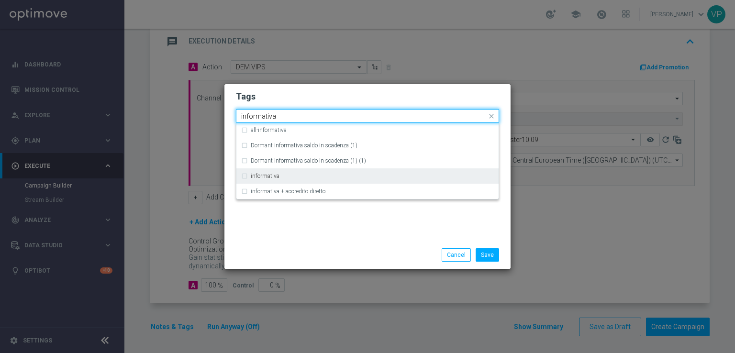
click at [296, 174] on div "informativa" at bounding box center [372, 176] width 243 height 6
type input "informativa"
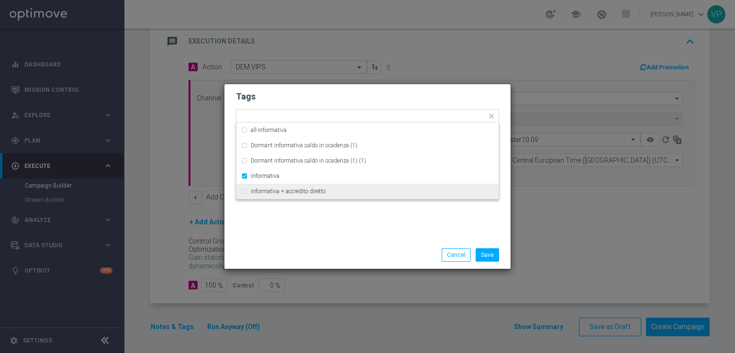
click at [325, 297] on modal-container "Tags Quick find × informativa all-informativa Dormant informativa saldo in scad…" at bounding box center [367, 176] width 735 height 353
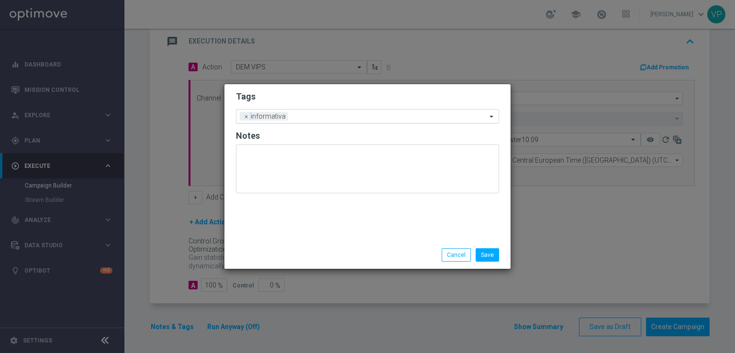
click at [356, 115] on input "text" at bounding box center [389, 117] width 195 height 8
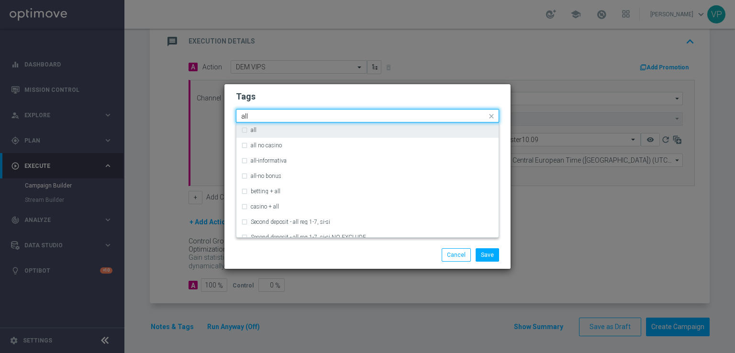
click at [359, 125] on div "all" at bounding box center [367, 129] width 253 height 15
type input "all"
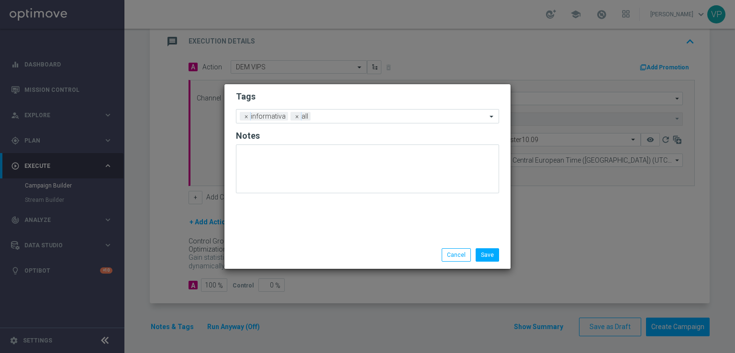
drag, startPoint x: 283, startPoint y: 314, endPoint x: 490, endPoint y: 228, distance: 224.1
click at [490, 228] on div "Tags Add a new tag × informativa × all Notes" at bounding box center [367, 162] width 286 height 157
click at [485, 263] on div "Save Cancel" at bounding box center [367, 255] width 286 height 28
click at [486, 257] on button "Save" at bounding box center [487, 254] width 23 height 13
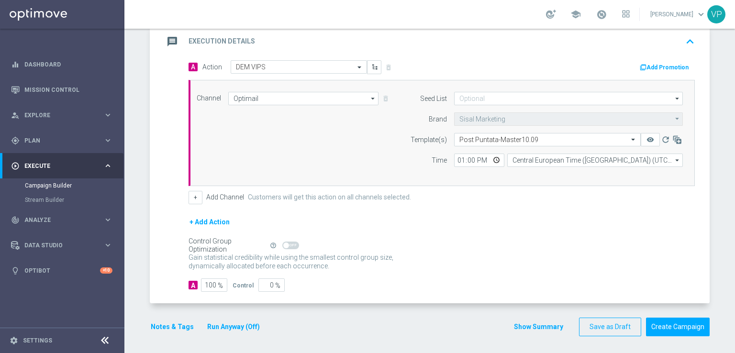
click at [226, 322] on button "Run Anyway (Off)" at bounding box center [233, 327] width 55 height 12
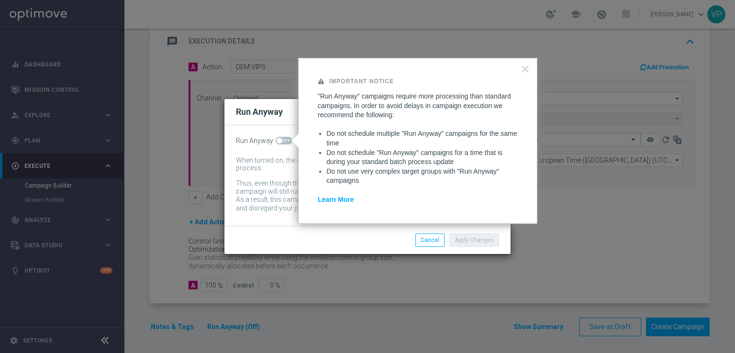
click at [295, 139] on div at bounding box center [294, 140] width 7 height 14
click at [286, 140] on span at bounding box center [284, 141] width 17 height 8
click at [286, 140] on input "checkbox" at bounding box center [284, 141] width 17 height 8
checkbox input "true"
click at [477, 249] on div "Apply Changes Cancel" at bounding box center [367, 240] width 286 height 28
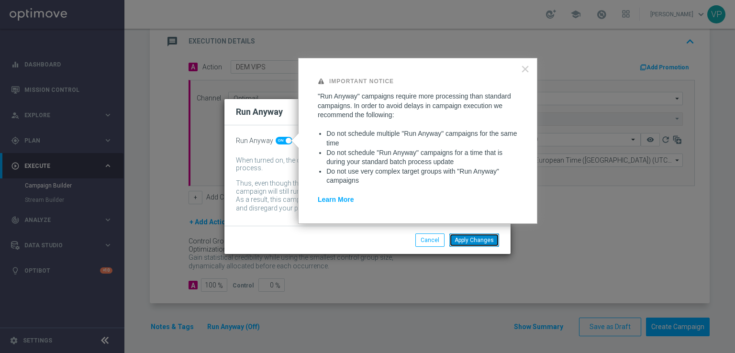
click at [484, 243] on button "Apply Changes" at bounding box center [474, 239] width 50 height 13
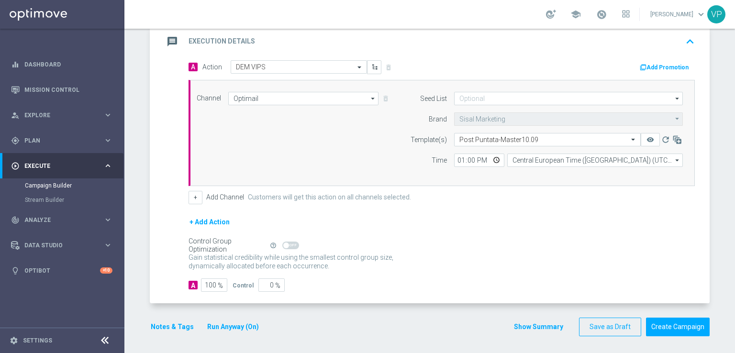
click at [414, 300] on div "A Action Select action DEM VIPS delete_forever Add Promotion Channel Optimail O…" at bounding box center [430, 182] width 557 height 244
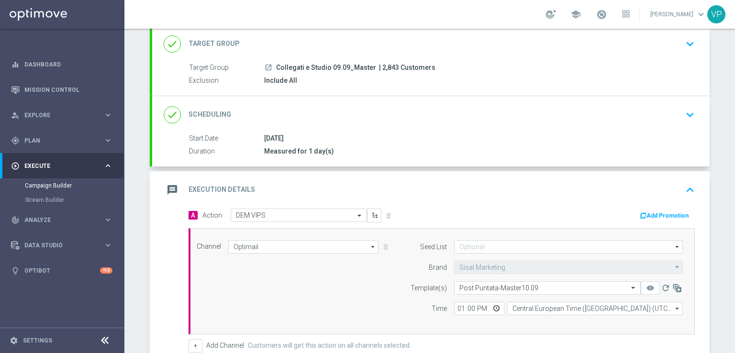
scroll to position [61, 0]
click at [687, 40] on icon "keyboard_arrow_down" at bounding box center [690, 43] width 14 height 14
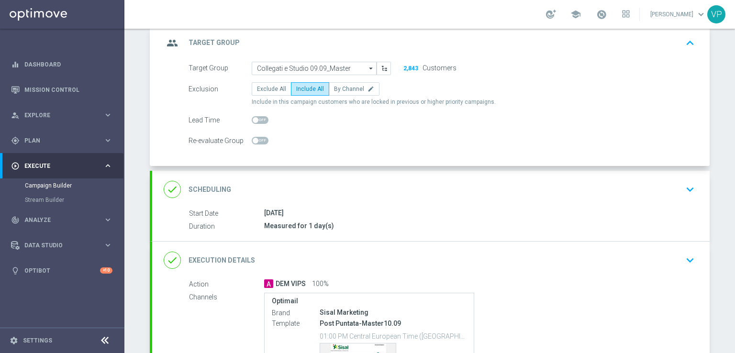
scroll to position [188, 0]
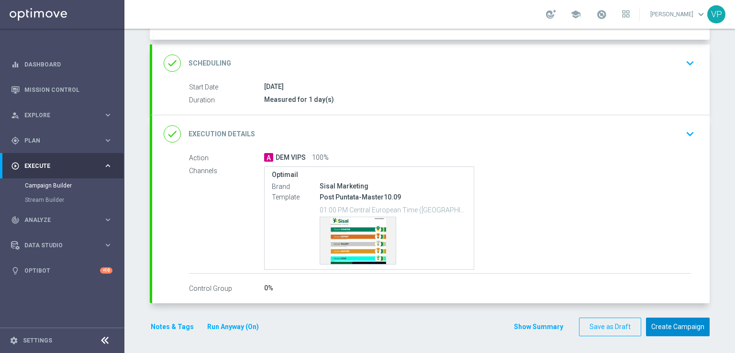
click at [697, 321] on button "Create Campaign" at bounding box center [678, 327] width 64 height 19
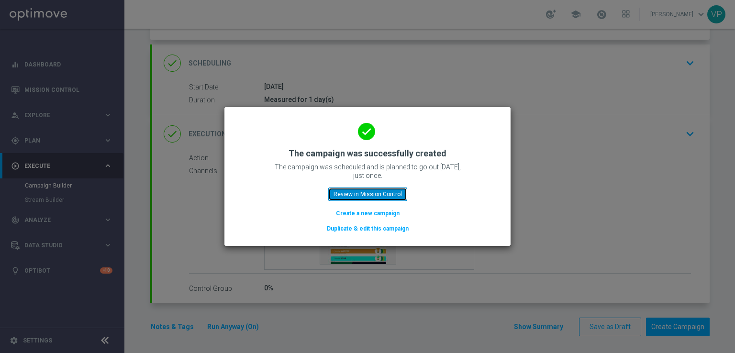
click at [356, 193] on button "Review in Mission Control" at bounding box center [367, 194] width 79 height 13
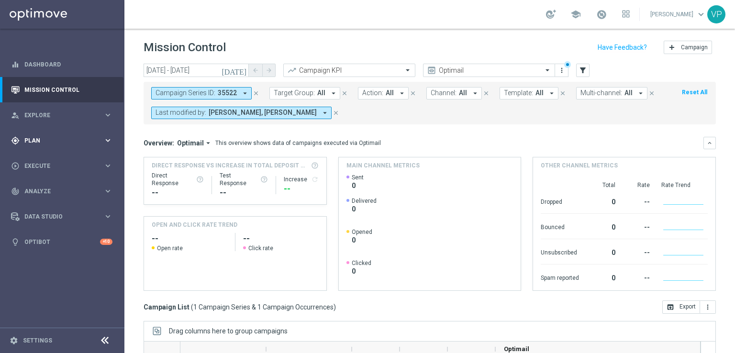
click at [57, 135] on div "gps_fixed Plan keyboard_arrow_right" at bounding box center [61, 140] width 123 height 25
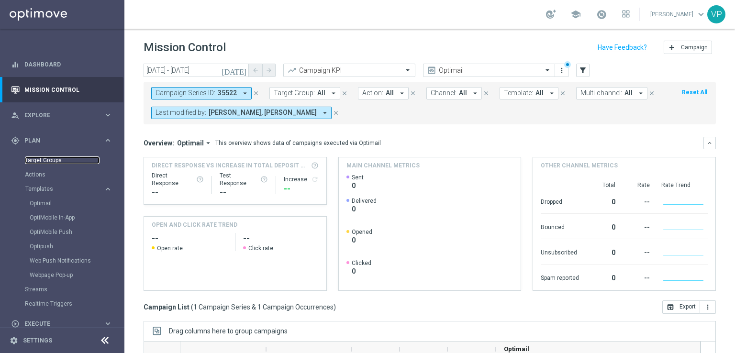
click at [44, 161] on link "Target Groups" at bounding box center [62, 160] width 75 height 8
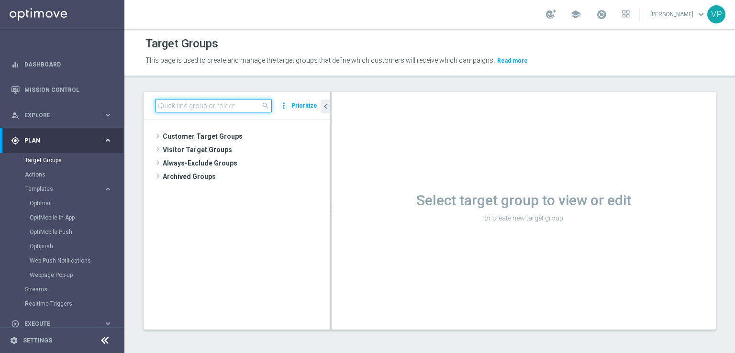
click at [211, 103] on input at bounding box center [213, 105] width 117 height 13
type input "collegati"
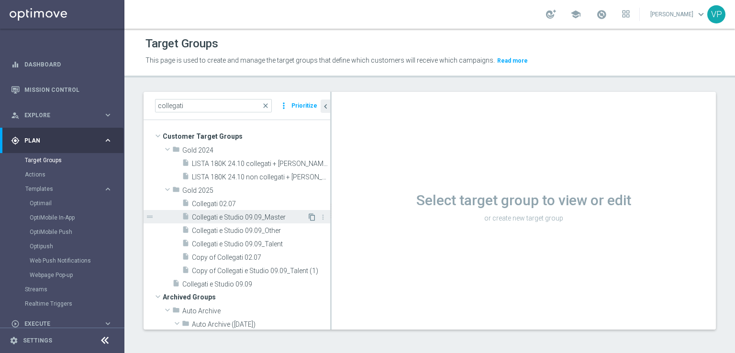
click at [308, 217] on icon "content_copy" at bounding box center [312, 217] width 8 height 8
click at [293, 214] on span "Collegati e Studio 09.09_Master" at bounding box center [249, 217] width 115 height 8
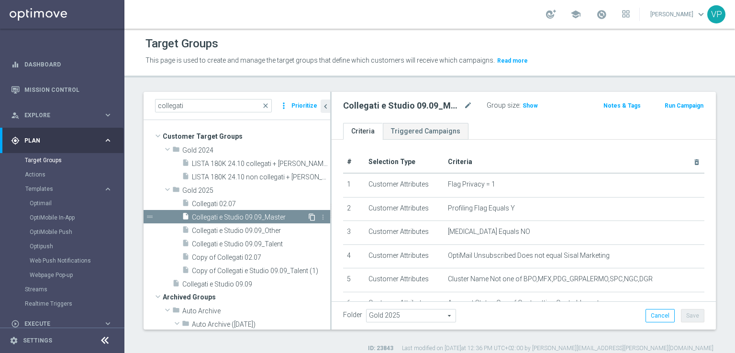
click at [308, 218] on icon "content_copy" at bounding box center [312, 217] width 8 height 8
click at [308, 216] on icon "content_copy" at bounding box center [312, 217] width 8 height 8
click at [308, 215] on icon "content_copy" at bounding box center [312, 217] width 8 height 8
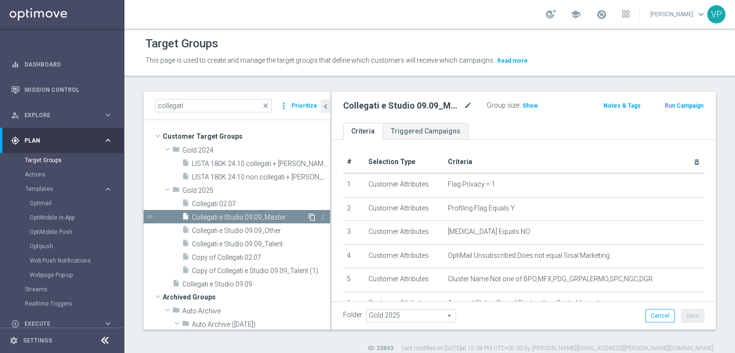
click at [308, 215] on icon "content_copy" at bounding box center [312, 217] width 8 height 8
click at [251, 102] on input "collegati" at bounding box center [213, 105] width 117 height 13
click at [308, 217] on icon "content_copy" at bounding box center [312, 217] width 8 height 8
click at [307, 215] on div "content_copy more_vert" at bounding box center [317, 218] width 21 height 10
click at [308, 217] on icon "content_copy" at bounding box center [312, 217] width 8 height 8
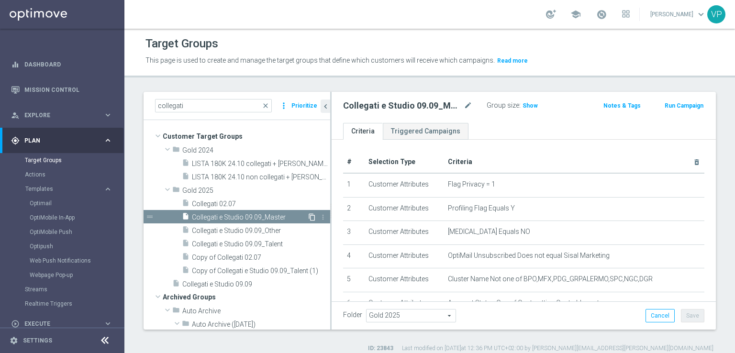
click at [308, 217] on icon "content_copy" at bounding box center [312, 217] width 8 height 8
click at [279, 270] on span "Copy of Collegati e Studio 09.09_Talent (1)" at bounding box center [250, 271] width 117 height 8
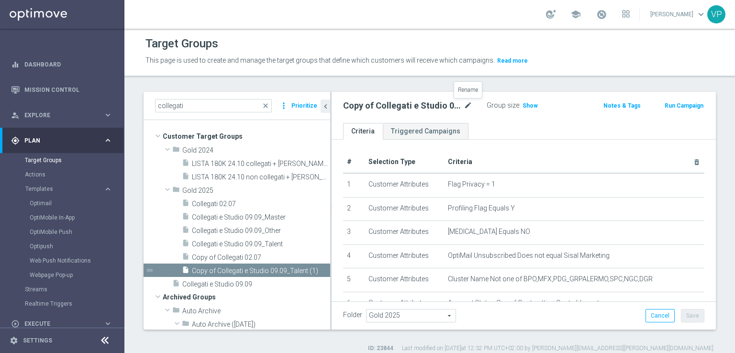
click at [470, 106] on icon "mode_edit" at bounding box center [468, 105] width 9 height 11
click at [370, 106] on input "Copy of Collegati e Studio 09.09_Talent (1)" at bounding box center [407, 106] width 129 height 13
drag, startPoint x: 448, startPoint y: 105, endPoint x: 419, endPoint y: 106, distance: 28.7
click at [419, 106] on input "Collegati e Studio 09.09_Talent (1)" at bounding box center [407, 106] width 129 height 13
type input "Collegati e Studio 09.09_Star"
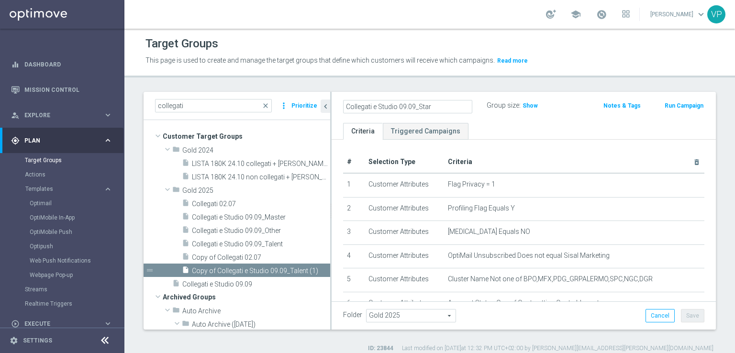
click at [521, 125] on ul "Criteria Triggered Campaigns" at bounding box center [524, 131] width 384 height 17
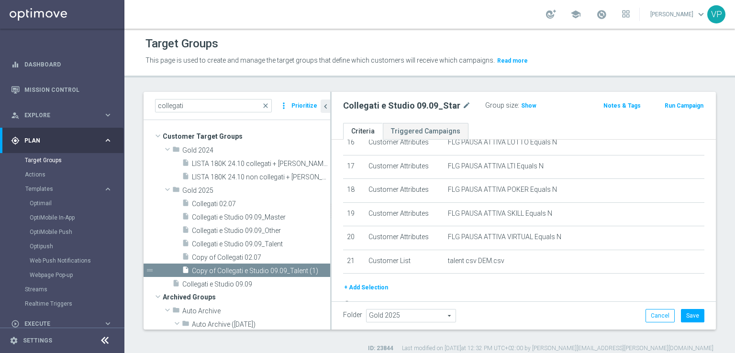
scroll to position [432, 0]
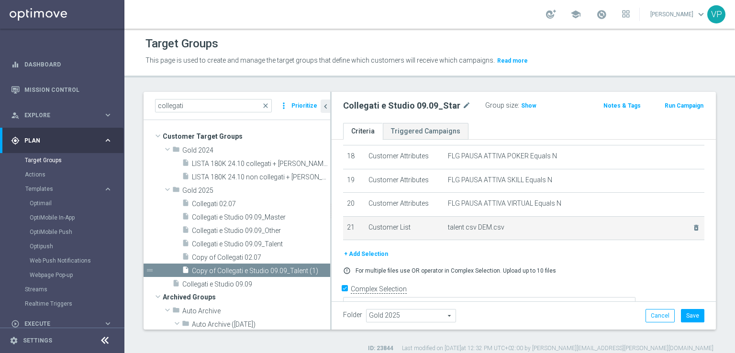
click at [680, 223] on div "delete_forever" at bounding box center [690, 227] width 20 height 8
click at [692, 224] on icon "delete_forever" at bounding box center [696, 228] width 8 height 8
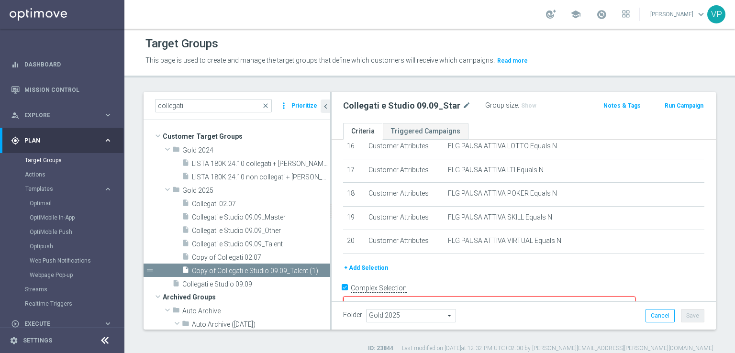
click at [361, 263] on button "+ Add Selection" at bounding box center [366, 268] width 46 height 11
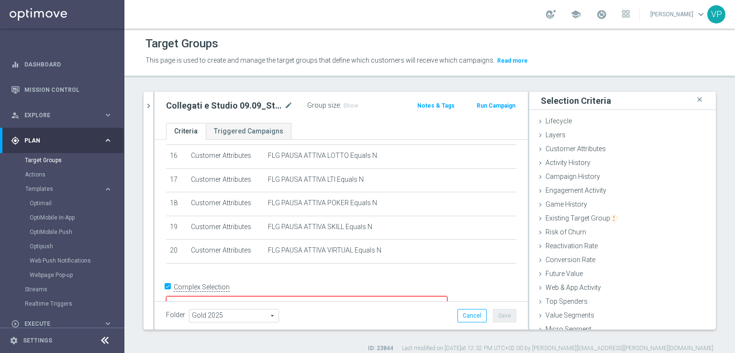
scroll to position [21, 0]
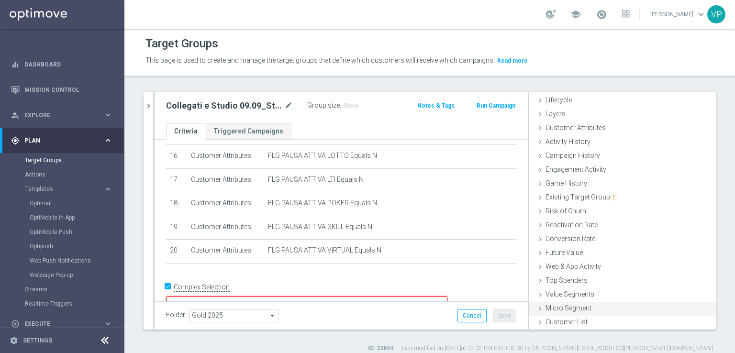
click at [598, 314] on div "Micro Segment done" at bounding box center [622, 309] width 187 height 14
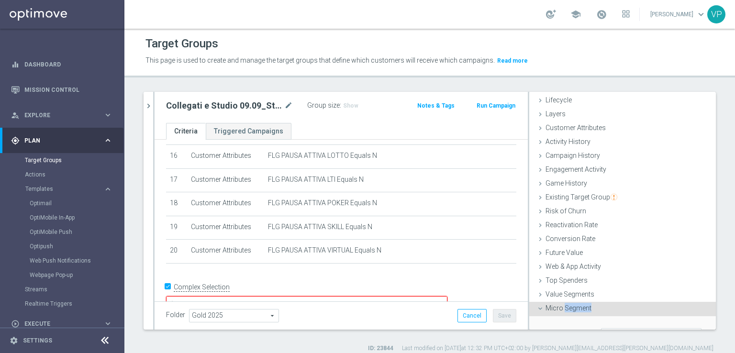
click at [598, 314] on div "Micro Segment done" at bounding box center [622, 309] width 187 height 14
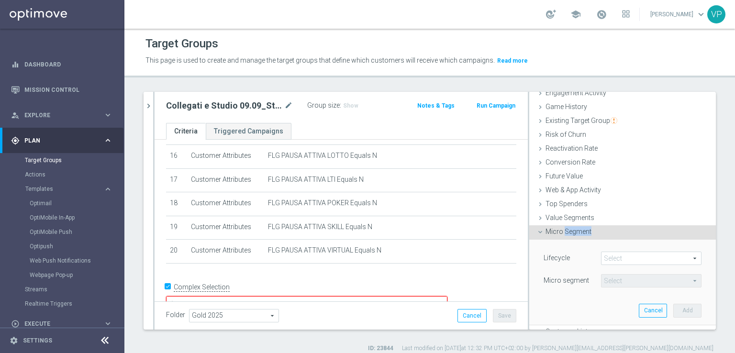
scroll to position [107, 0]
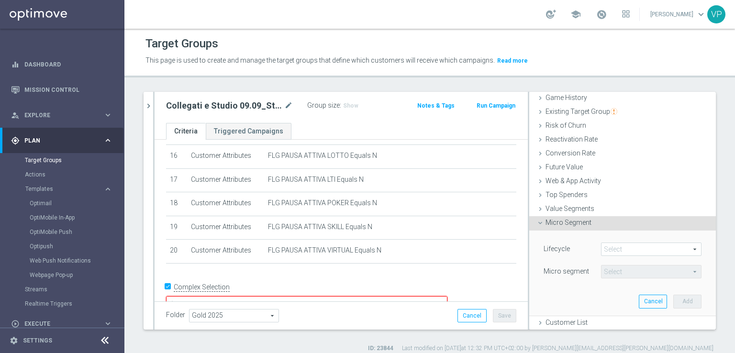
click at [538, 221] on div "Micro Segment done" at bounding box center [622, 223] width 187 height 14
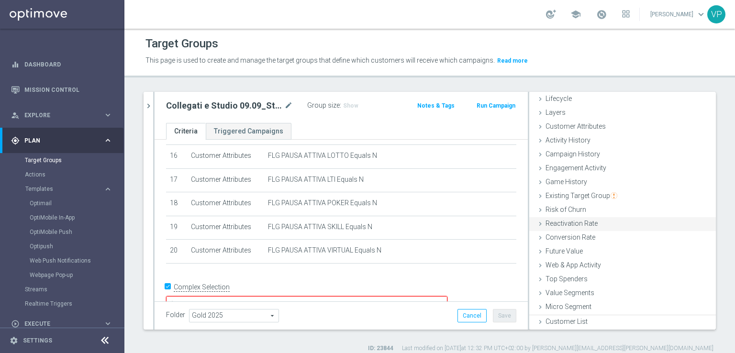
scroll to position [21, 0]
click at [536, 325] on icon at bounding box center [540, 323] width 8 height 8
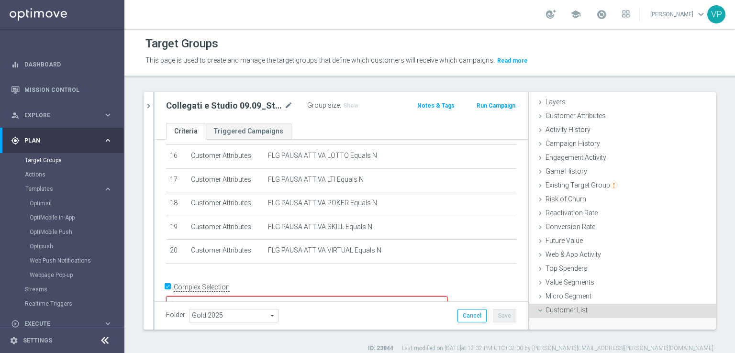
scroll to position [107, 0]
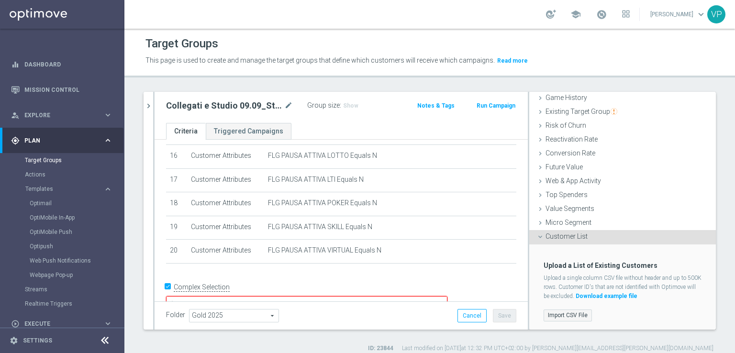
click at [565, 316] on label "Import CSV File" at bounding box center [567, 316] width 48 height 12
click at [0, 0] on input "Import CSV File" at bounding box center [0, 0] width 0 height 0
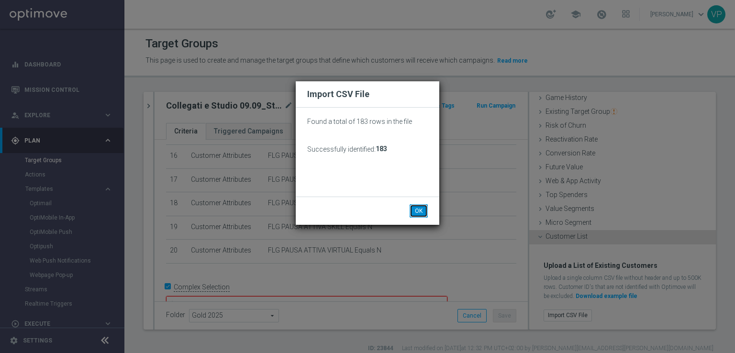
click at [413, 208] on button "OK" at bounding box center [419, 210] width 18 height 13
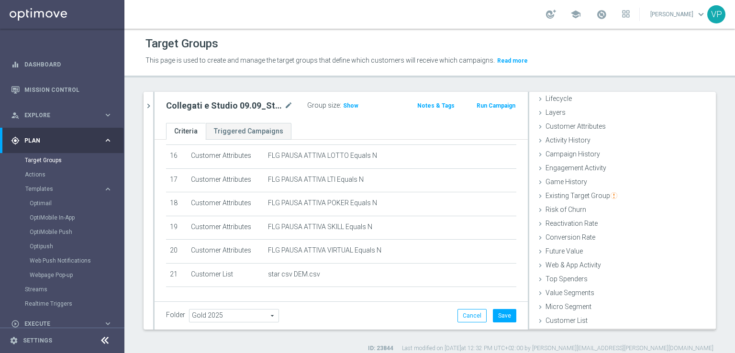
scroll to position [21, 0]
click at [343, 107] on span "Show" at bounding box center [350, 105] width 15 height 7
click at [501, 324] on div "Folder Gold 2025 Gold 2025 arrow_drop_down search Cancel Save Saving..." at bounding box center [341, 315] width 373 height 28
click at [499, 312] on button "Save" at bounding box center [504, 315] width 23 height 13
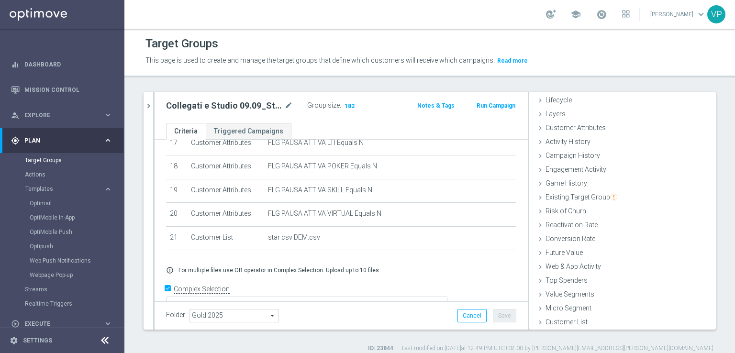
scroll to position [0, 0]
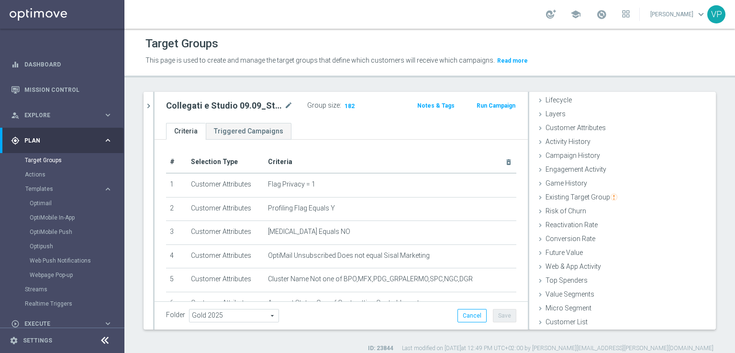
click at [213, 107] on h2 "Collegati e Studio 09.09_Star" at bounding box center [224, 105] width 116 height 11
copy div "Collegati e Studio 09.09_Star"
click at [145, 107] on icon "chevron_right" at bounding box center [148, 105] width 9 height 9
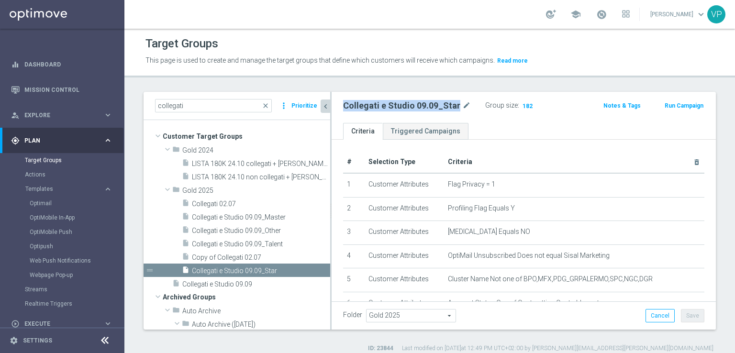
scroll to position [37, 0]
click at [47, 188] on span "Templates" at bounding box center [59, 189] width 68 height 6
click at [44, 185] on button "Templates keyboard_arrow_right" at bounding box center [69, 189] width 88 height 8
click at [44, 200] on link "Optimail" at bounding box center [65, 204] width 70 height 8
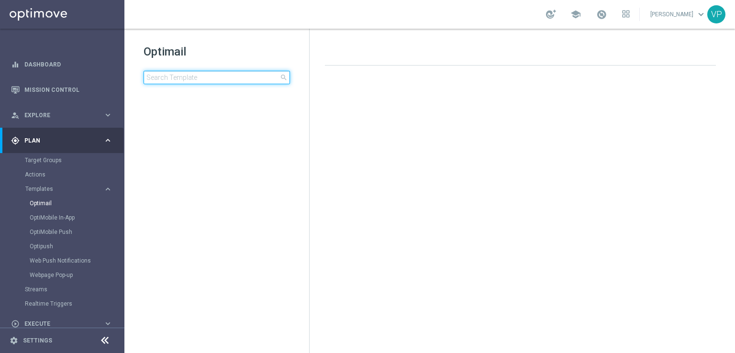
click at [247, 78] on input at bounding box center [217, 77] width 146 height 13
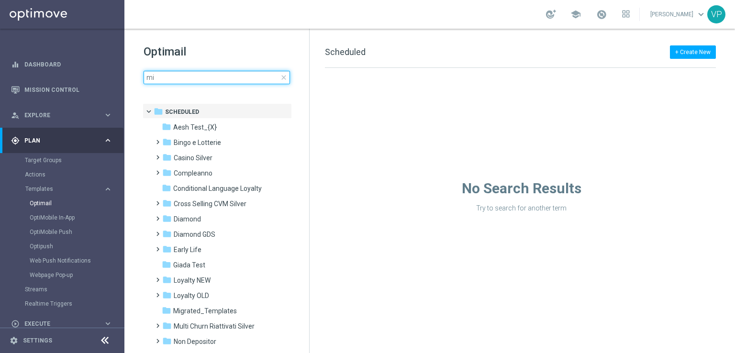
type input "m"
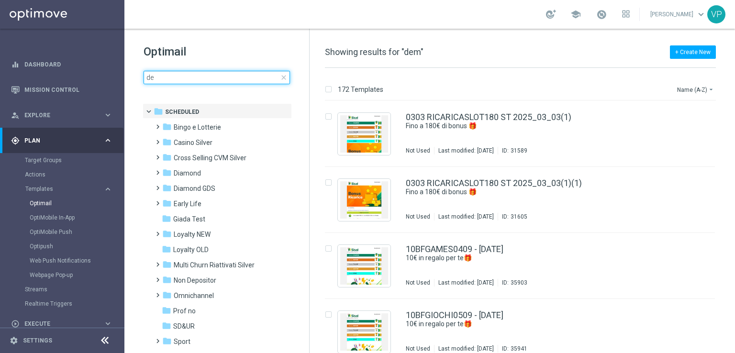
type input "d"
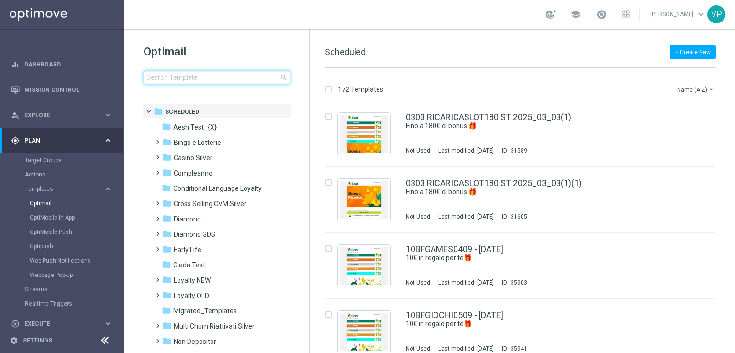
type input "t"
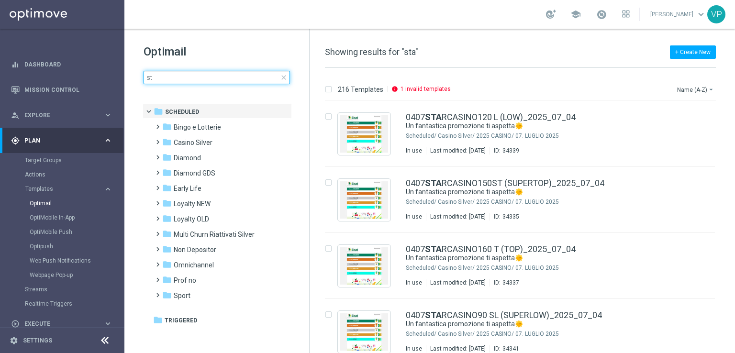
type input "s"
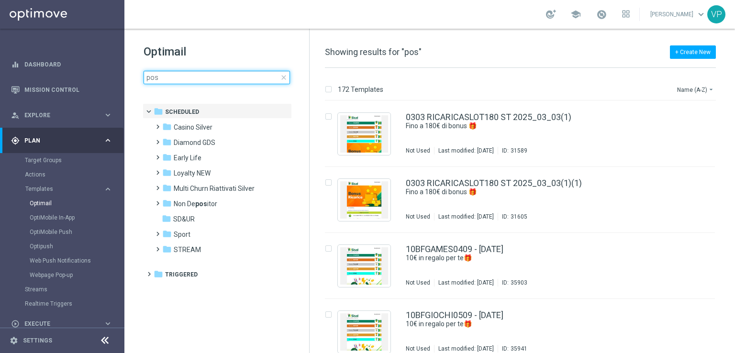
type input "post"
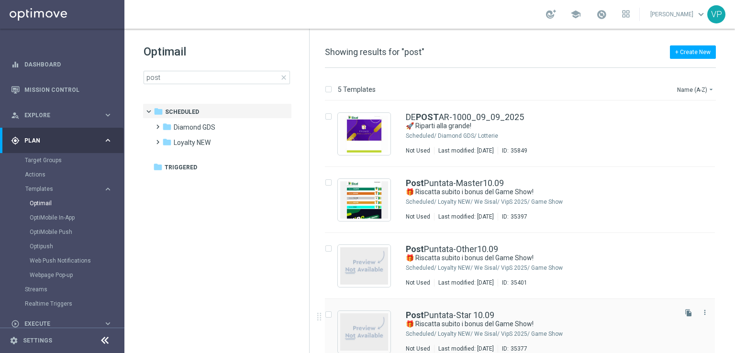
click at [567, 309] on div "Post Puntata-Star 10.09 🎁 Riscatta subito i bonus del Game Show! Scheduled/ Loy…" at bounding box center [520, 332] width 390 height 66
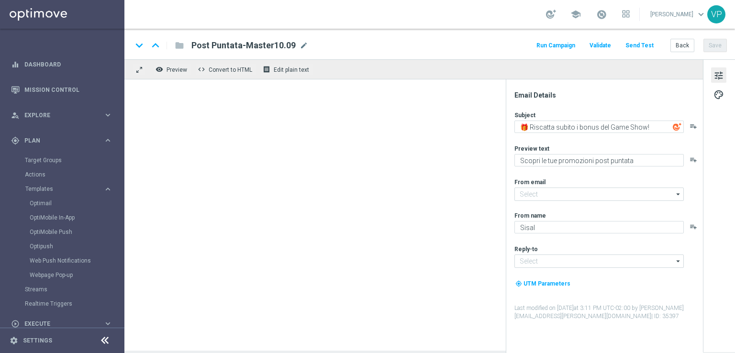
type input "[EMAIL_ADDRESS][DOMAIN_NAME]"
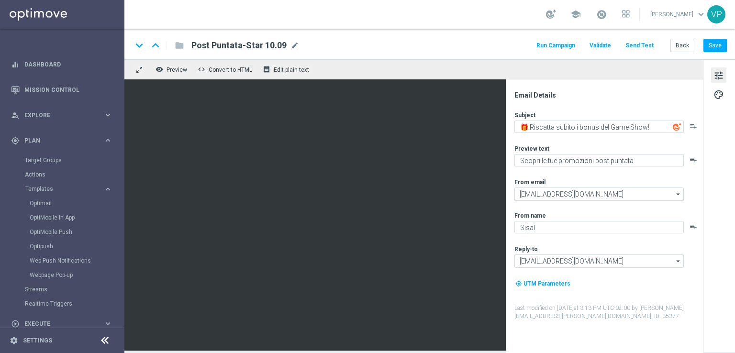
click at [573, 47] on button "Run Campaign" at bounding box center [556, 45] width 42 height 13
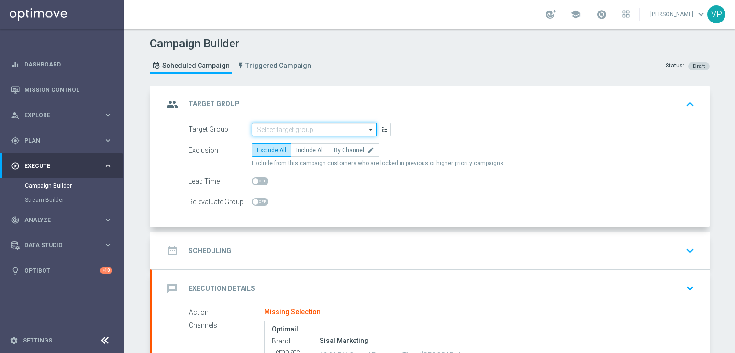
click at [281, 129] on input at bounding box center [314, 129] width 125 height 13
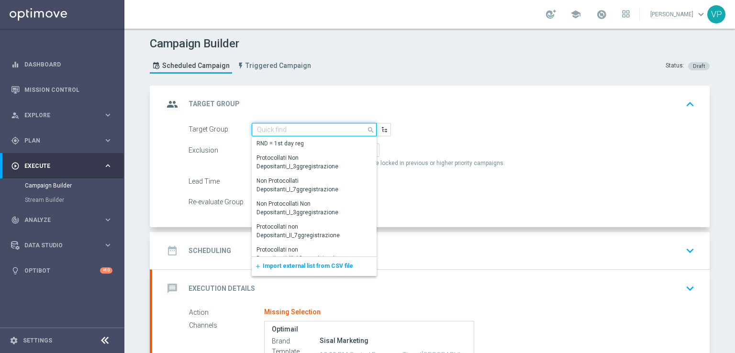
paste input "Collegati e Studio 09.09_Star"
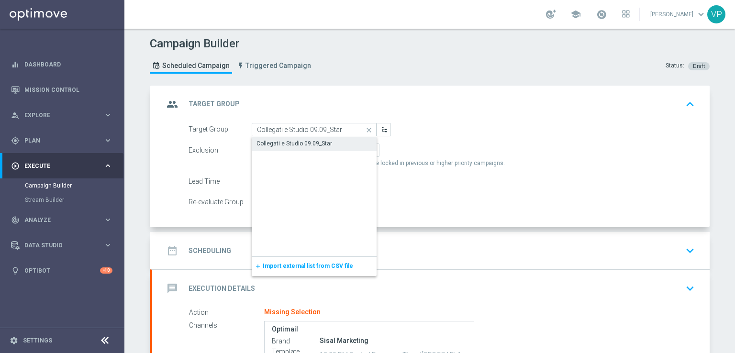
click at [316, 145] on div "Collegati e Studio 09.09_Star" at bounding box center [294, 143] width 76 height 9
type input "Collegati e Studio 09.09_Star"
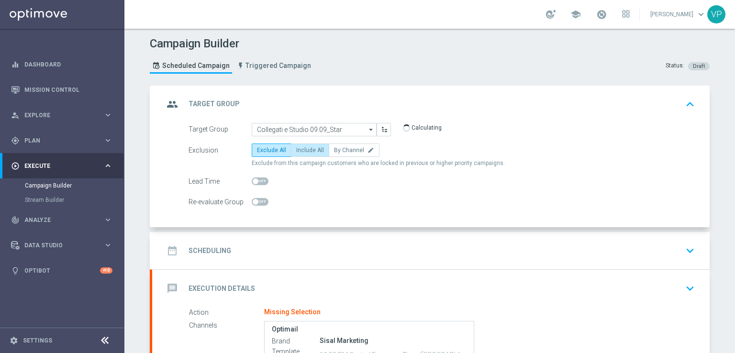
click at [298, 152] on span "Include All" at bounding box center [310, 150] width 28 height 7
click at [298, 152] on input "Include All" at bounding box center [299, 152] width 6 height 6
radio input "true"
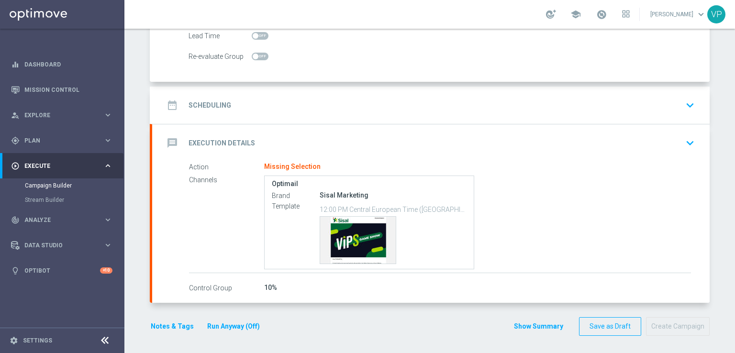
click at [306, 109] on div "date_range Scheduling keyboard_arrow_down" at bounding box center [431, 105] width 534 height 18
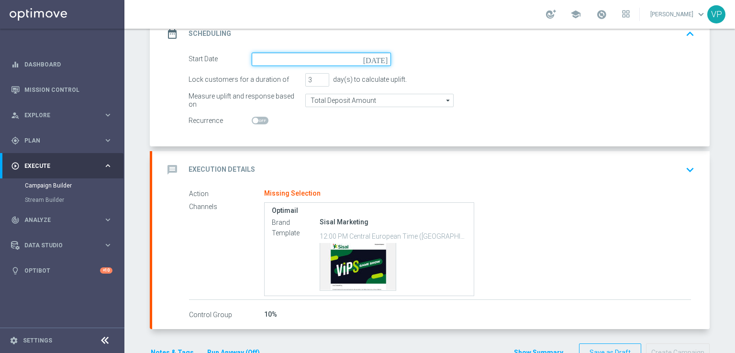
click at [275, 59] on input at bounding box center [321, 59] width 139 height 13
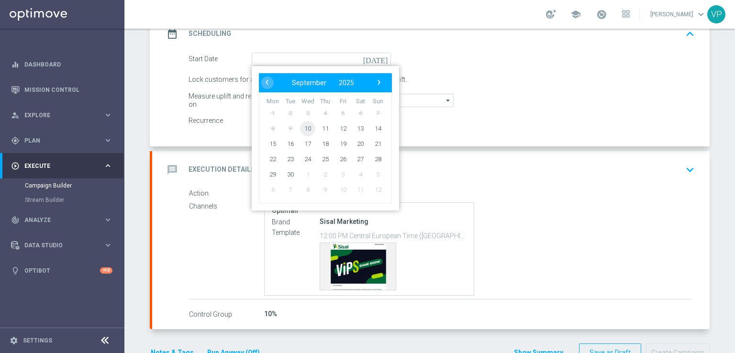
click at [305, 127] on span "10" at bounding box center [307, 128] width 15 height 15
type input "[DATE]"
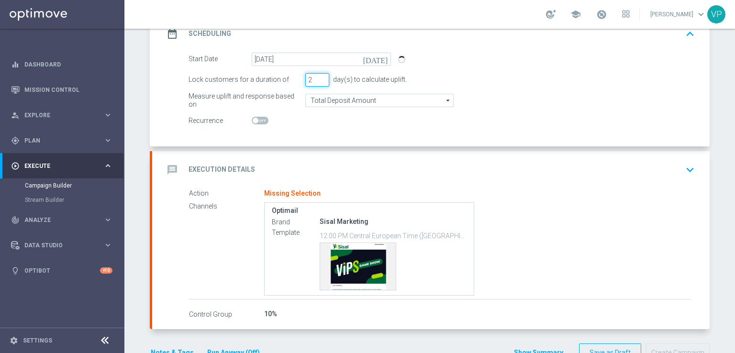
click at [319, 80] on input "2" at bounding box center [317, 79] width 24 height 13
type input "1"
click at [319, 80] on input "1" at bounding box center [317, 79] width 24 height 13
click at [434, 137] on div "Start Date [DATE] [DATE] Lock customers for a duration of 1 day(s) to calculate…" at bounding box center [430, 100] width 557 height 94
click at [693, 165] on icon "keyboard_arrow_down" at bounding box center [690, 170] width 14 height 14
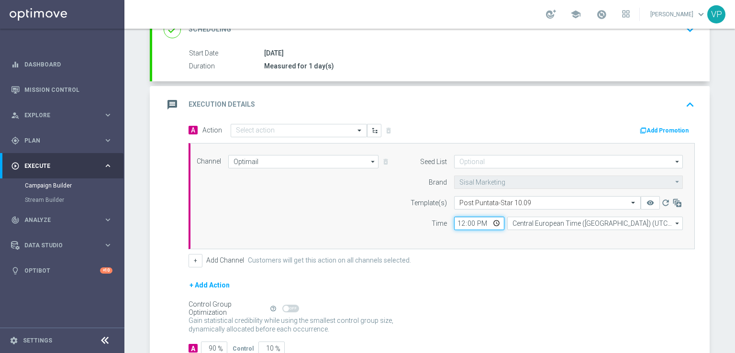
click at [492, 221] on input "12:00" at bounding box center [479, 223] width 50 height 13
type input "13:00"
click at [339, 213] on div "Channel Optimail Optimail arrow_drop_down Drag here to set row groups Drag here…" at bounding box center [439, 196] width 500 height 82
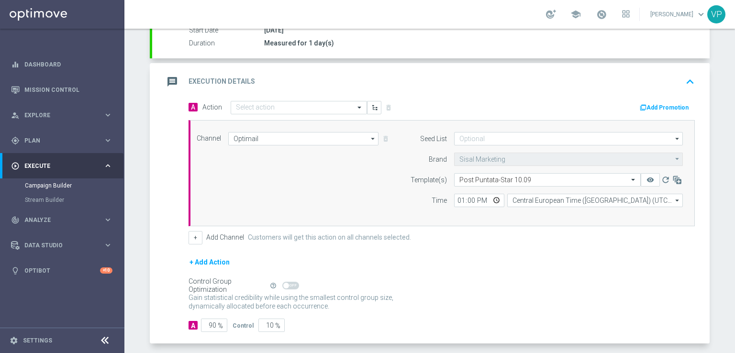
scroll to position [209, 0]
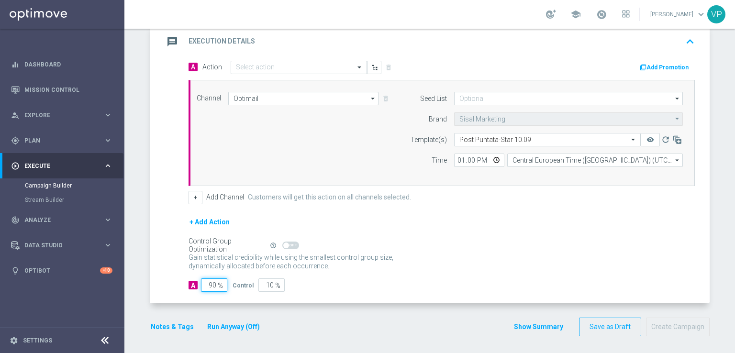
click at [210, 282] on input "90" at bounding box center [214, 284] width 26 height 13
type input "0"
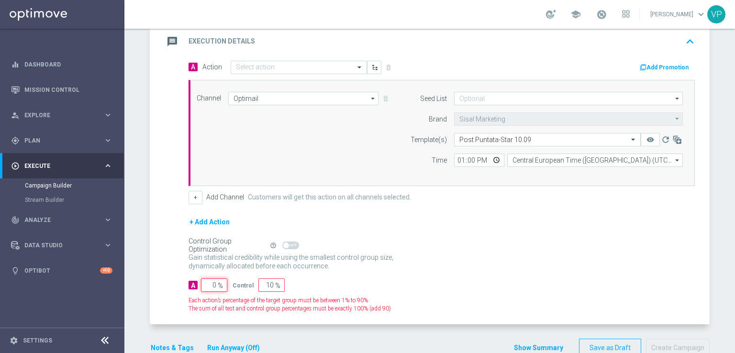
type input "100"
type input "10"
type input "90"
type input "100"
type input "0"
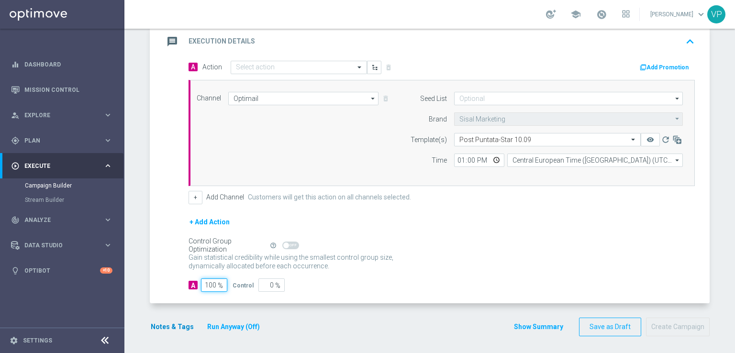
type input "100"
click at [166, 321] on button "Notes & Tags" at bounding box center [172, 327] width 45 height 12
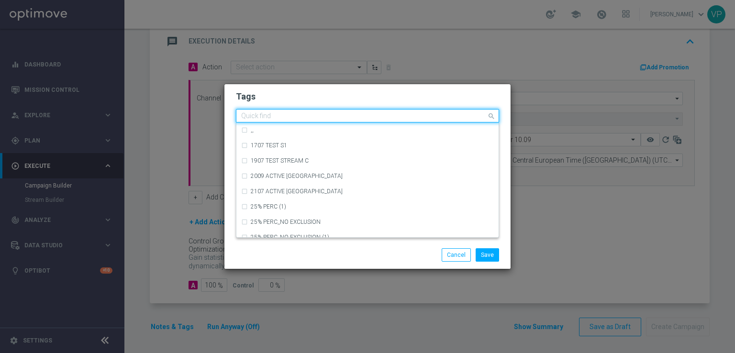
click at [340, 121] on div at bounding box center [363, 117] width 247 height 10
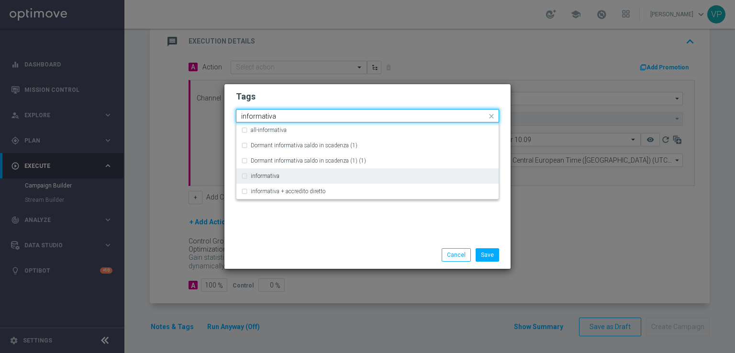
click at [306, 173] on div "informativa" at bounding box center [367, 175] width 253 height 15
type input "informativa"
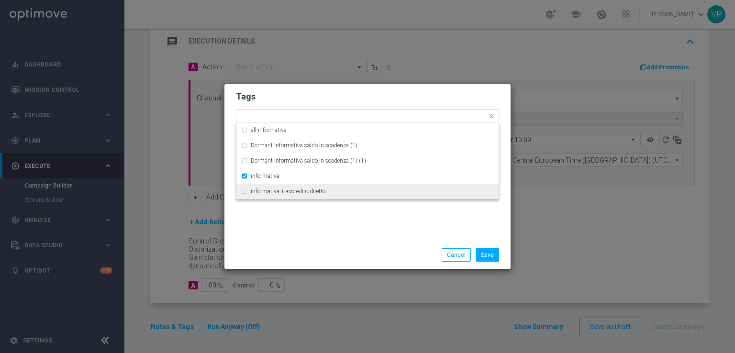
click at [365, 225] on div "Tags Quick find × informativa all-informativa Dormant informativa saldo in scad…" at bounding box center [367, 162] width 286 height 157
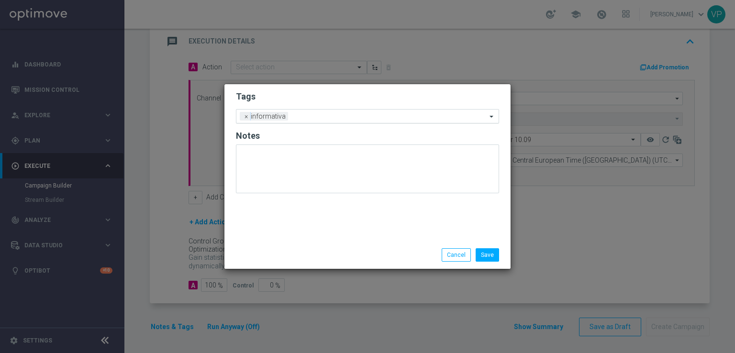
click at [342, 117] on input "text" at bounding box center [389, 117] width 195 height 8
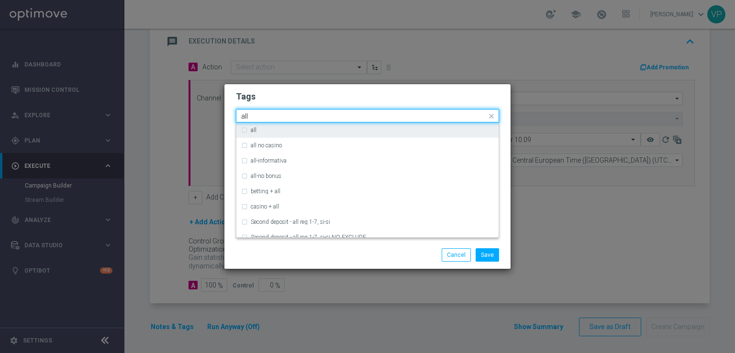
click at [299, 133] on div "all" at bounding box center [367, 129] width 253 height 15
type input "all"
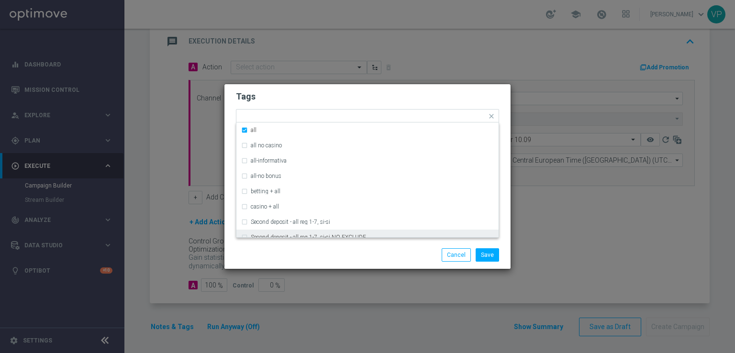
click at [348, 258] on div "Save Cancel" at bounding box center [413, 254] width 185 height 13
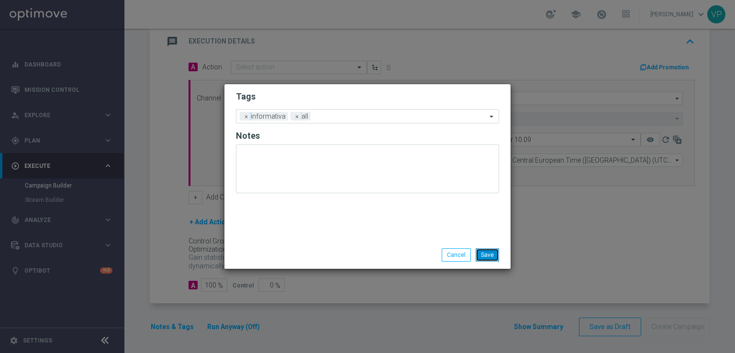
click at [496, 252] on button "Save" at bounding box center [487, 254] width 23 height 13
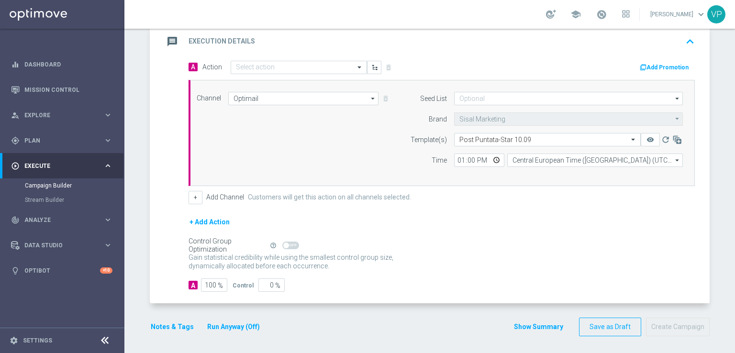
click at [183, 321] on button "Notes & Tags" at bounding box center [172, 327] width 45 height 12
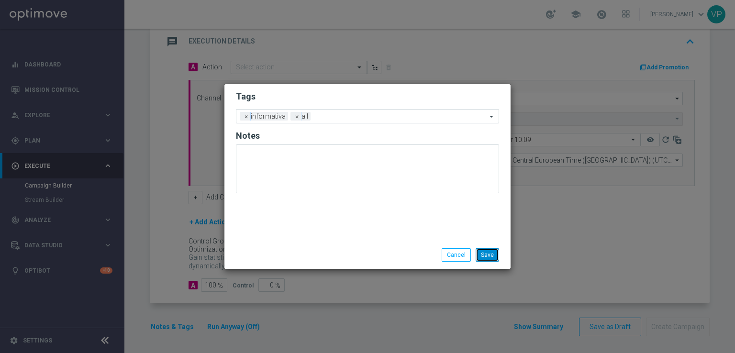
click at [486, 255] on button "Save" at bounding box center [487, 254] width 23 height 13
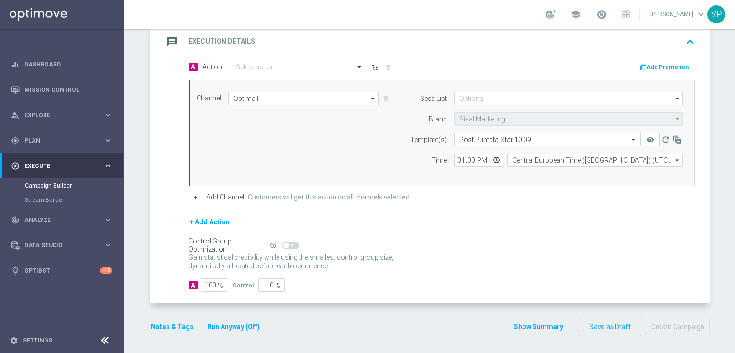
click at [241, 323] on button "Run Anyway (Off)" at bounding box center [233, 327] width 55 height 12
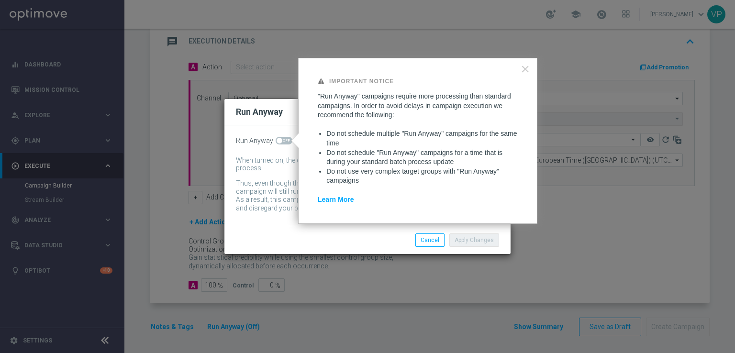
click at [288, 137] on span at bounding box center [284, 141] width 17 height 8
click at [288, 137] on input "checkbox" at bounding box center [284, 141] width 17 height 8
checkbox input "true"
click at [481, 239] on button "Apply Changes" at bounding box center [474, 239] width 50 height 13
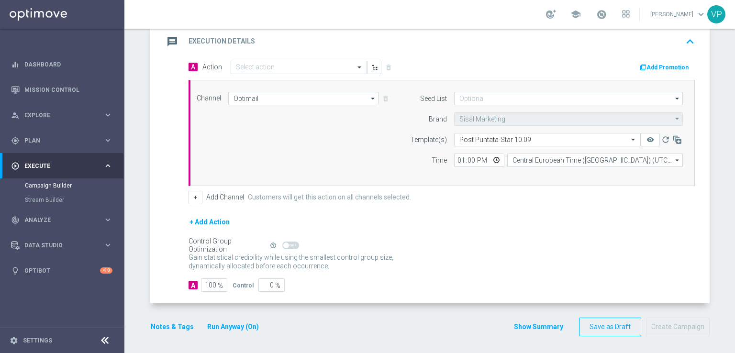
click at [398, 301] on div "A Action Select action delete_forever Add Promotion Channel Optimail Optimail a…" at bounding box center [430, 182] width 557 height 244
click at [539, 251] on div "Gain statistical credibility while using the smallest control group size, dynam…" at bounding box center [441, 262] width 506 height 23
click at [494, 155] on input "13:00" at bounding box center [479, 160] width 50 height 13
click at [473, 158] on input "13:00" at bounding box center [479, 160] width 50 height 13
click at [467, 157] on input "13:00" at bounding box center [479, 160] width 50 height 13
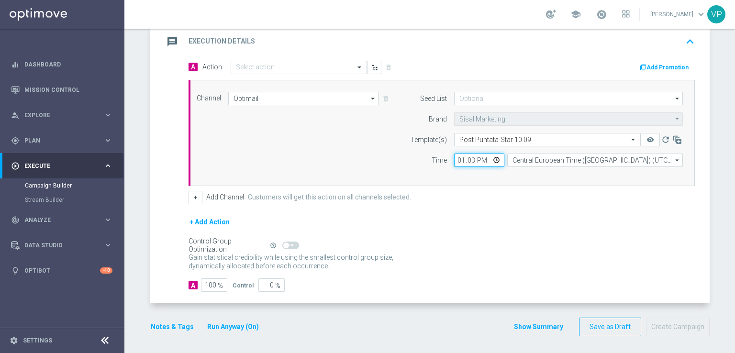
type input "13:30"
click at [523, 245] on div "Control Group Optimization Self Optimizing Campaign help_outline" at bounding box center [441, 245] width 506 height 11
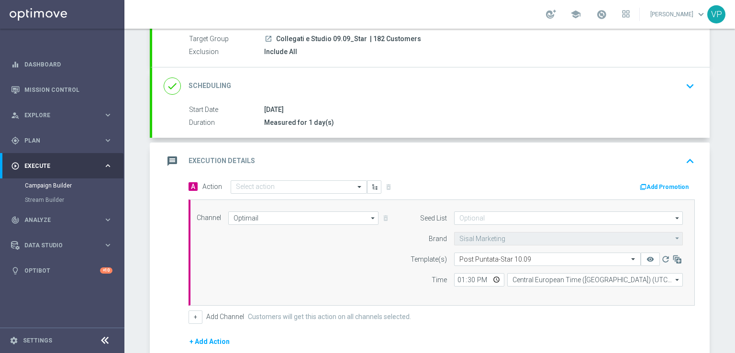
scroll to position [86, 0]
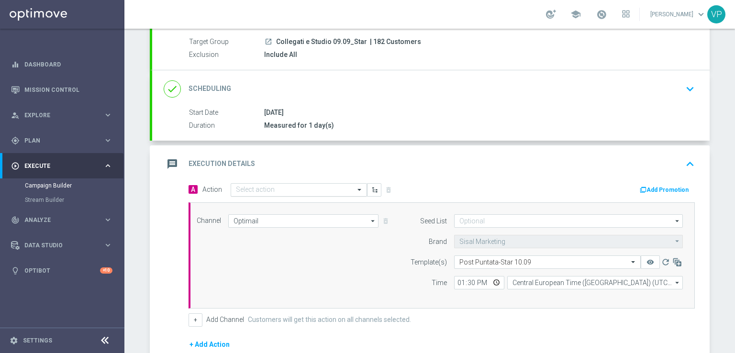
click at [287, 187] on input "text" at bounding box center [289, 190] width 107 height 8
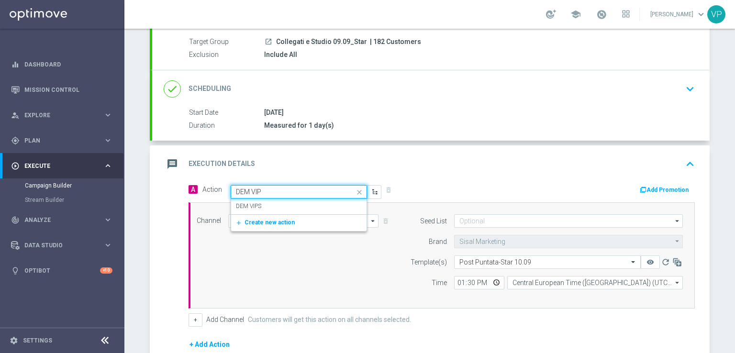
type input "DEM VIPS"
click at [277, 202] on div "DEM VIPS edit" at bounding box center [299, 207] width 126 height 16
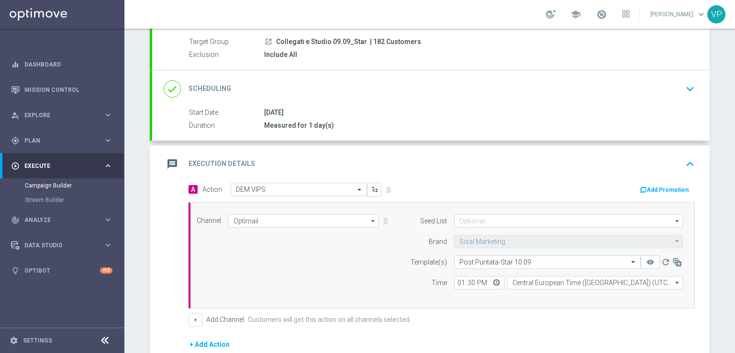
scroll to position [209, 0]
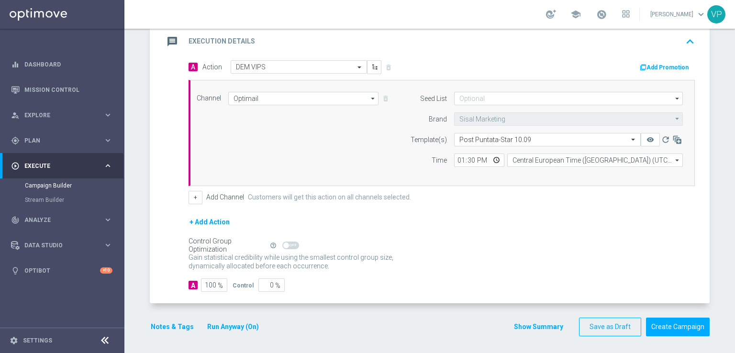
click at [573, 220] on div "+ Add Action" at bounding box center [441, 228] width 506 height 24
click at [492, 155] on input "13:30" at bounding box center [479, 160] width 50 height 13
click at [469, 157] on input "13:30" at bounding box center [479, 160] width 50 height 13
type input "13:00"
click at [491, 183] on div "Channel Optimail Optimail arrow_drop_down Drag here to set row groups Drag here…" at bounding box center [441, 133] width 506 height 106
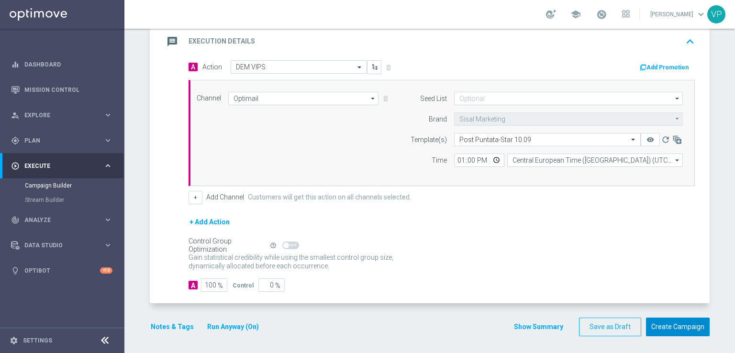
click at [679, 329] on button "Create Campaign" at bounding box center [678, 327] width 64 height 19
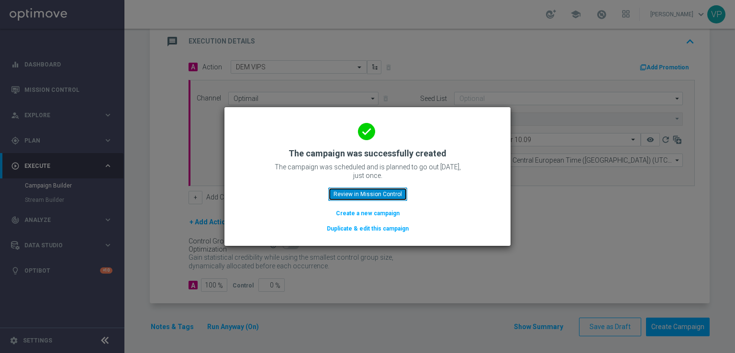
click at [388, 190] on button "Review in Mission Control" at bounding box center [367, 194] width 79 height 13
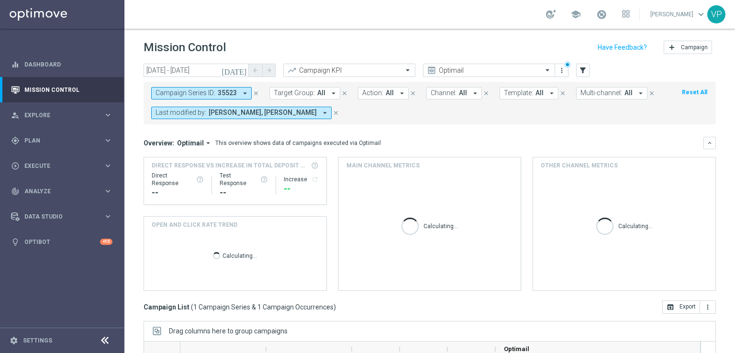
click at [321, 114] on icon "arrow_drop_down" at bounding box center [325, 113] width 9 height 9
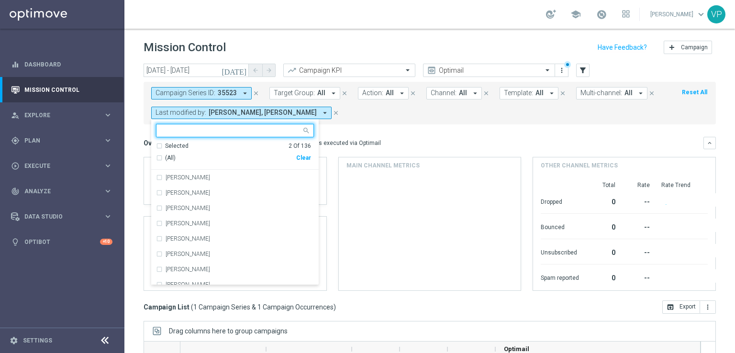
click at [198, 130] on input "text" at bounding box center [231, 131] width 140 height 8
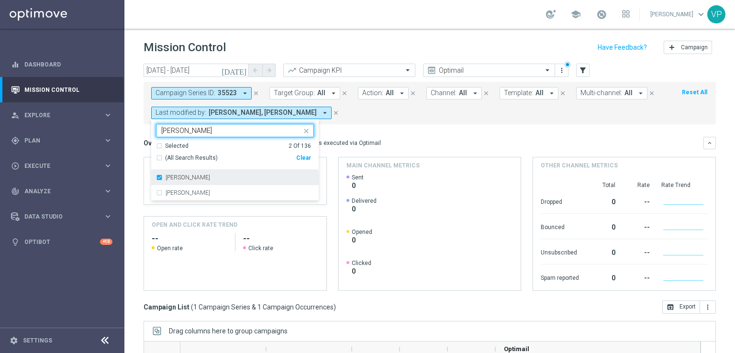
click at [208, 178] on div "[PERSON_NAME]" at bounding box center [240, 178] width 148 height 6
type input "[PERSON_NAME]"
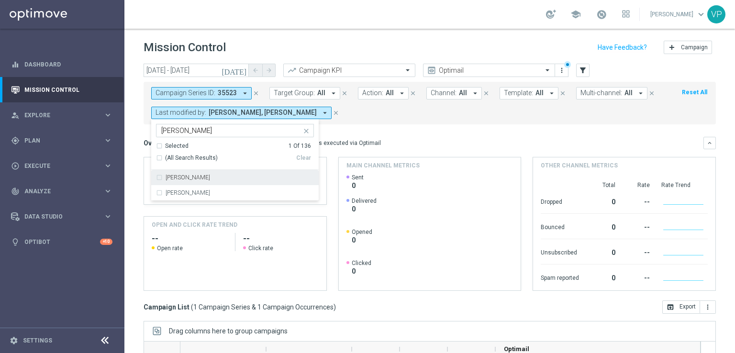
click at [208, 177] on div "[PERSON_NAME]" at bounding box center [240, 178] width 148 height 6
click at [0, 0] on div "Clear" at bounding box center [0, 0] width 0 height 0
click at [358, 126] on mini-dashboard "Overview: Optimail arrow_drop_down This overview shows data of campaigns execut…" at bounding box center [430, 212] width 572 height 176
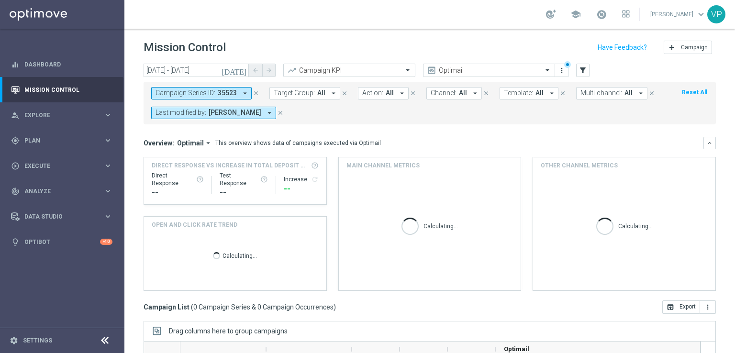
click at [277, 111] on icon "close" at bounding box center [280, 113] width 7 height 7
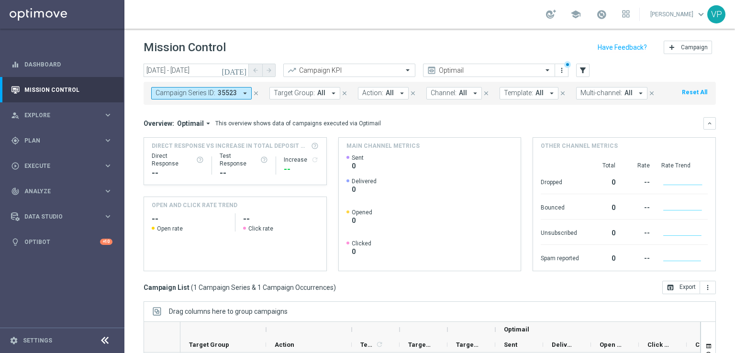
click at [636, 92] on icon "arrow_drop_down" at bounding box center [640, 93] width 9 height 9
click at [589, 68] on div "[DATE] [DATE] - [DATE] arrow_back arrow_forward Campaign KPI trending_up Optima…" at bounding box center [430, 71] width 572 height 14
click at [586, 69] on icon "filter_alt" at bounding box center [582, 70] width 9 height 9
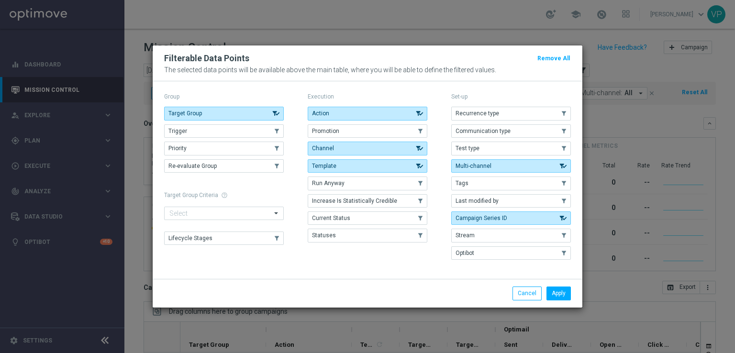
click at [528, 192] on div "Recurrence type .cls-1{fill:none;} .cls-1{fill:none;} Communication type .cls-1…" at bounding box center [511, 183] width 120 height 153
click at [529, 198] on button "Last modified by" at bounding box center [511, 200] width 120 height 13
click at [561, 294] on button "Apply" at bounding box center [558, 293] width 24 height 13
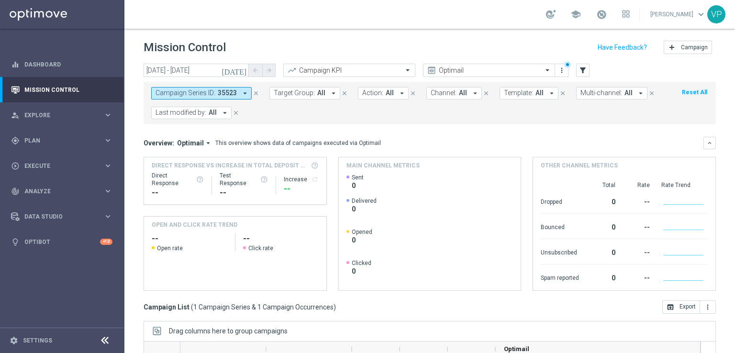
click at [221, 112] on icon "arrow_drop_down" at bounding box center [225, 113] width 9 height 9
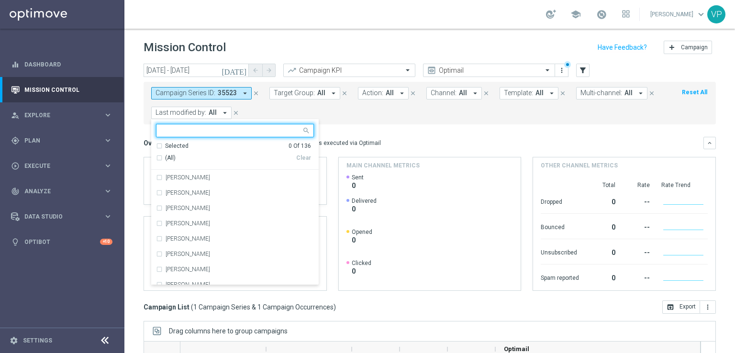
click at [194, 130] on input "text" at bounding box center [231, 131] width 140 height 8
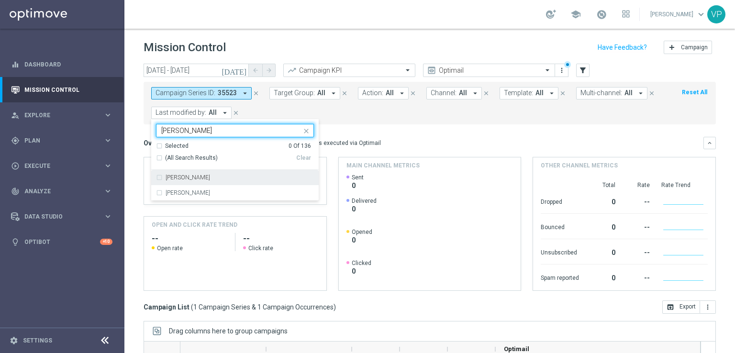
click at [176, 180] on div "[PERSON_NAME]" at bounding box center [235, 177] width 158 height 15
type input "[PERSON_NAME]"
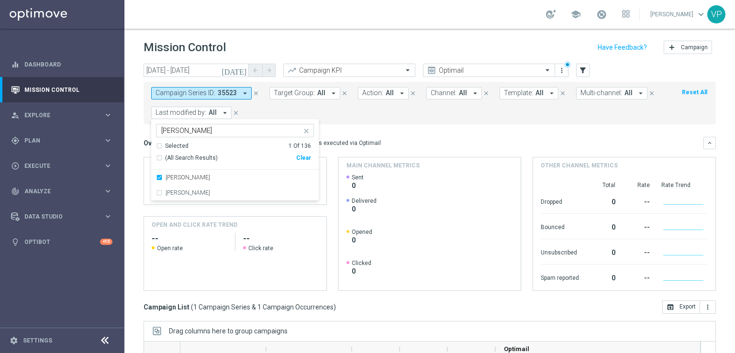
click at [422, 118] on form "Campaign Series ID: 35523 arrow_drop_down close Target Group: All arrow_drop_do…" at bounding box center [408, 103] width 514 height 32
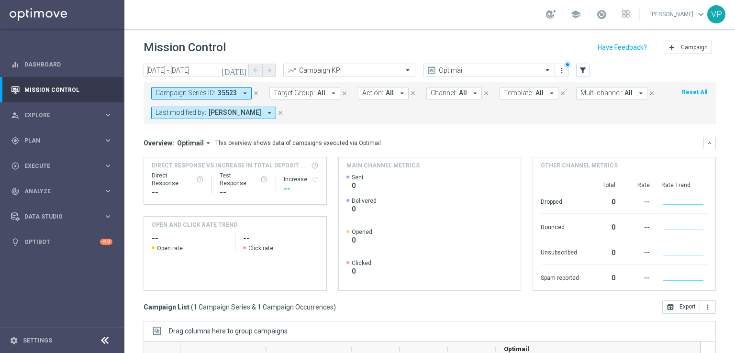
click at [255, 93] on icon "close" at bounding box center [256, 93] width 7 height 7
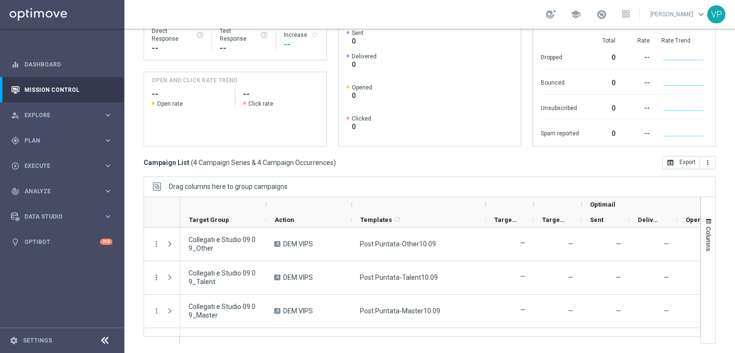
drag, startPoint x: 399, startPoint y: 203, endPoint x: 485, endPoint y: 199, distance: 86.2
click at [485, 199] on div at bounding box center [486, 204] width 4 height 15
